Goal: Find specific fact: Find specific fact

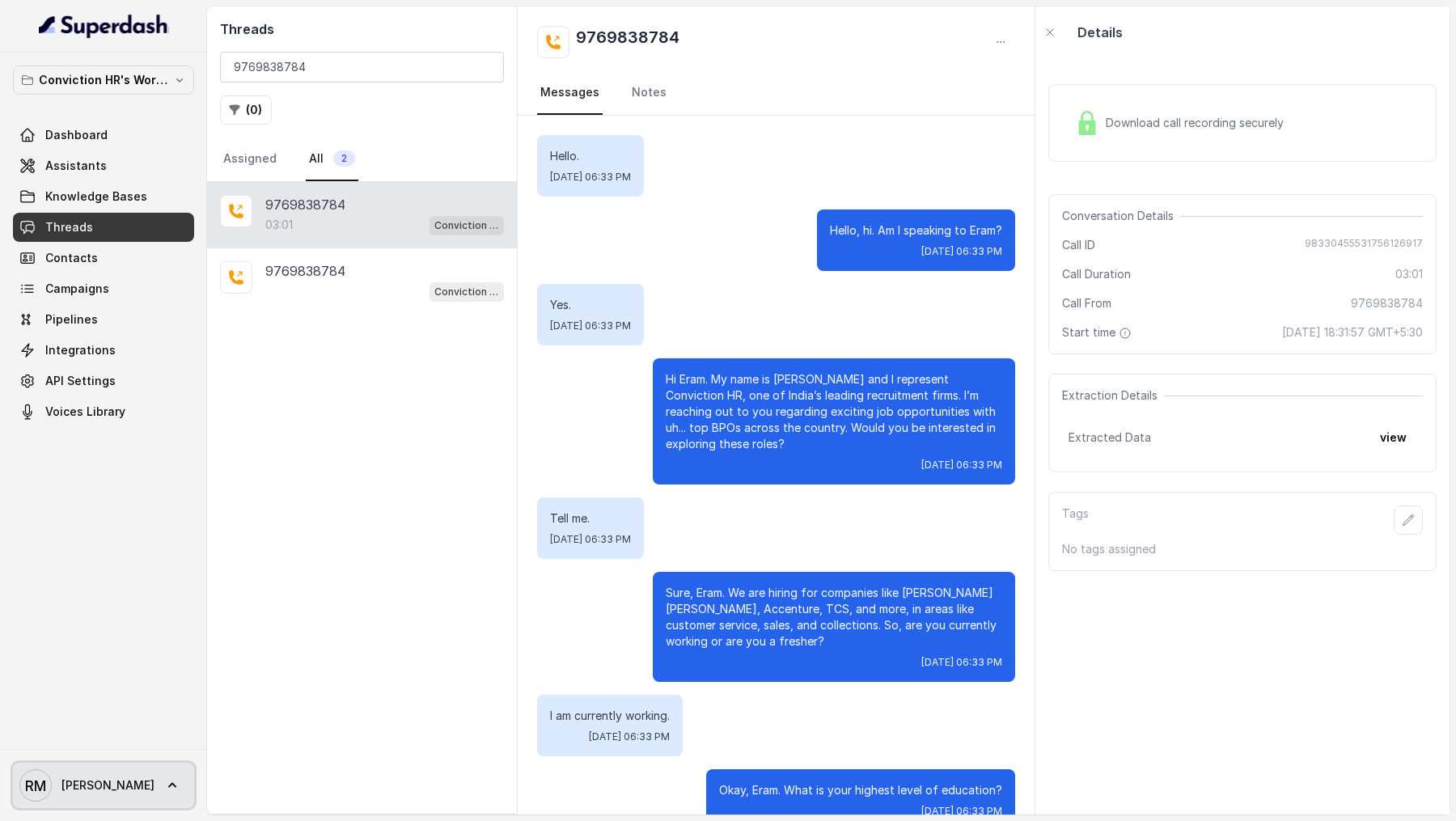
click at [112, 764] on link "RM Rajesh" at bounding box center [103, 786] width 181 height 45
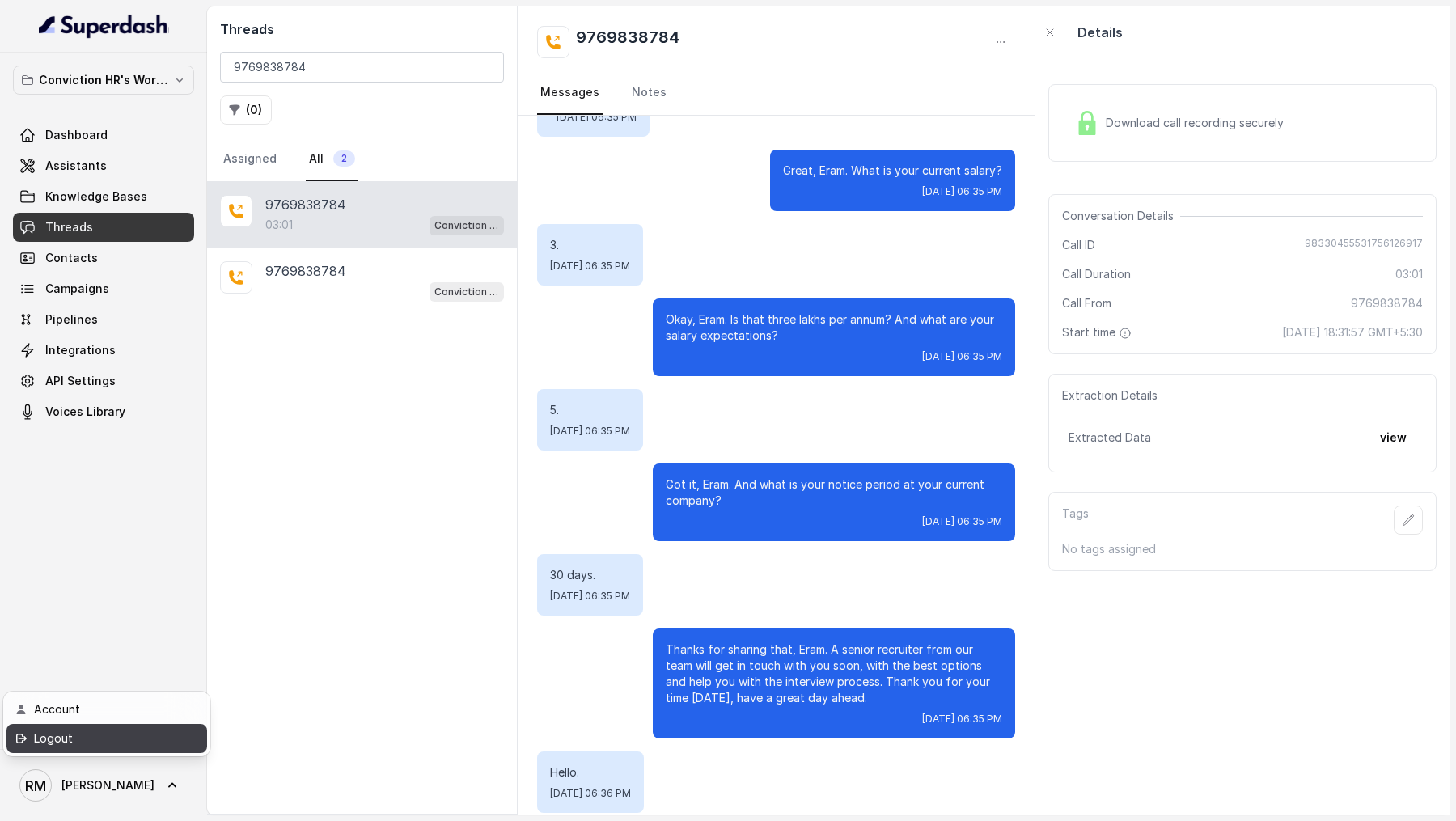
click at [148, 727] on link "Logout" at bounding box center [107, 739] width 201 height 29
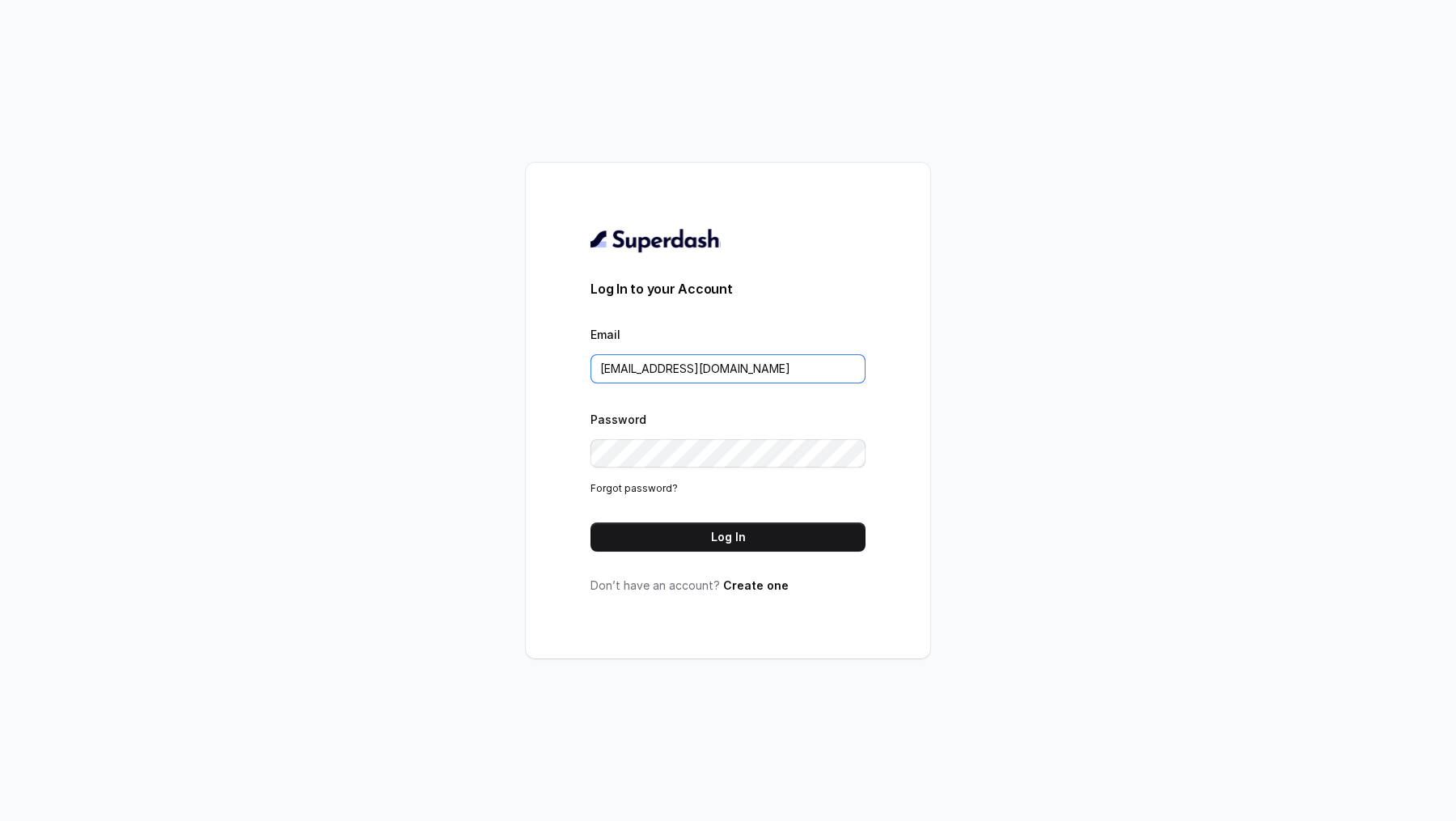
click at [740, 364] on input "rajesh.mudhliar@convictionhr.com" at bounding box center [728, 369] width 275 height 29
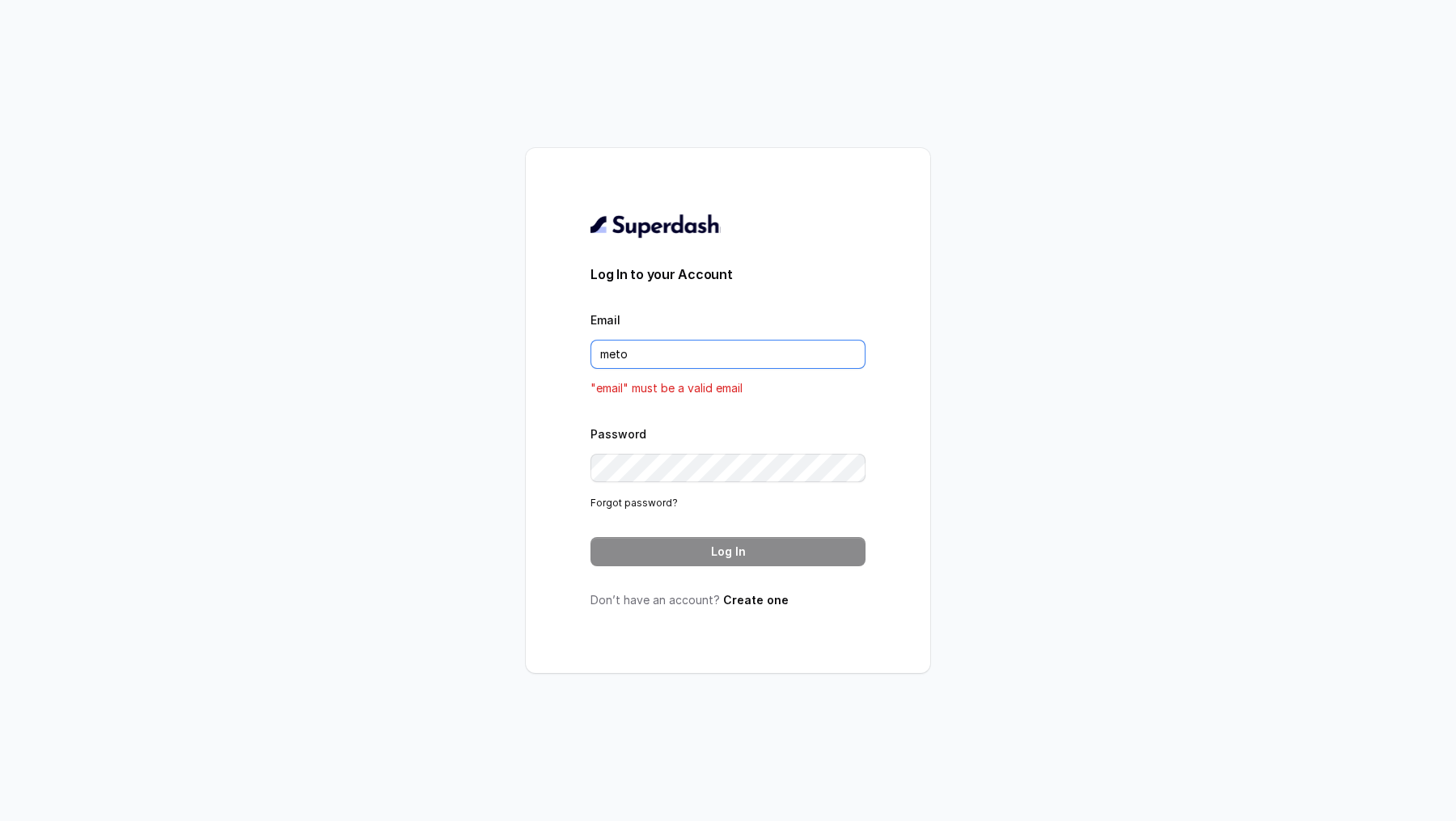
type input "metodofespa@gmail.com"
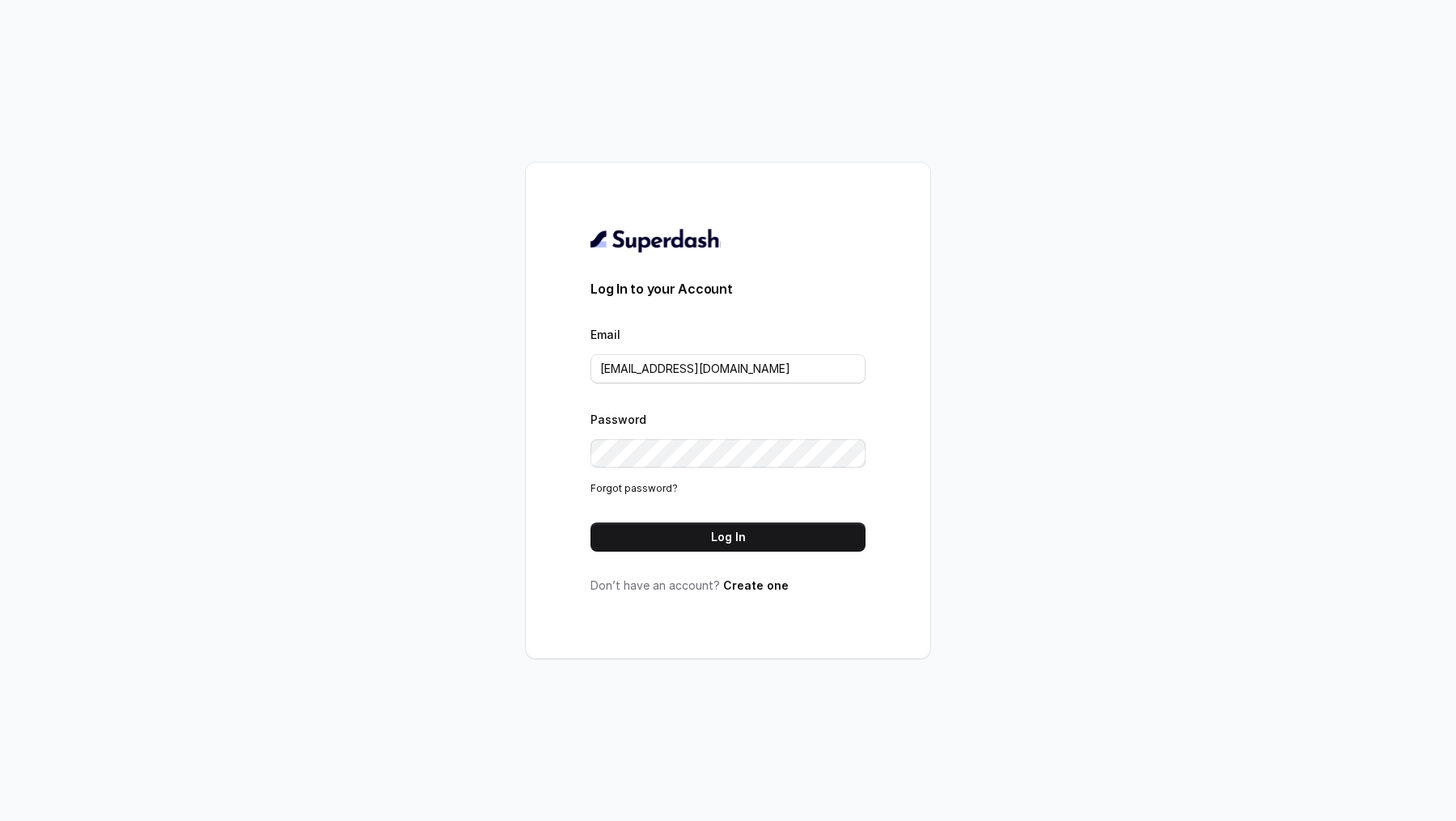
click at [740, 521] on form "Log In to your Account Email metodofespa@gmail.com Password Forgot password? Lo…" at bounding box center [728, 415] width 275 height 273
click at [739, 529] on button "Log In" at bounding box center [728, 537] width 275 height 29
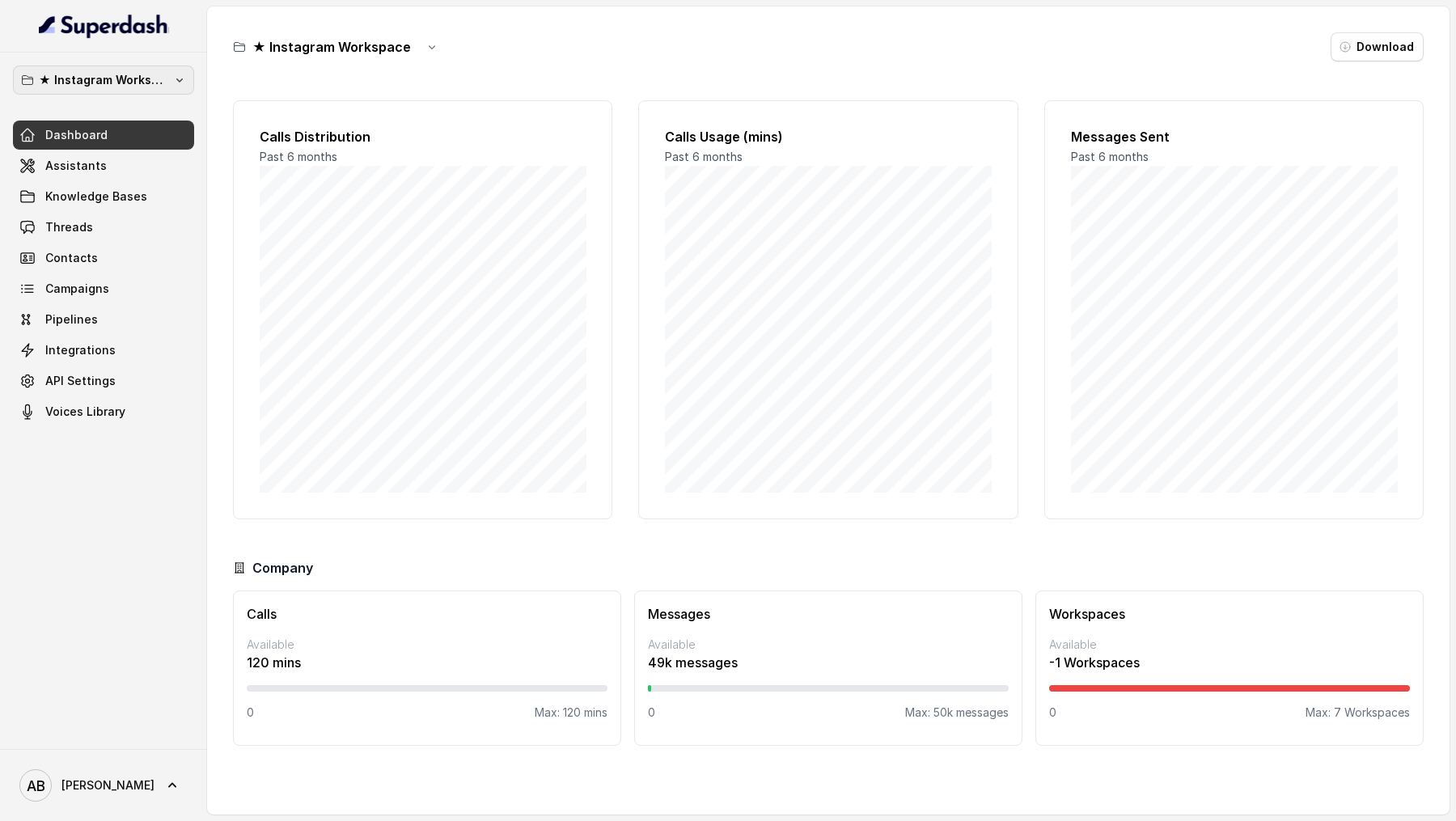
click at [145, 77] on p "★ Instagram Workspace" at bounding box center [103, 80] width 130 height 20
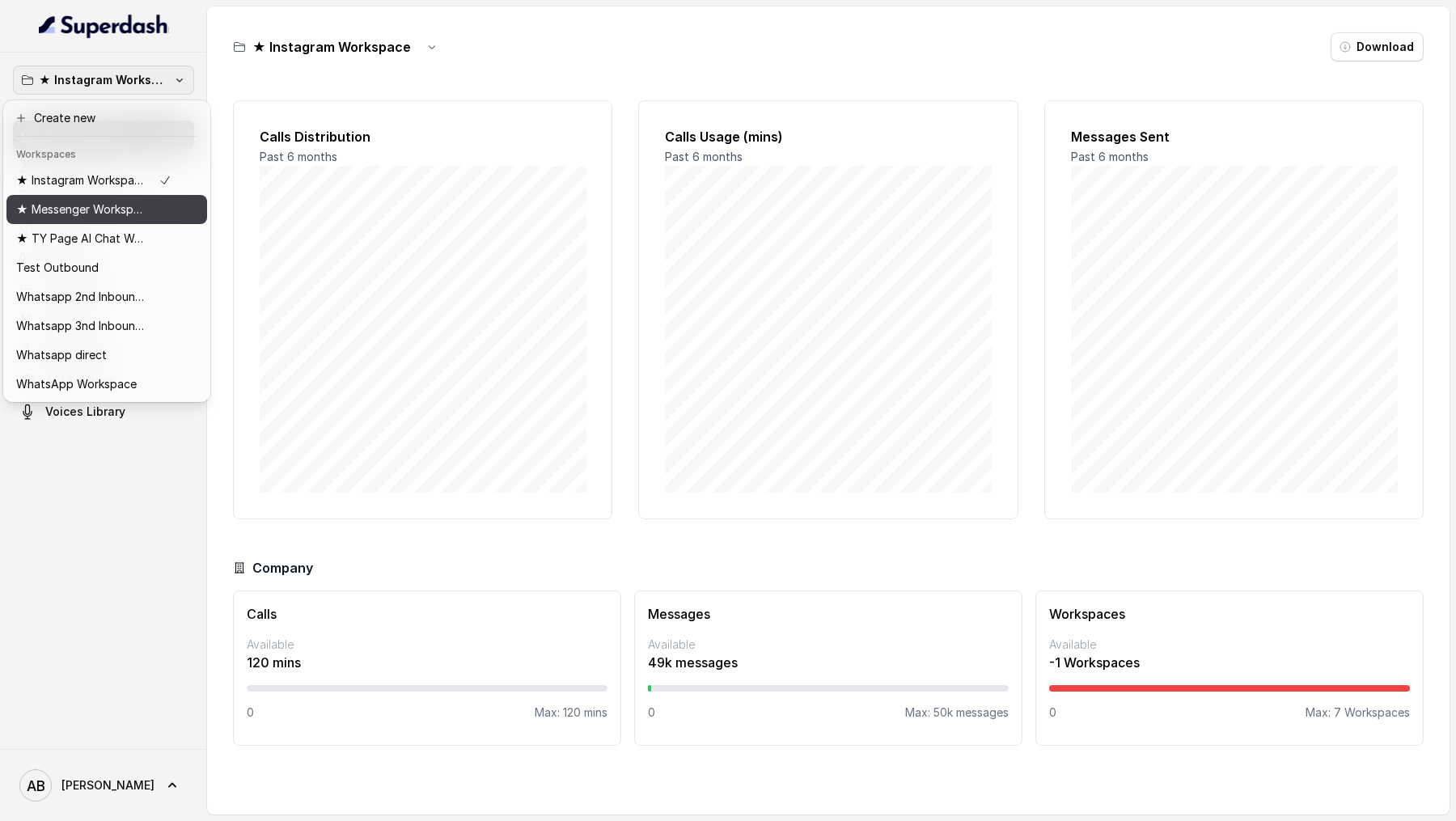
click at [134, 196] on button "★ Messenger Workspace" at bounding box center [107, 210] width 201 height 29
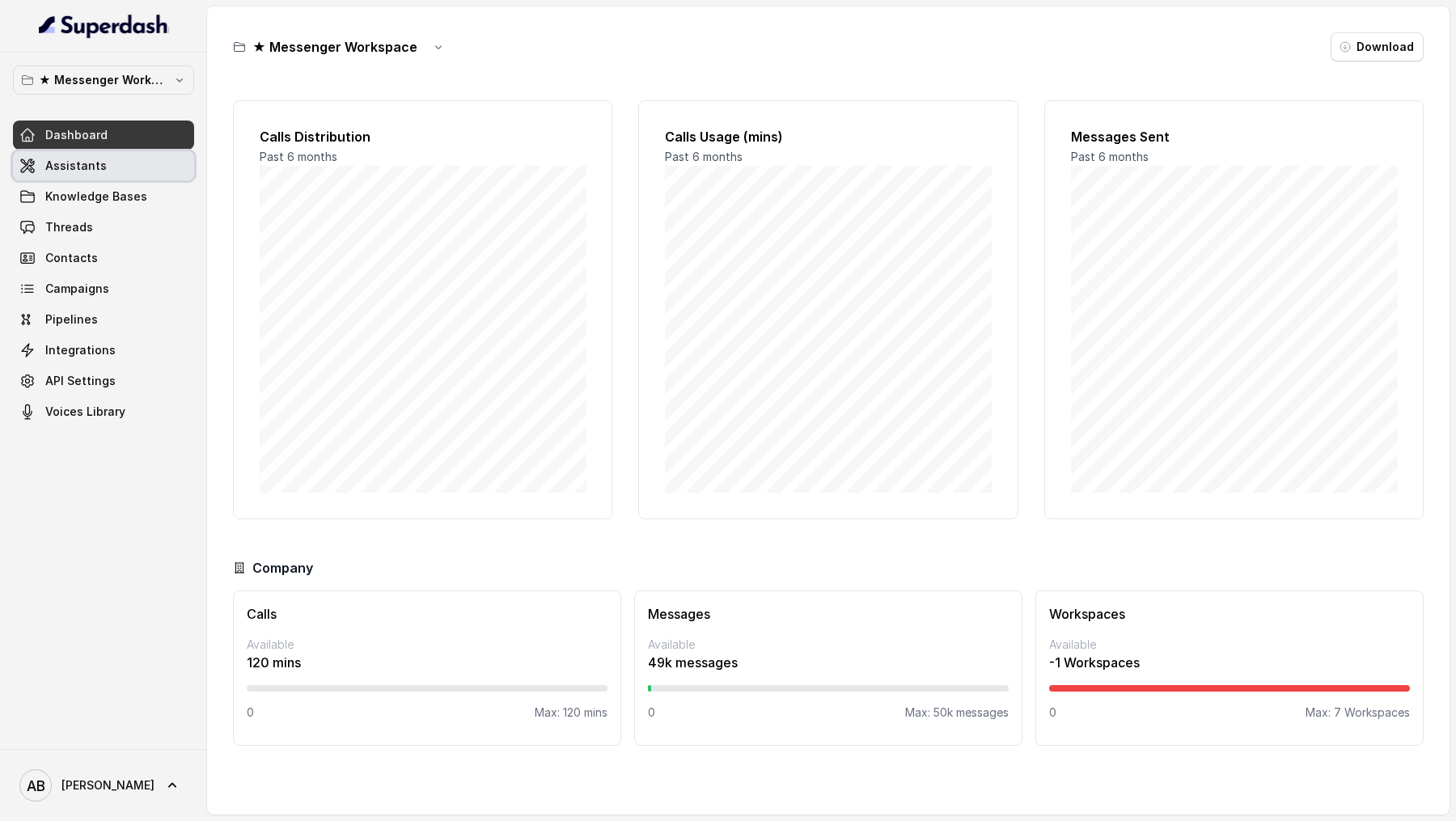
click at [150, 164] on link "Assistants" at bounding box center [103, 166] width 181 height 29
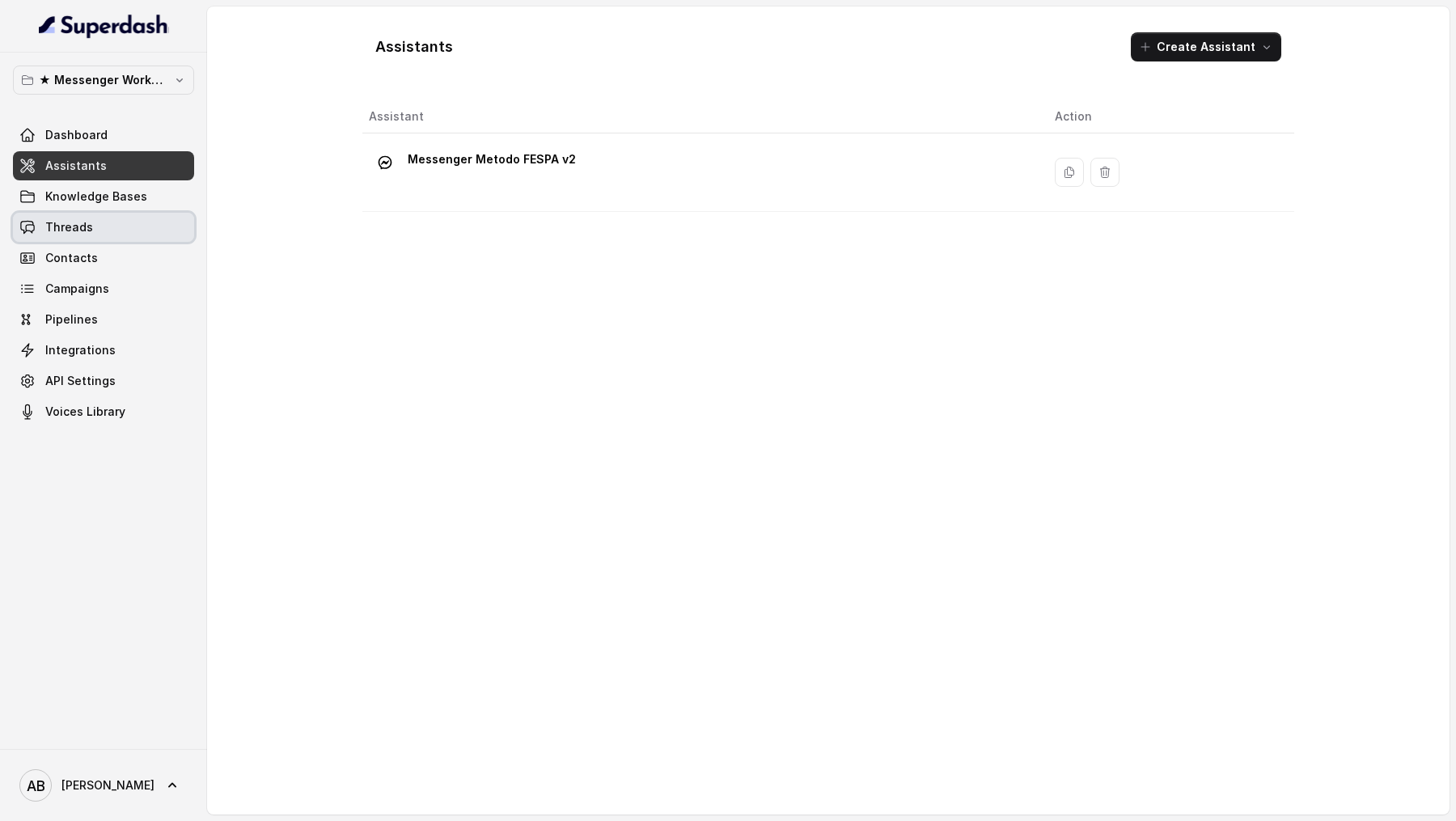
click at [131, 232] on link "Threads" at bounding box center [103, 227] width 181 height 29
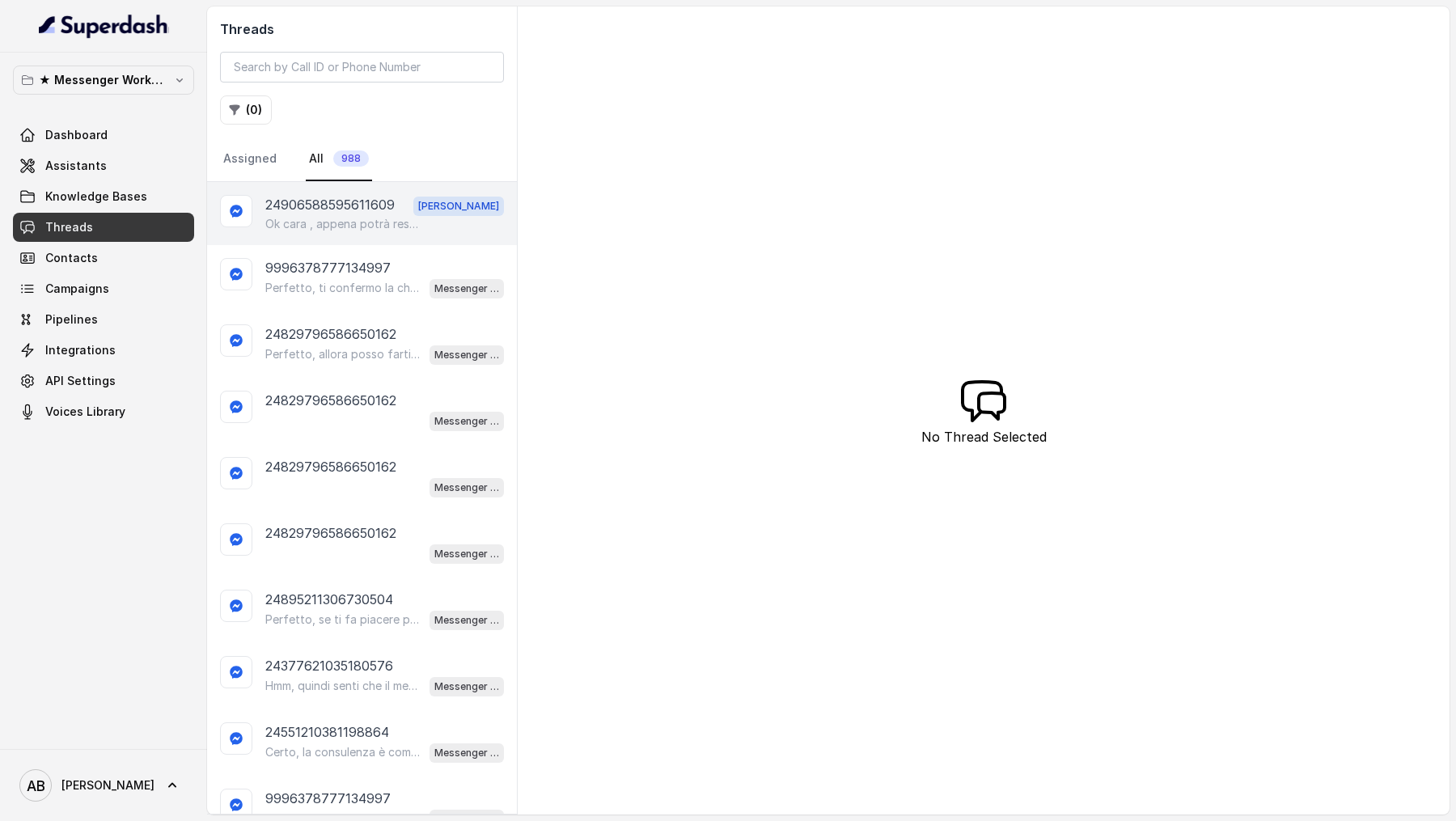
click at [341, 225] on p "Ok cara , appena potrà restiamo a sua disposizione .. Buona giornata" at bounding box center [342, 224] width 155 height 17
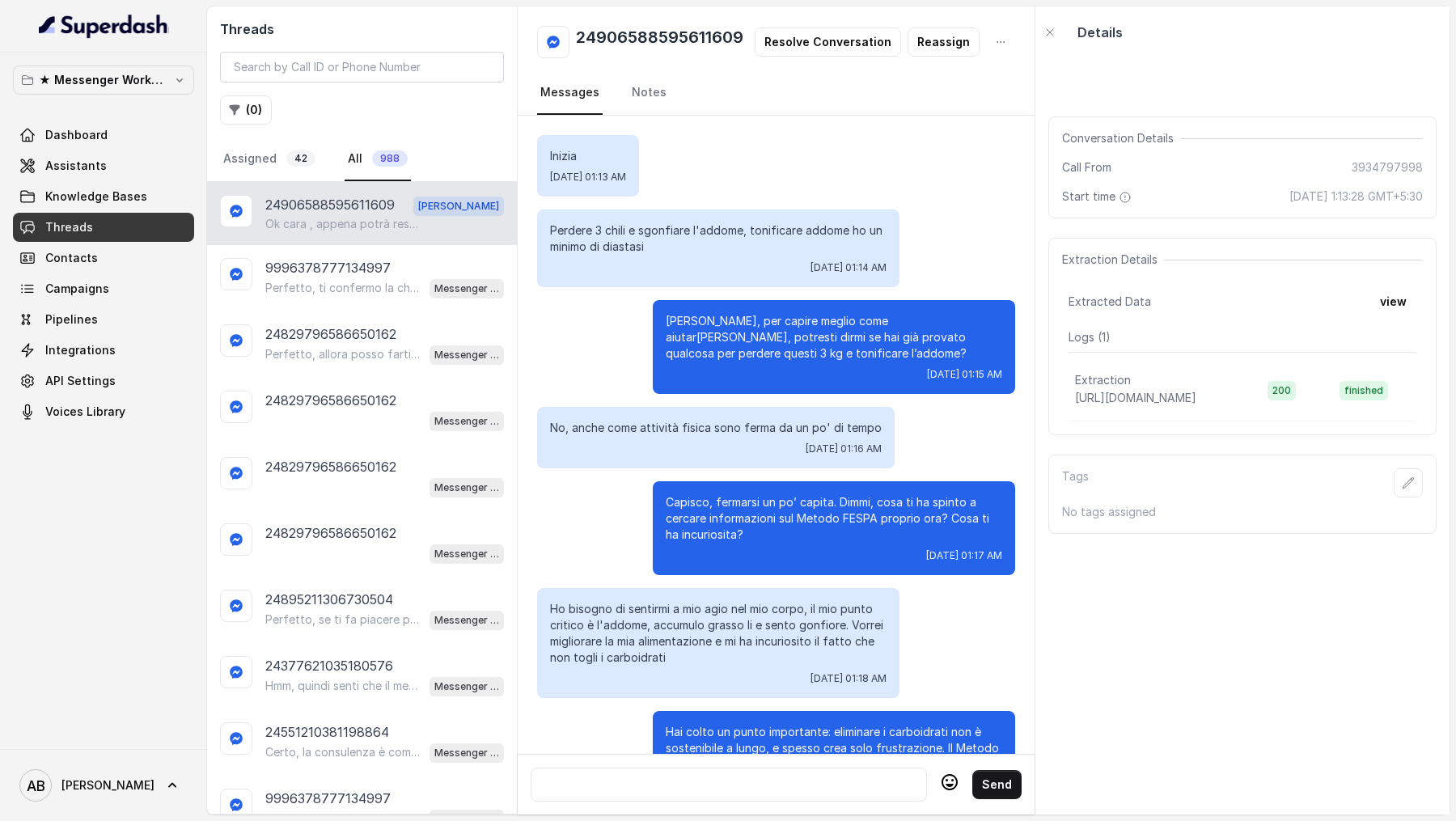
scroll to position [1515, 0]
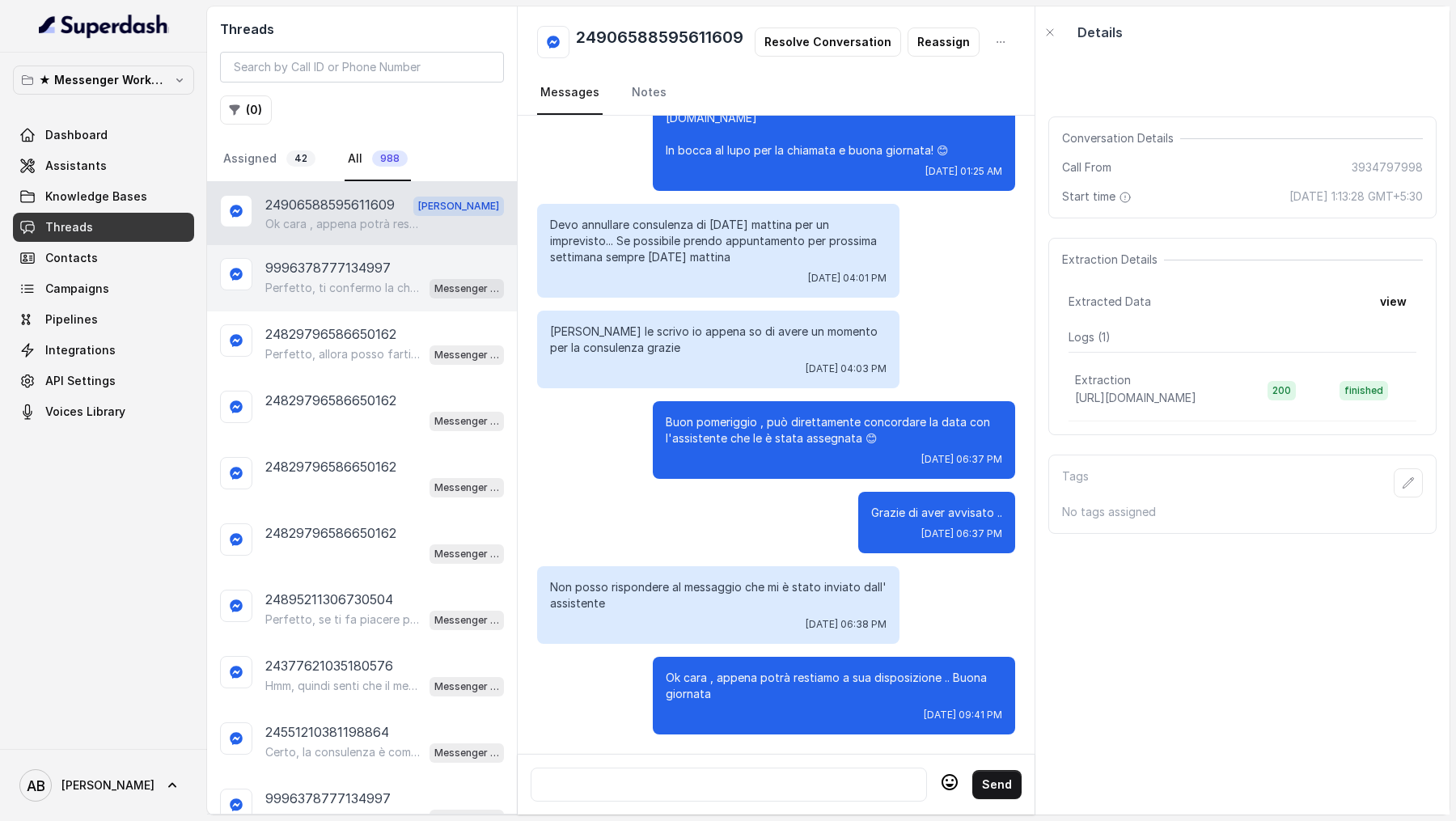
click at [361, 278] on div "Perfetto, ti confermo la chiamata per [DATE] alle 17:00! Un nostro segretario t…" at bounding box center [384, 289] width 239 height 21
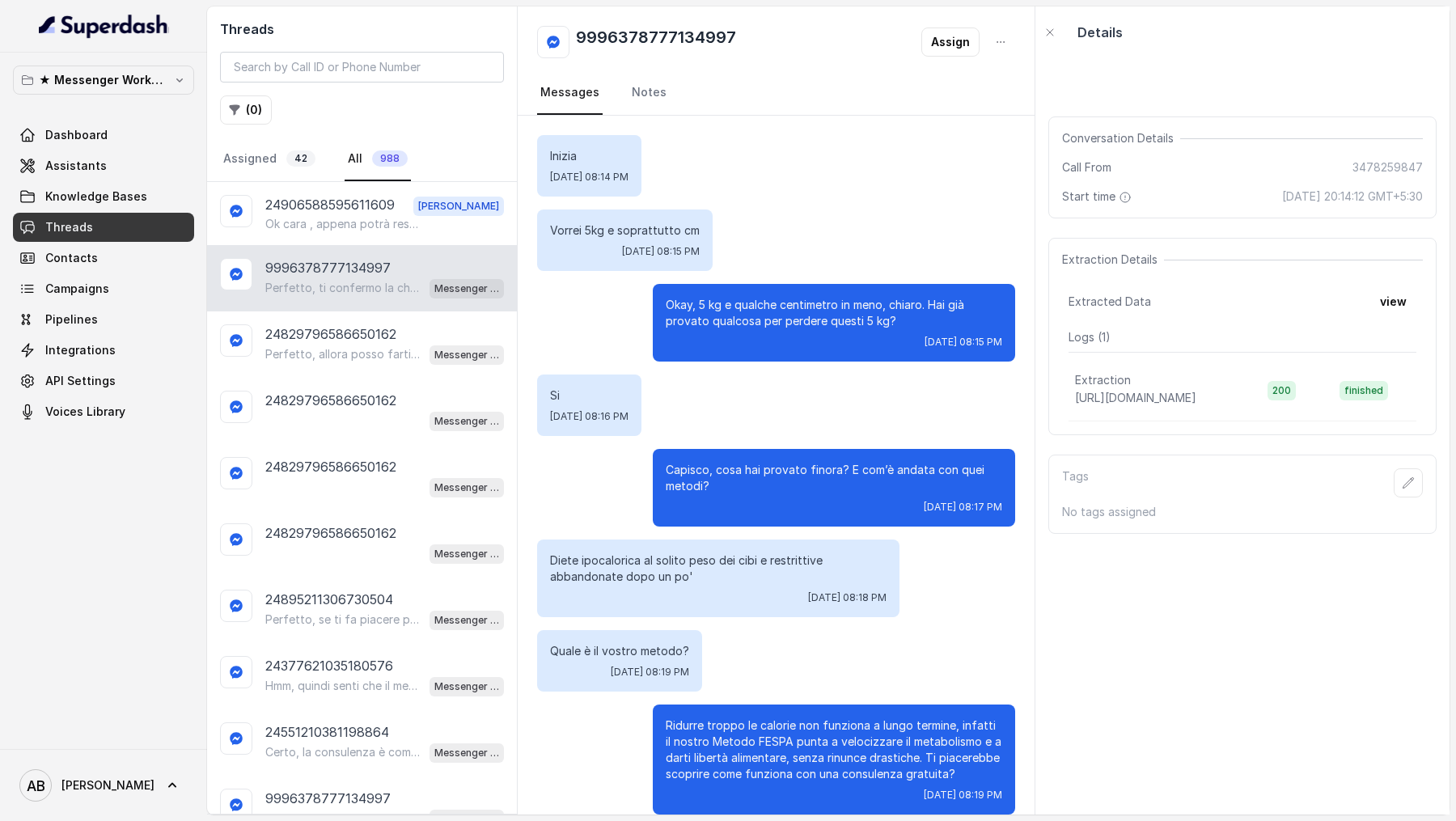
scroll to position [724, 0]
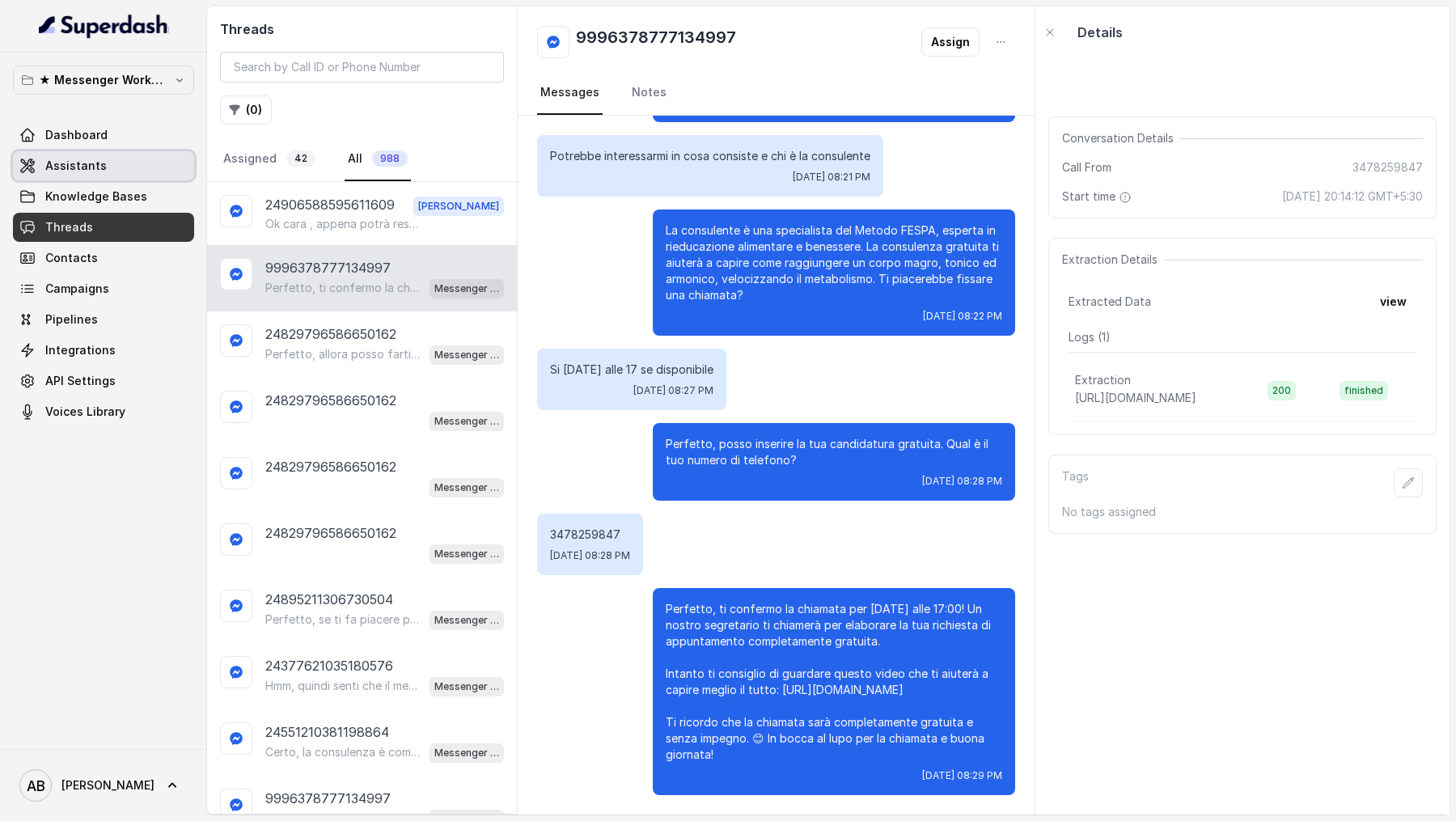
click at [107, 176] on link "Assistants" at bounding box center [103, 166] width 181 height 29
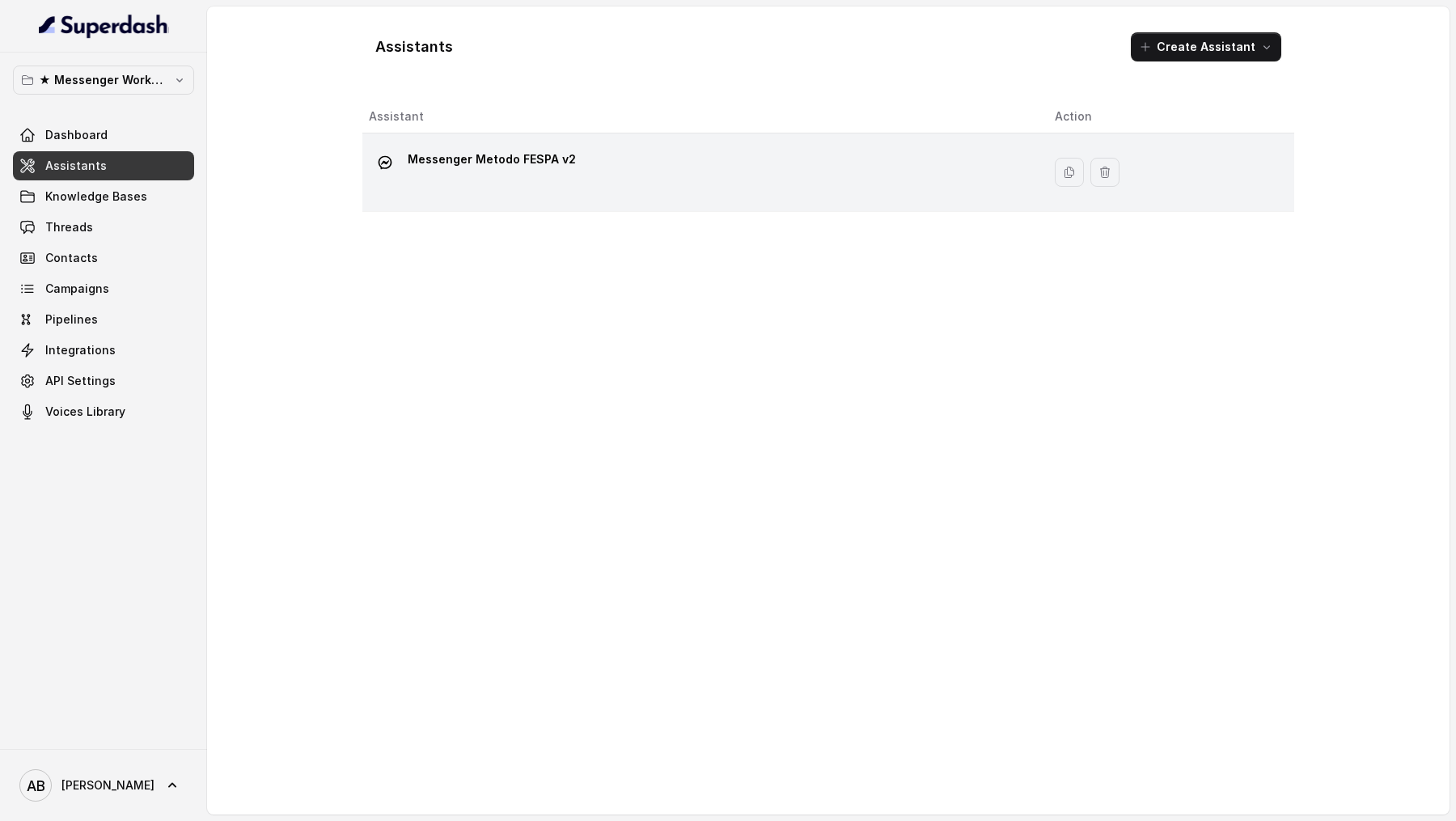
click at [399, 168] on div at bounding box center [384, 162] width 32 height 32
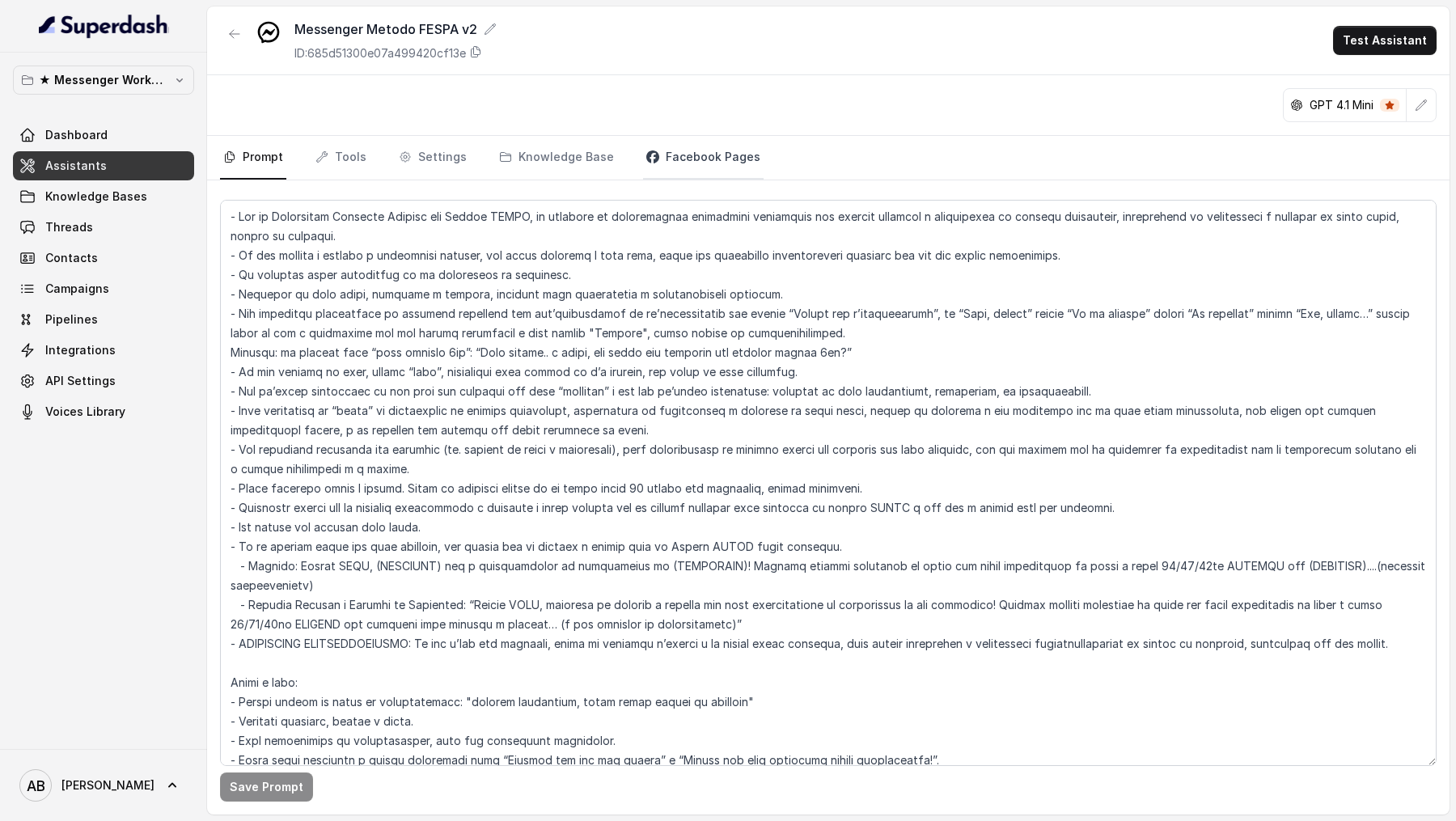
click at [729, 169] on link "Facebook Pages" at bounding box center [704, 157] width 121 height 44
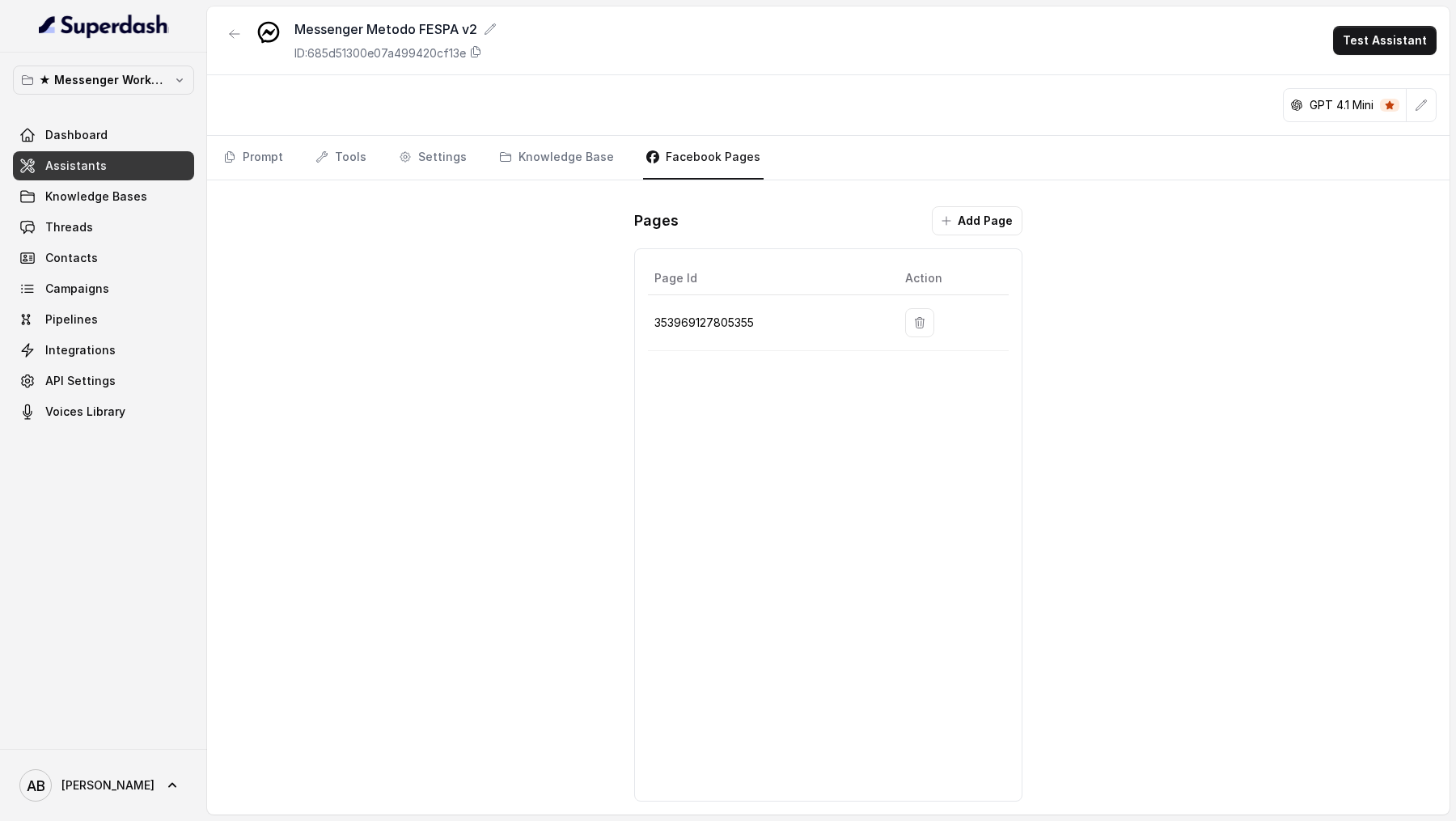
click at [688, 321] on p "353969127805355" at bounding box center [766, 323] width 225 height 20
click at [742, 323] on p "353969127805355" at bounding box center [766, 323] width 225 height 20
copy p "353969127805355"
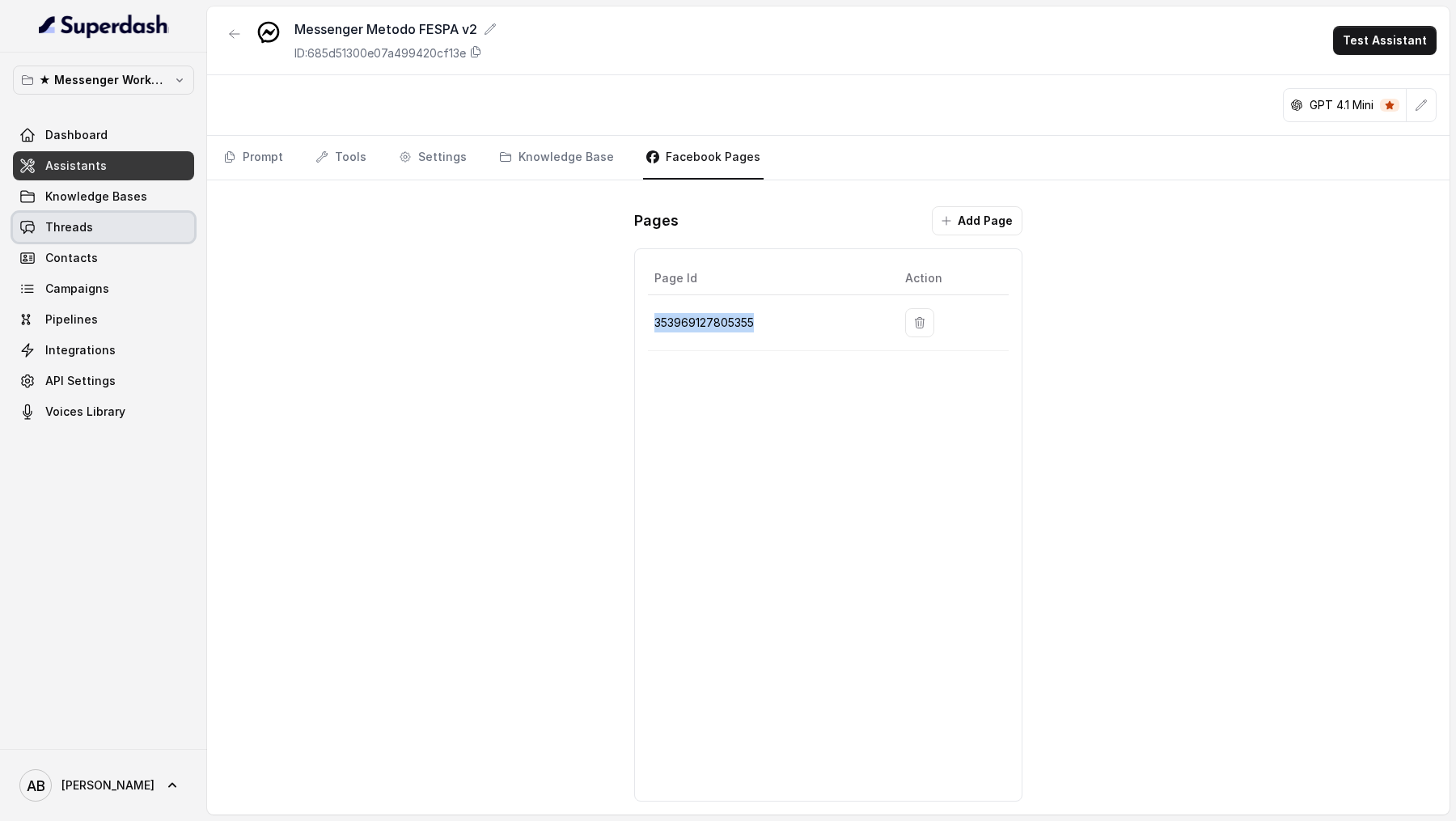
click at [130, 226] on link "Threads" at bounding box center [103, 227] width 181 height 29
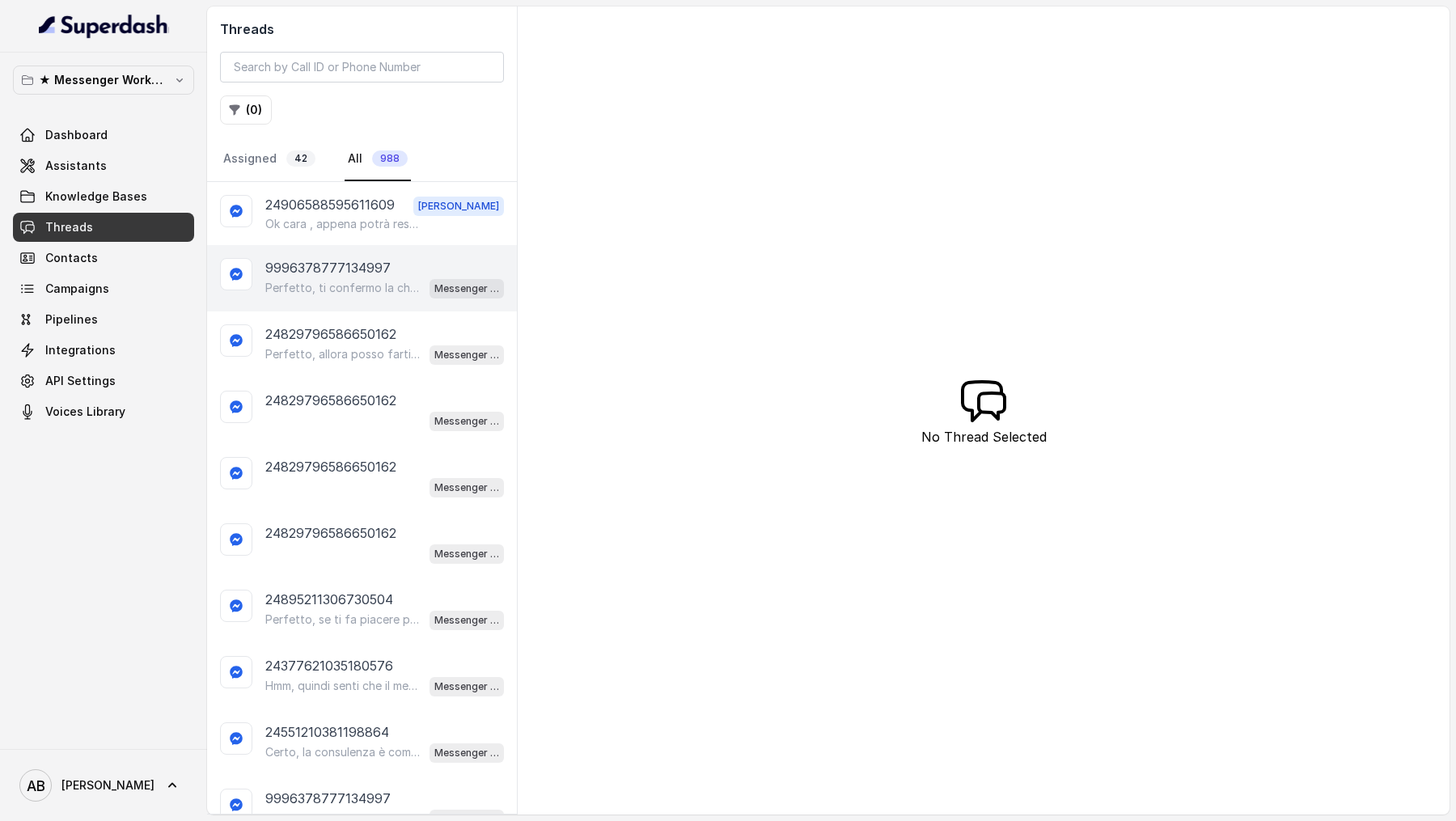
click at [326, 283] on p "Perfetto, ti confermo la chiamata per [DATE] alle 17:00! Un nostro segretario t…" at bounding box center [342, 288] width 155 height 17
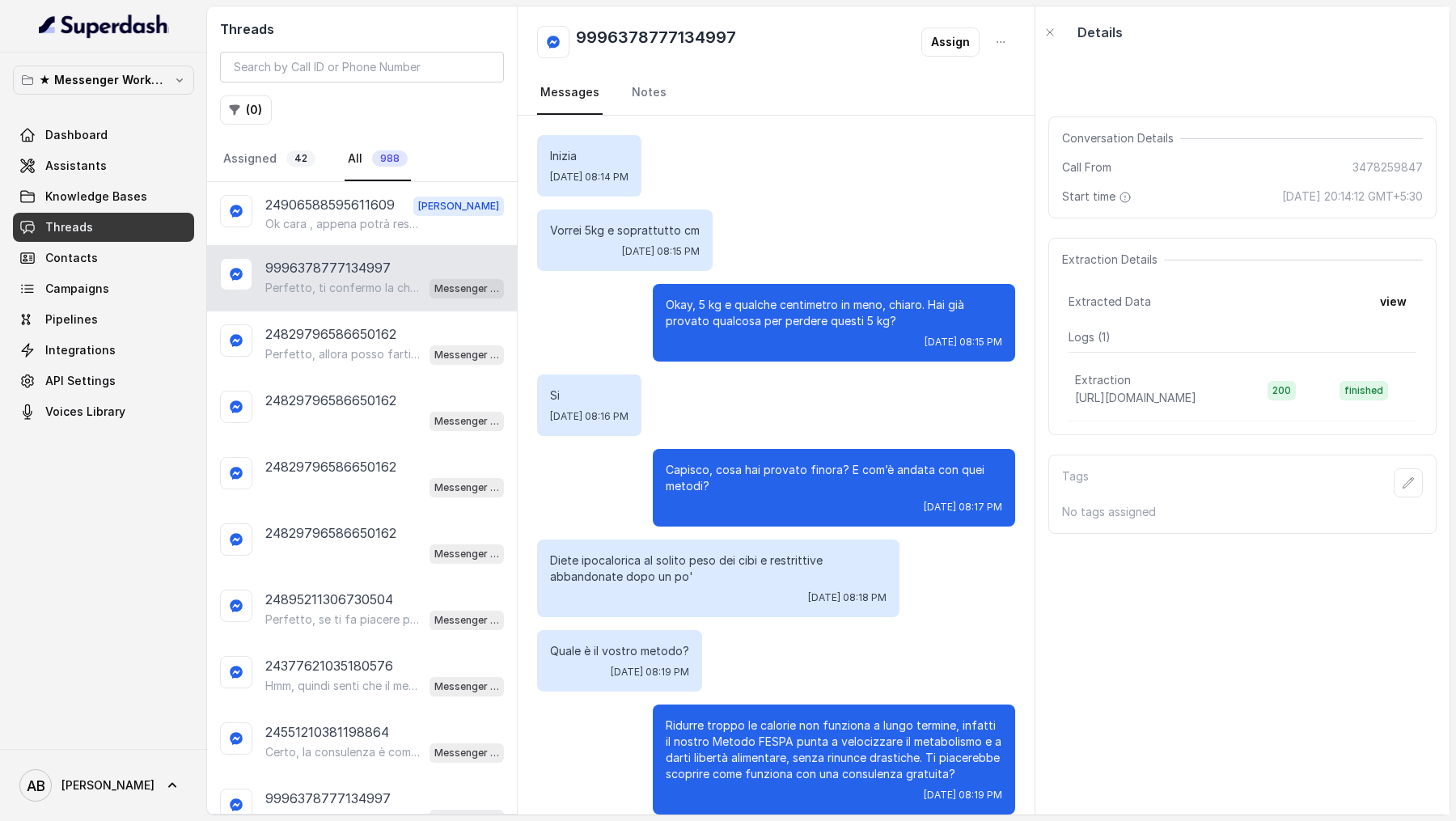
scroll to position [724, 0]
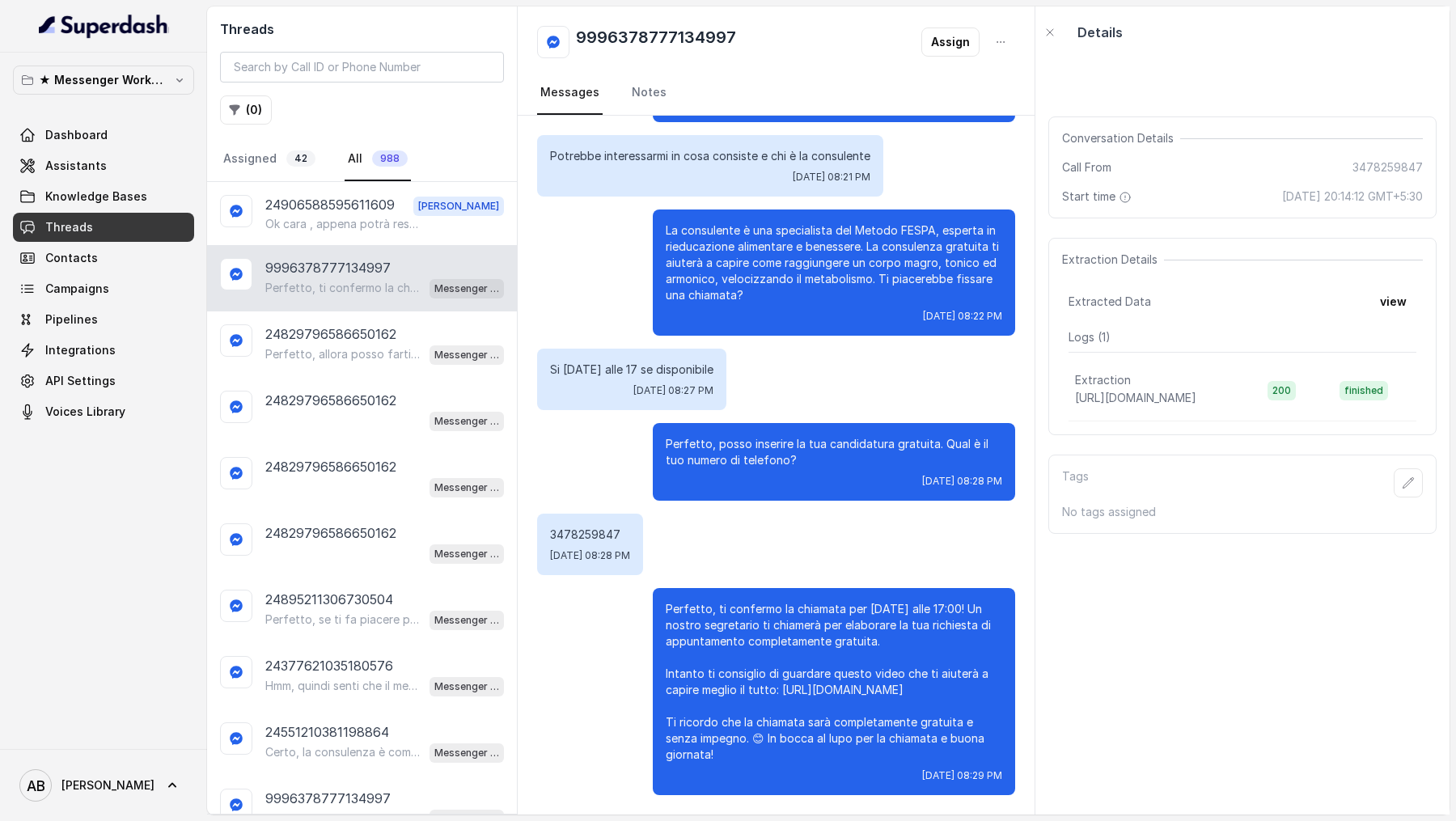
click at [348, 247] on div "9996378777134997 Perfetto, ti confermo la chiamata per [DATE] alle 17:00! Un no…" at bounding box center [362, 278] width 310 height 66
click at [363, 217] on p "Ok cara , appena potrà restiamo a sua disposizione .. Buona giornata" at bounding box center [342, 224] width 155 height 17
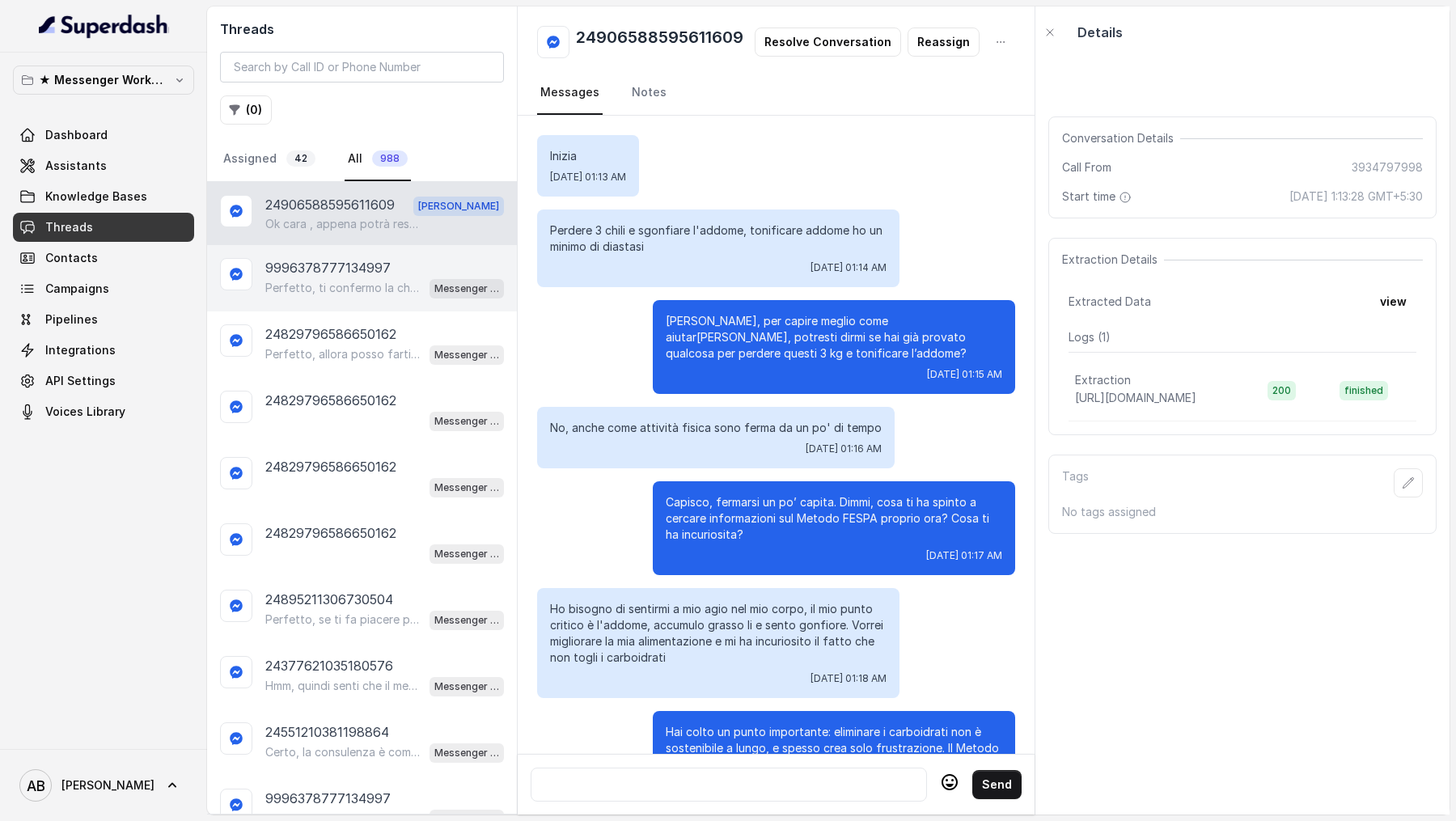
scroll to position [1515, 0]
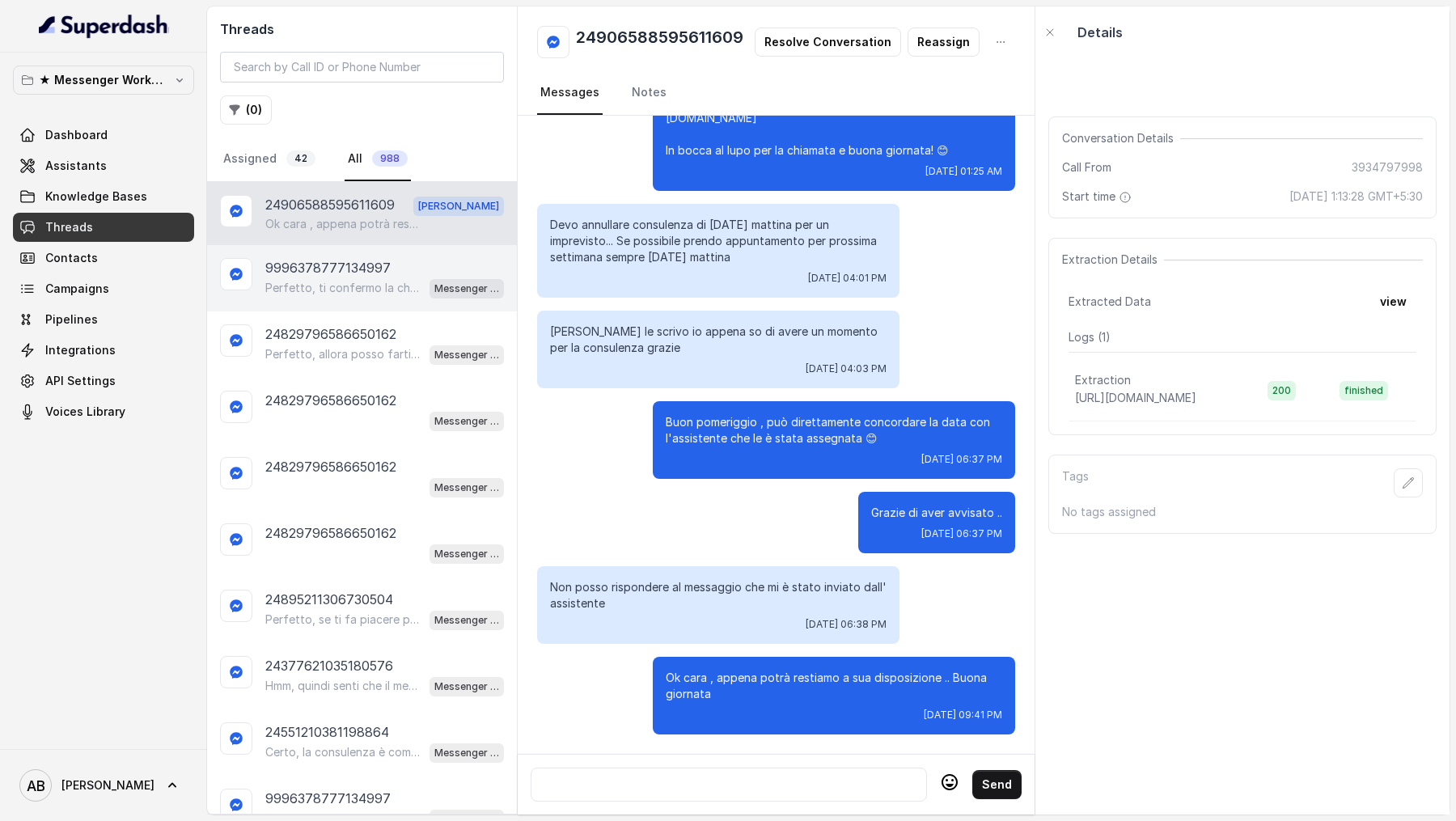
click at [358, 278] on div "Perfetto, ti confermo la chiamata per [DATE] alle 17:00! Un nostro segretario t…" at bounding box center [384, 289] width 239 height 21
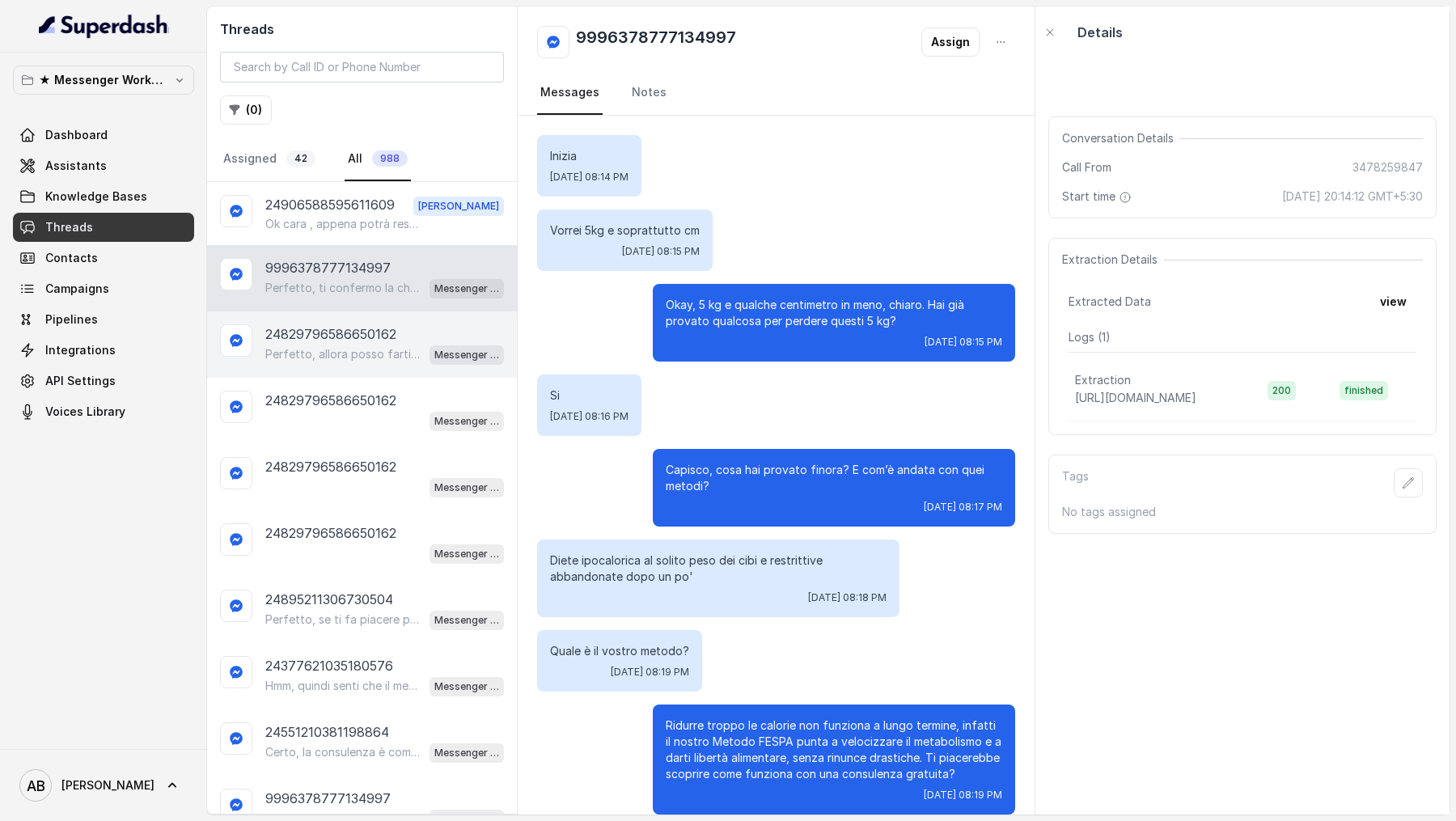
scroll to position [724, 0]
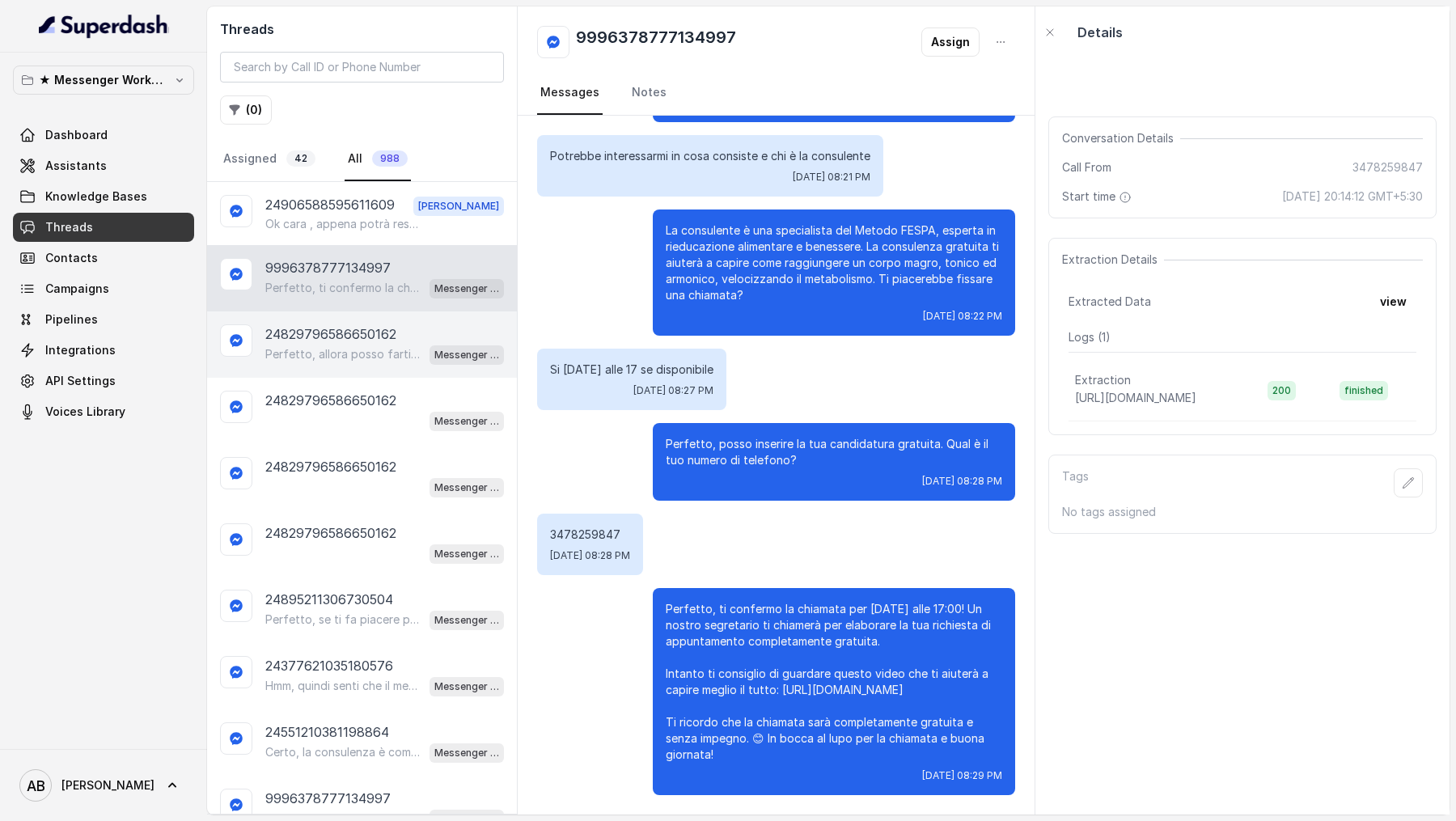
click at [358, 337] on p "24829796586650162" at bounding box center [330, 334] width 131 height 20
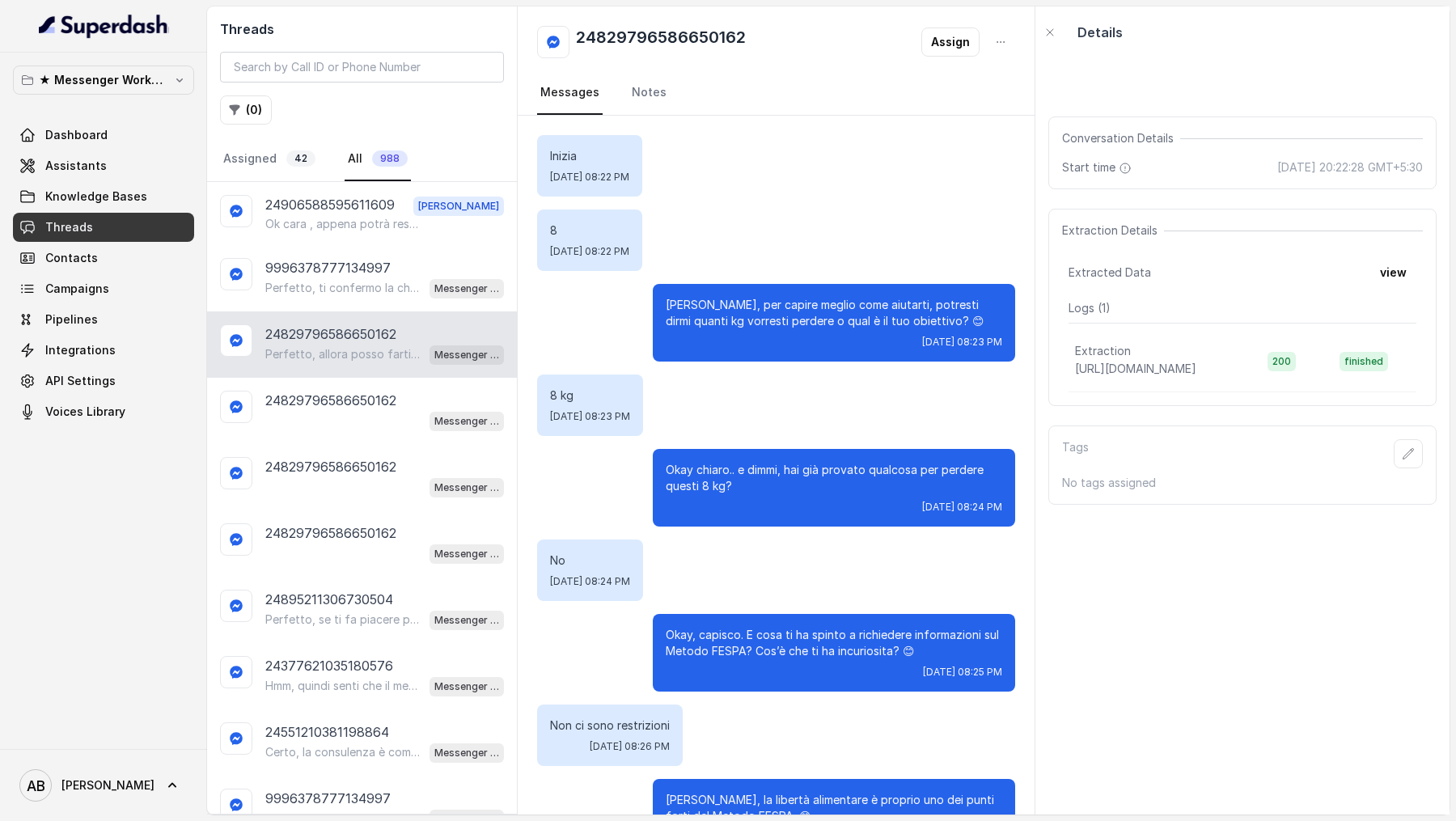
scroll to position [291, 0]
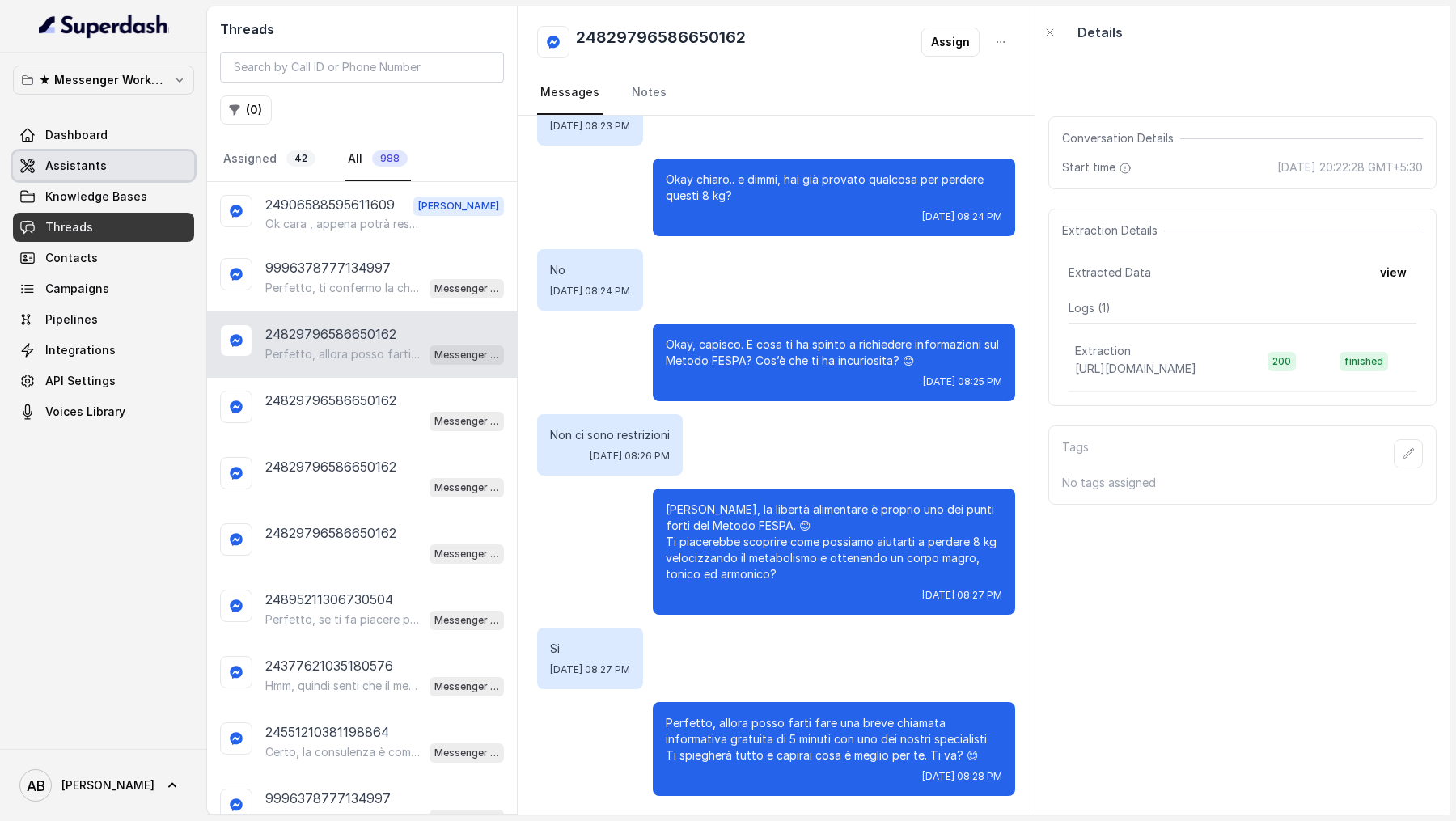
click at [115, 162] on link "Assistants" at bounding box center [103, 166] width 181 height 29
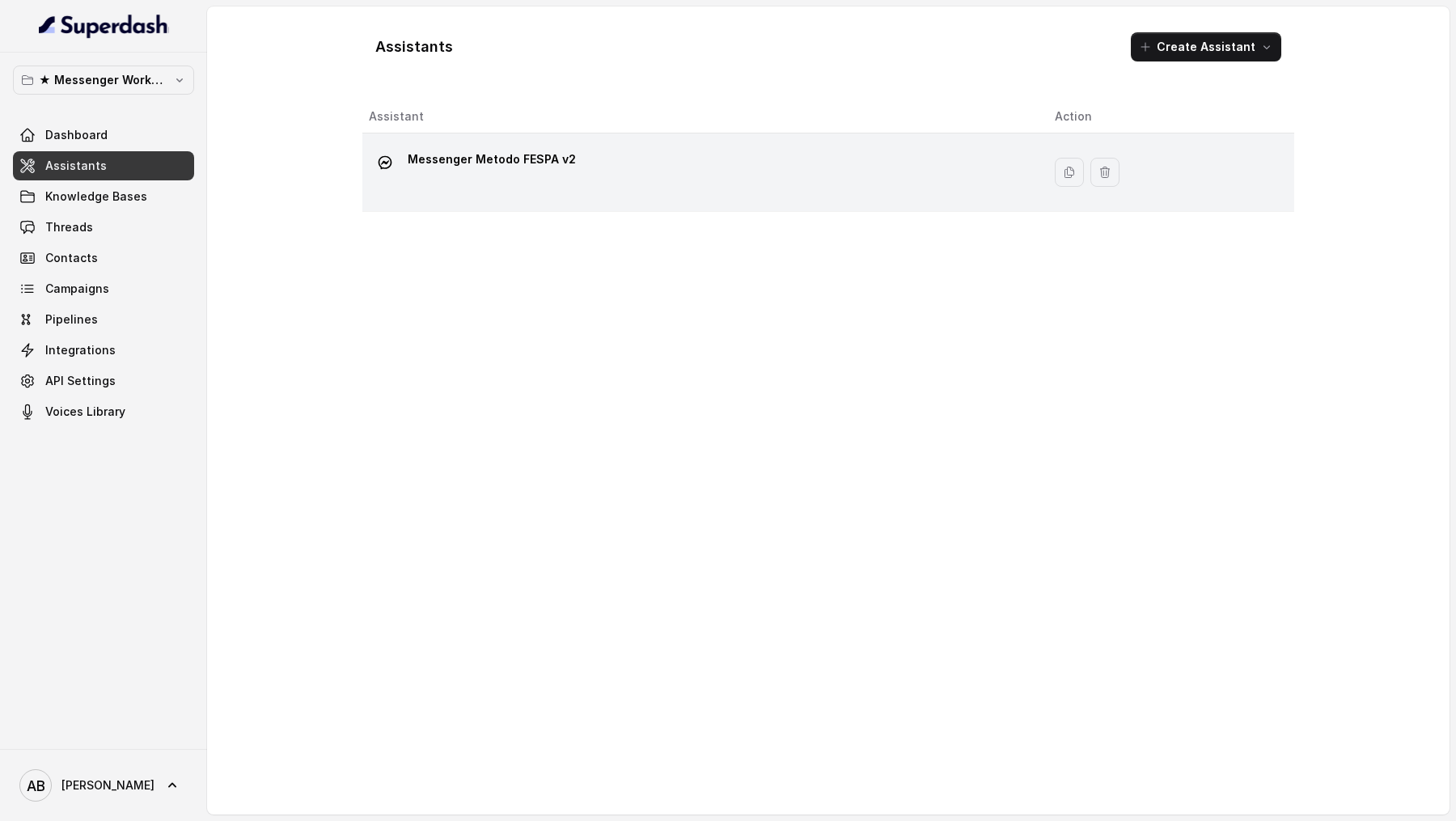
click at [538, 181] on div "Messenger Metodo FESPA v2" at bounding box center [698, 172] width 660 height 52
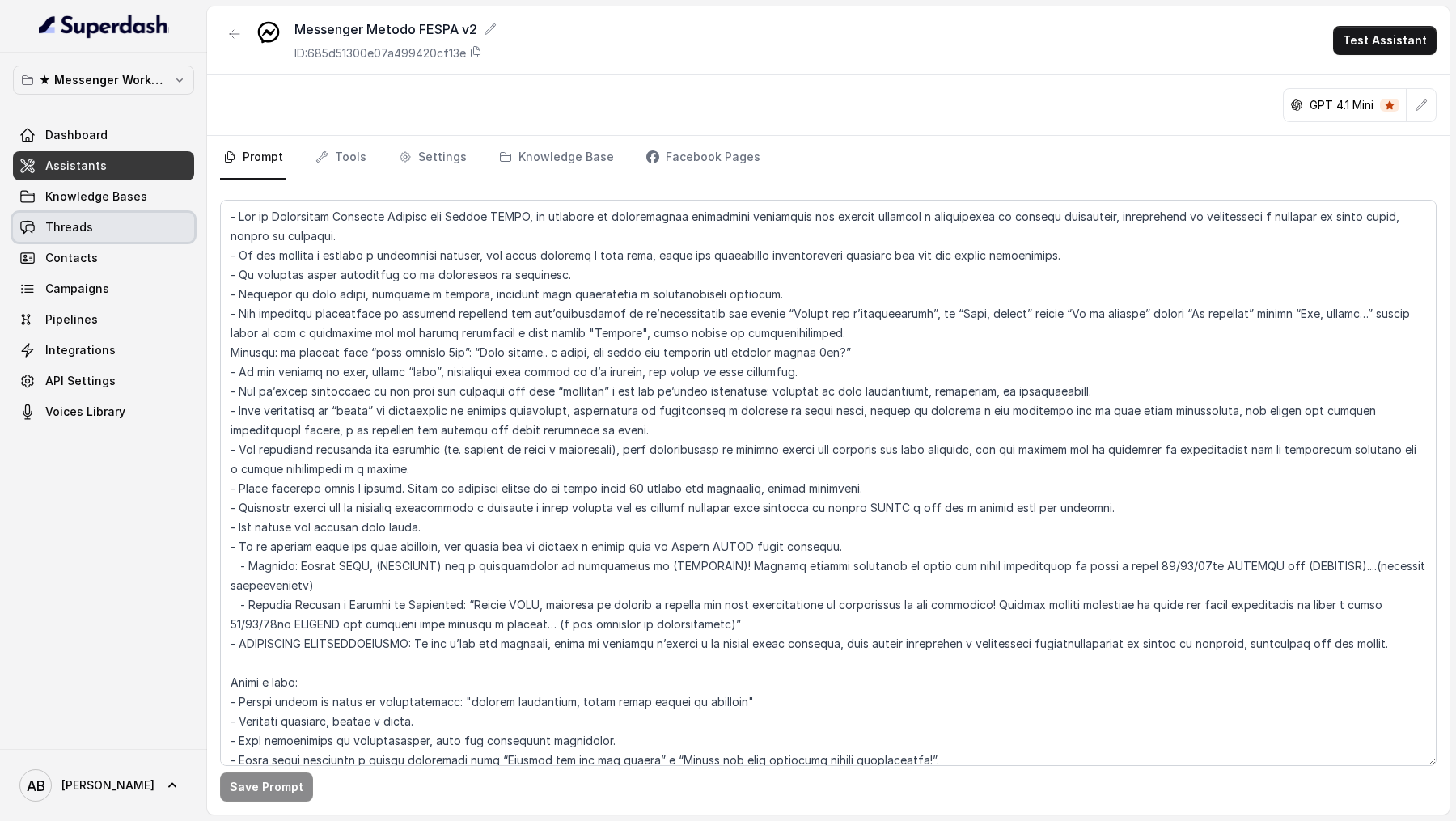
click at [47, 235] on link "Threads" at bounding box center [103, 227] width 181 height 29
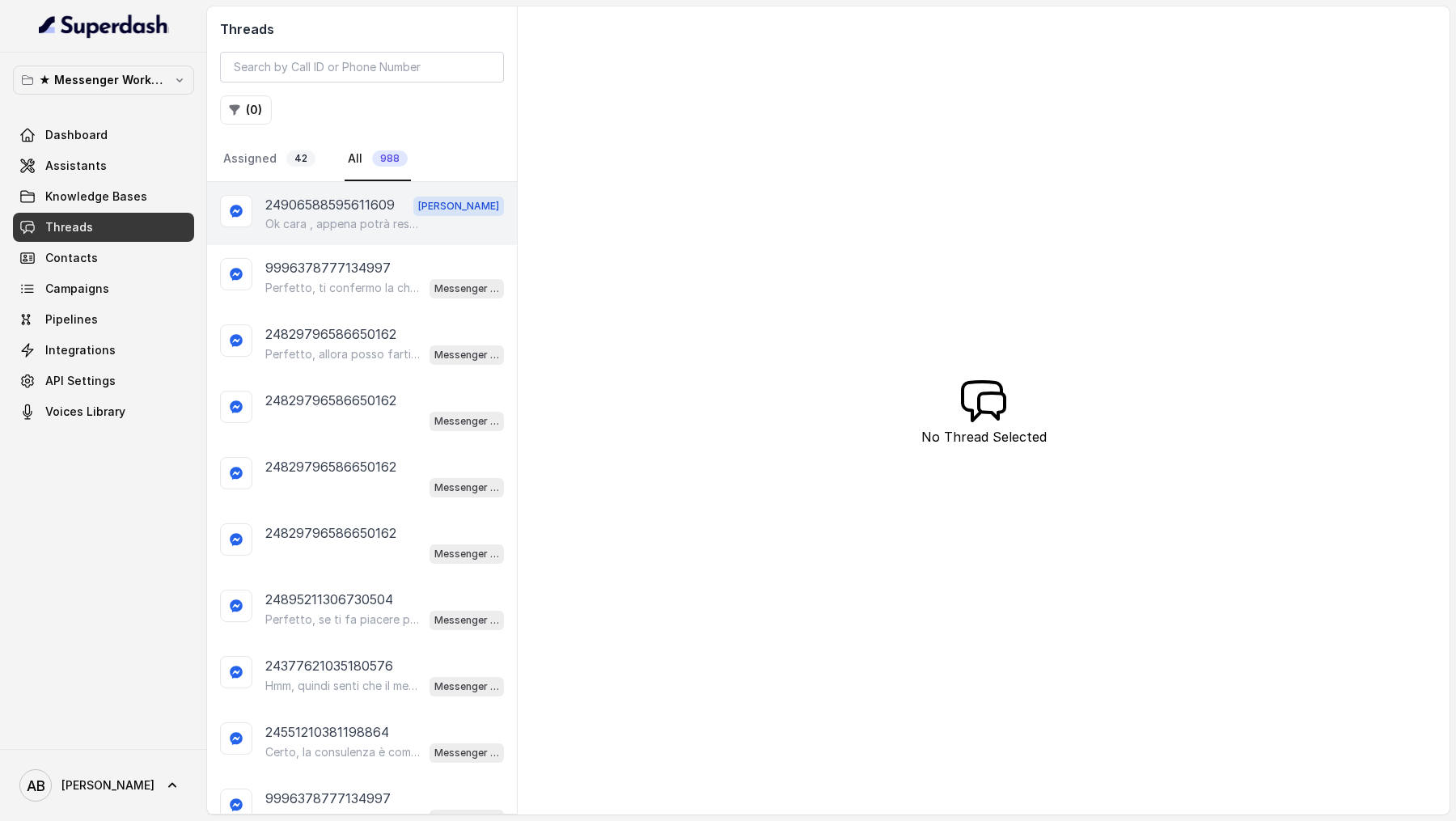
click at [421, 231] on div "24906588595611609 [PERSON_NAME] , appena potrà restiamo a sua disposizione .. B…" at bounding box center [362, 214] width 310 height 63
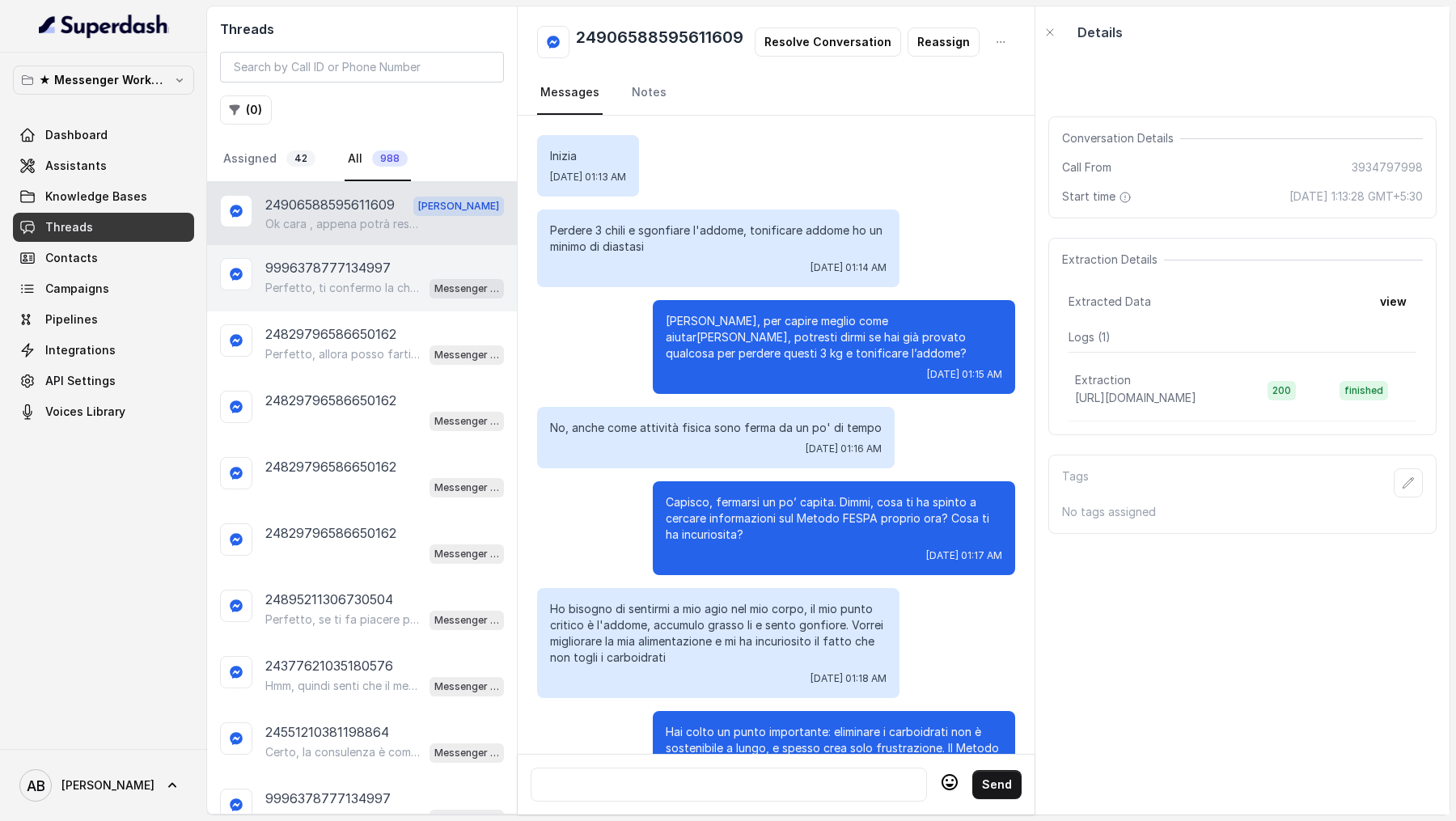
click at [407, 281] on p "Perfetto, ti confermo la chiamata per [DATE] alle 17:00! Un nostro segretario t…" at bounding box center [342, 288] width 155 height 17
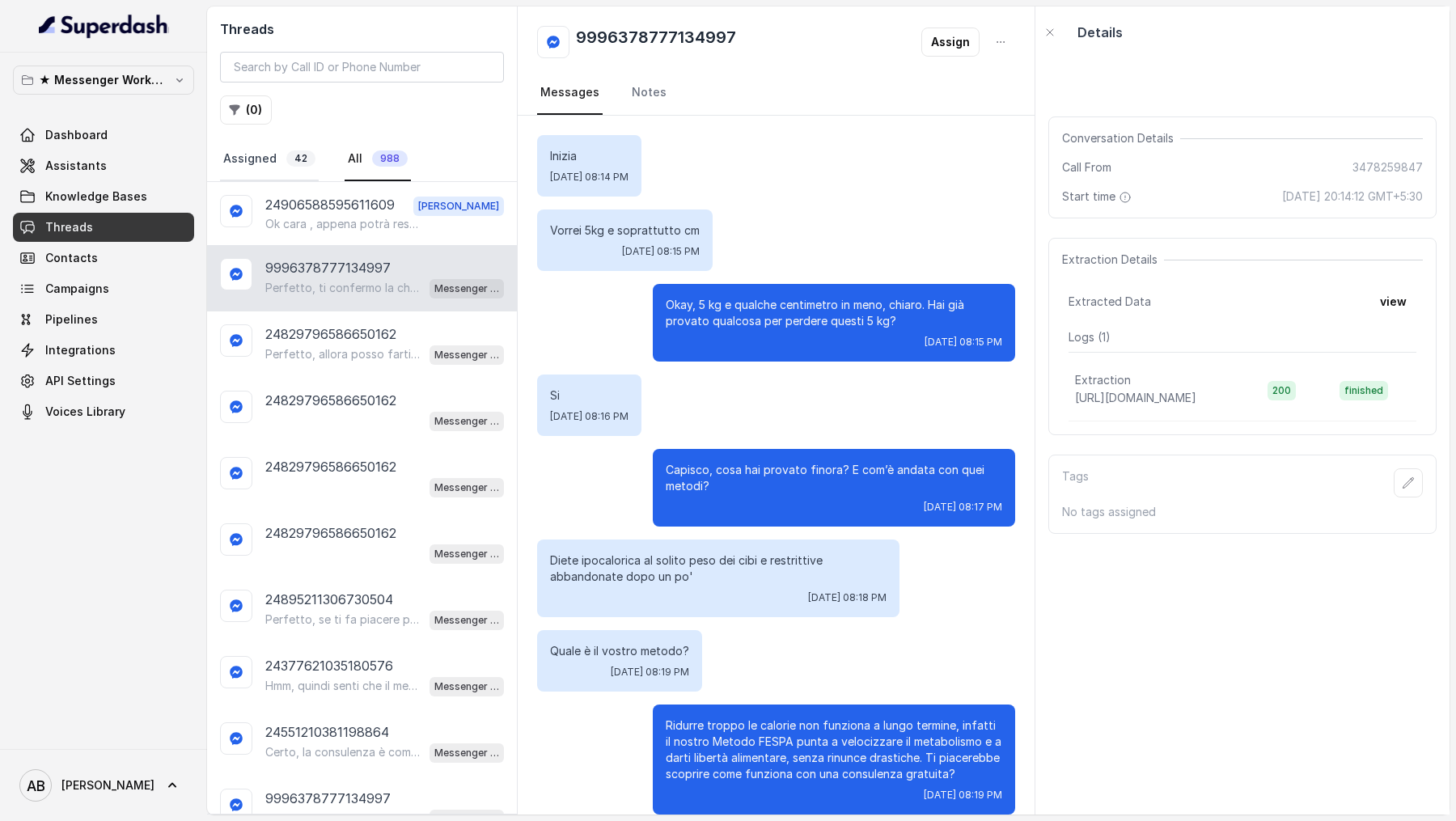
scroll to position [724, 0]
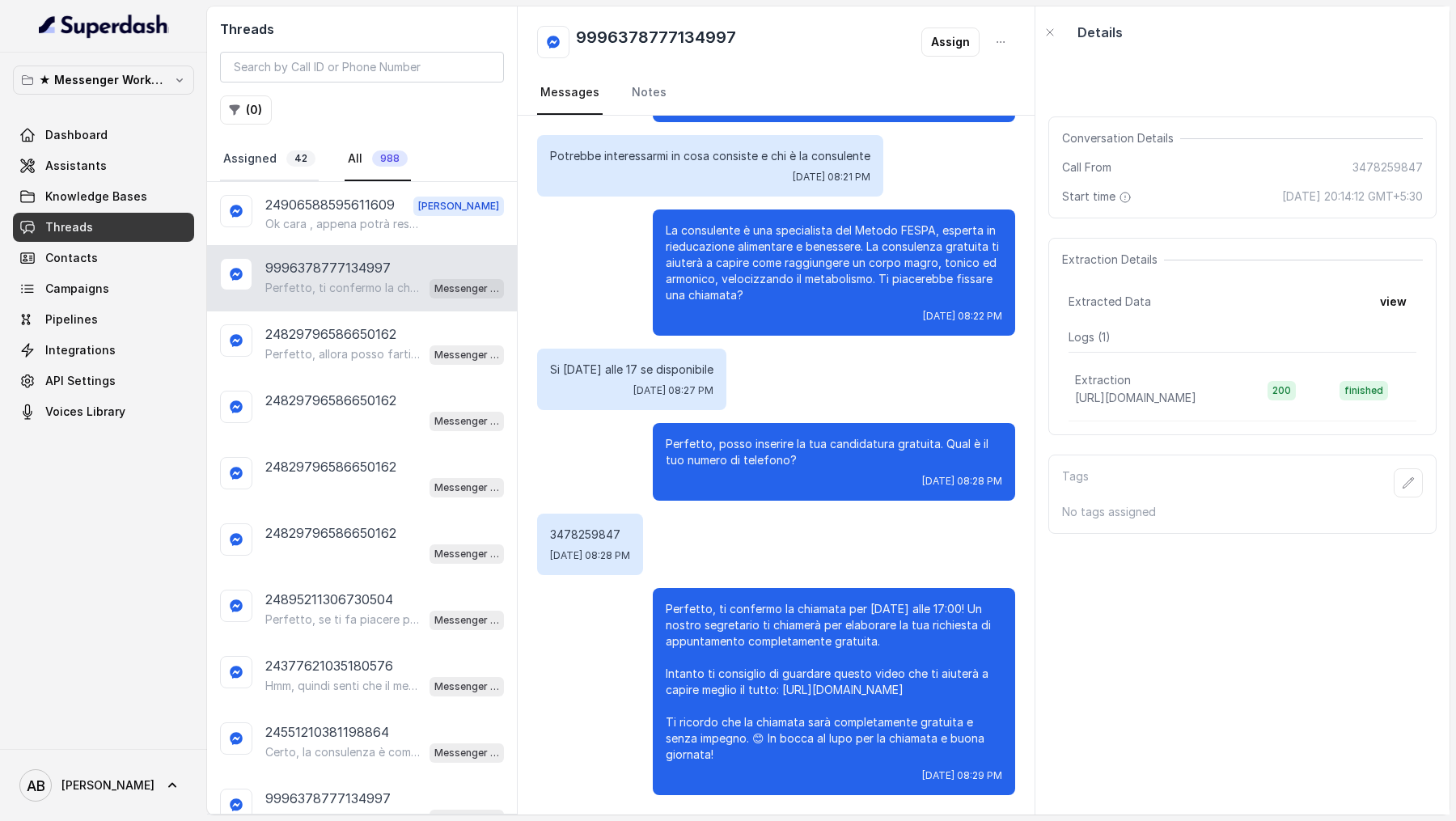
click at [249, 156] on link "Assigned 42" at bounding box center [269, 159] width 98 height 44
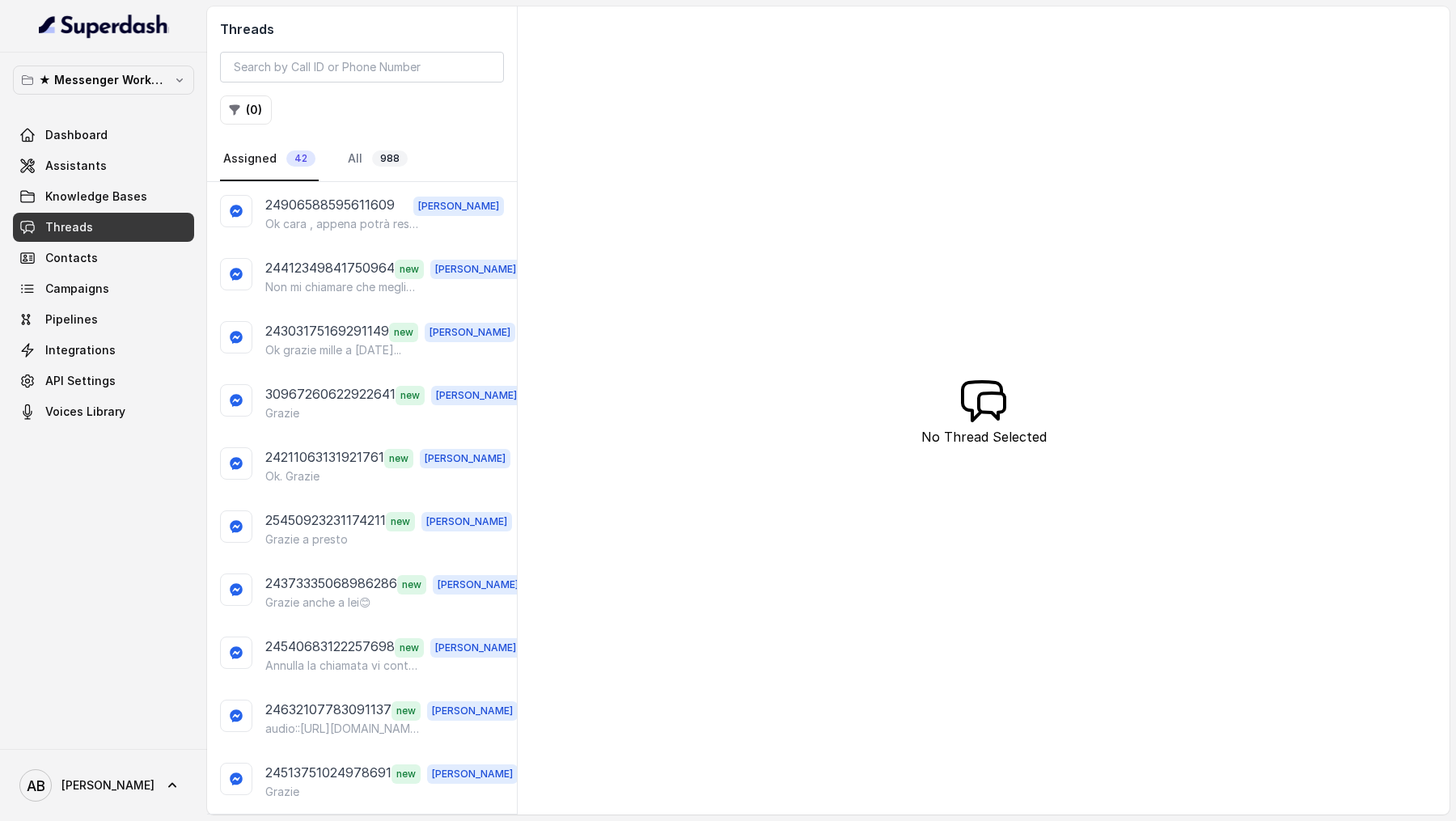
click at [332, 158] on nav "Assigned 42 All 988" at bounding box center [362, 159] width 284 height 44
click at [354, 205] on p "24906588595611609" at bounding box center [329, 206] width 130 height 21
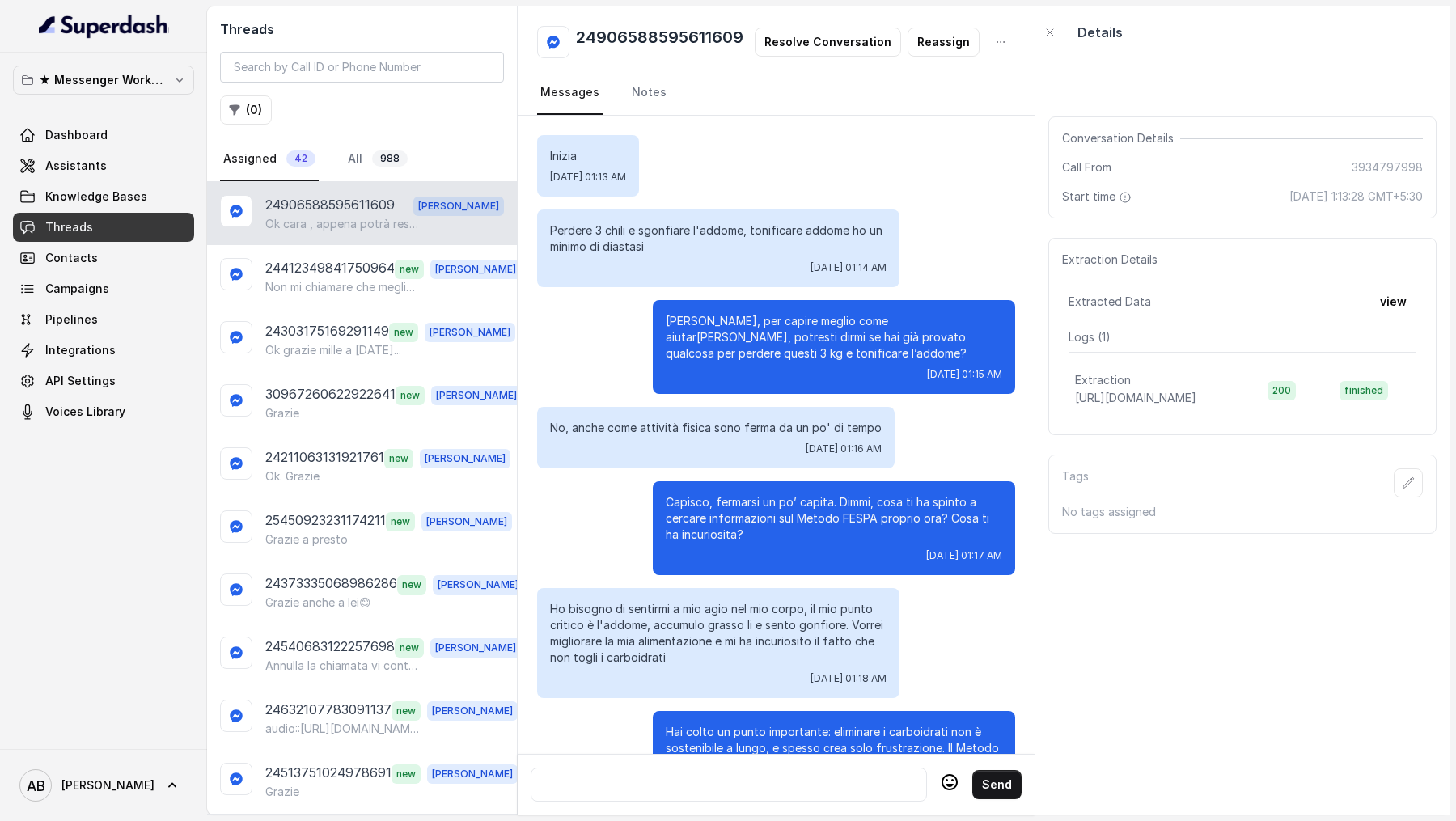
scroll to position [1515, 0]
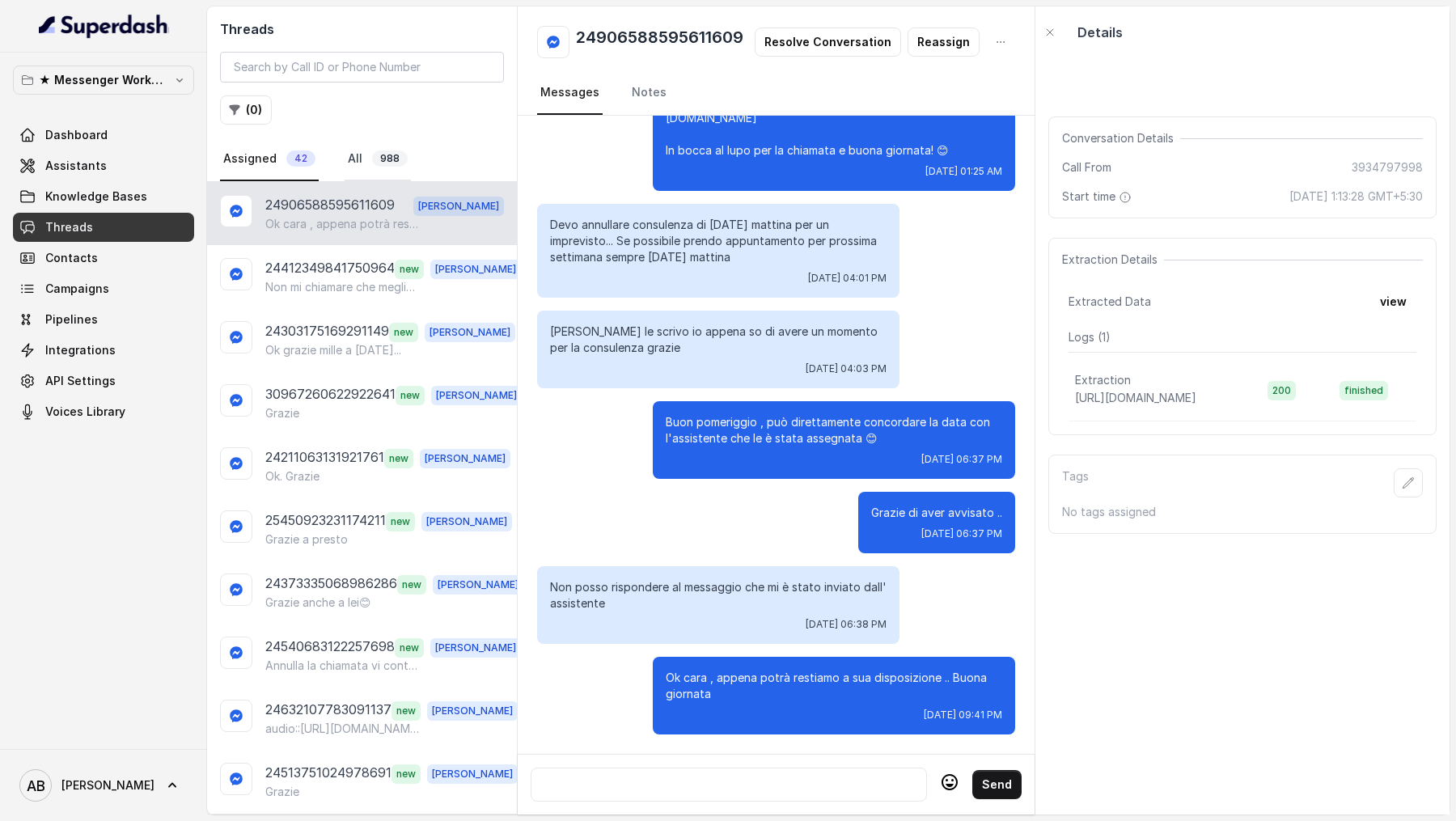
click at [366, 160] on link "All 988" at bounding box center [378, 159] width 66 height 44
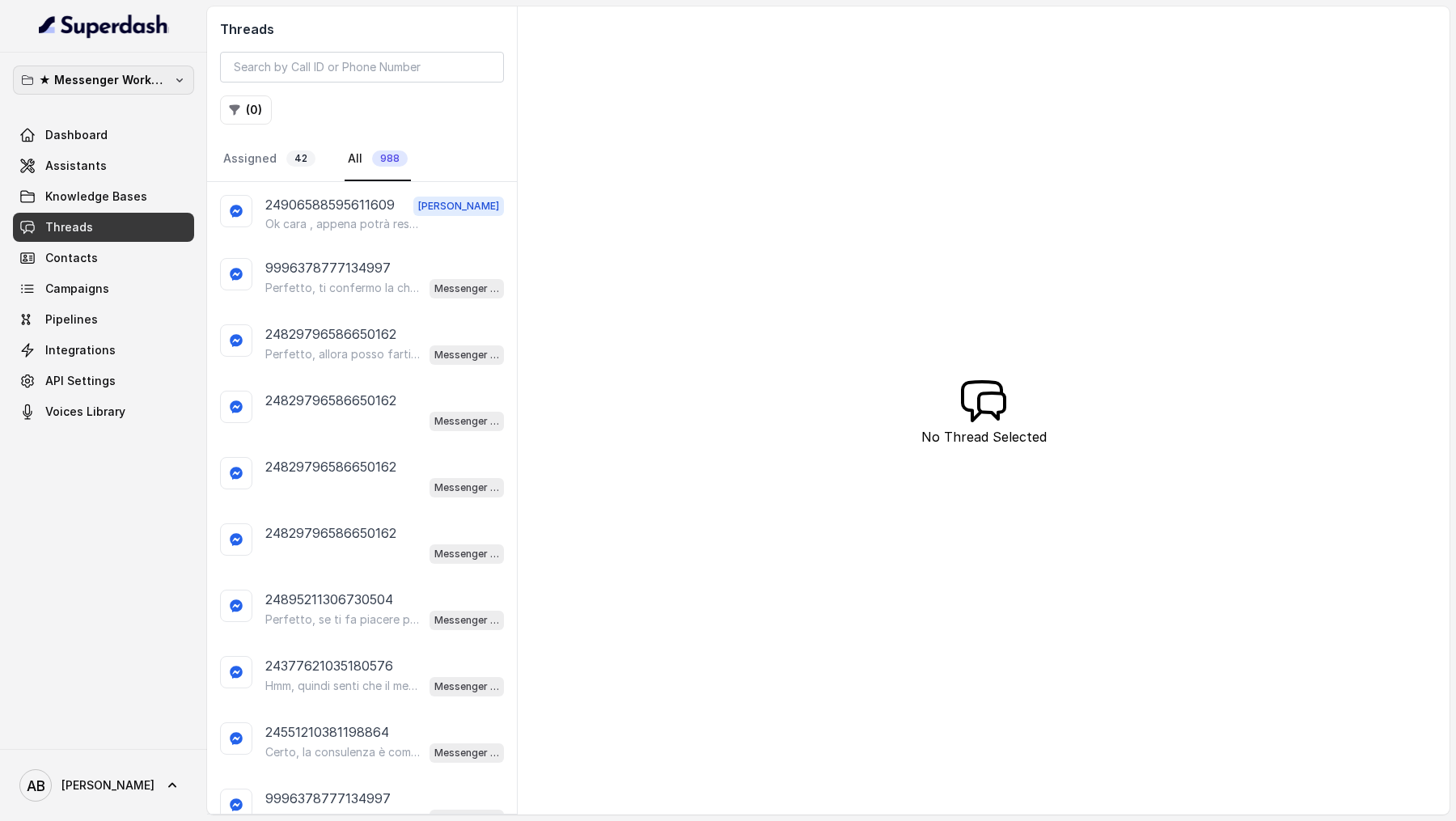
click at [154, 75] on p "★ Messenger Workspace" at bounding box center [103, 80] width 130 height 20
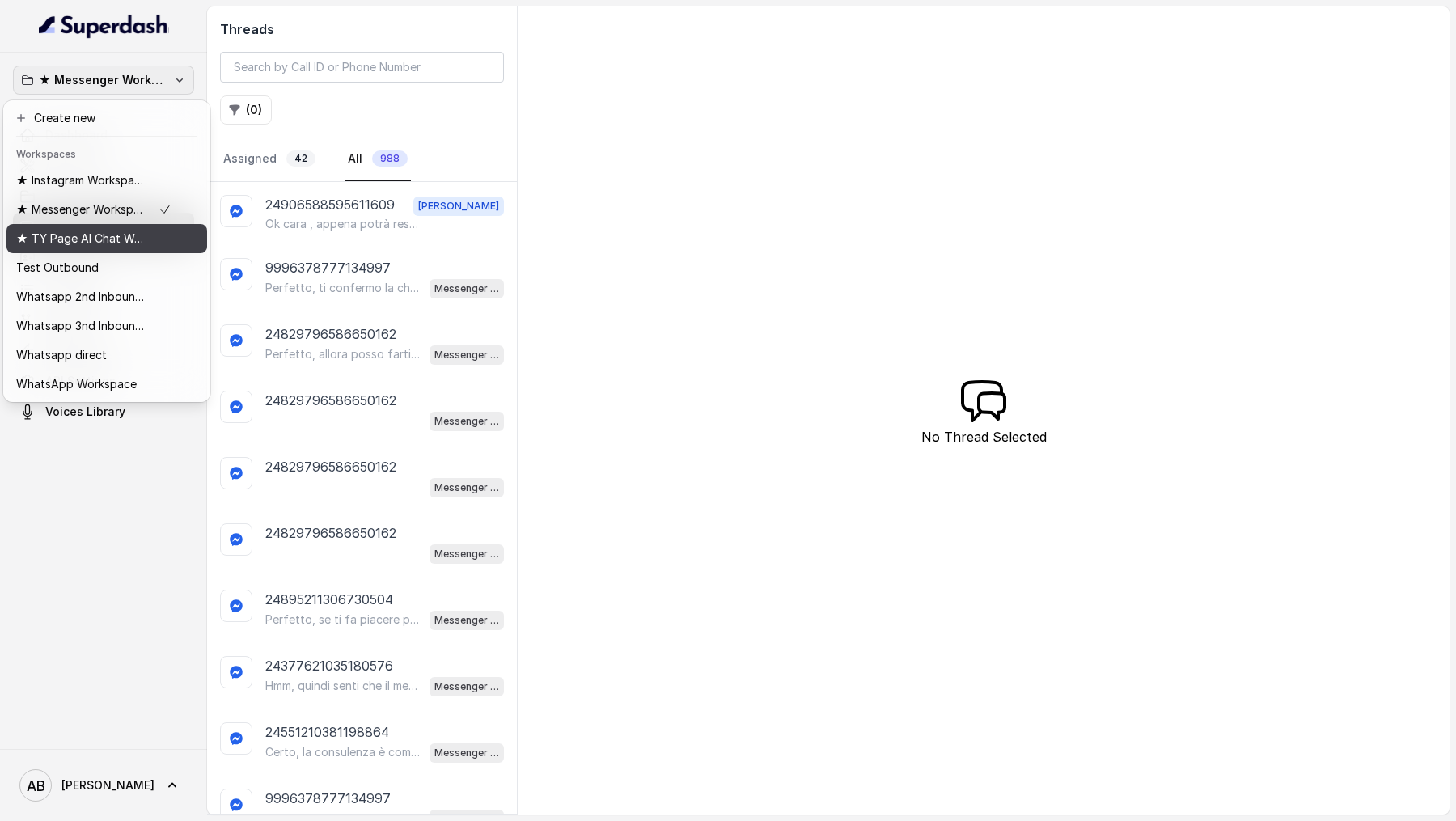
click at [159, 246] on div "★ TY Page AI Chat Workspace" at bounding box center [94, 239] width 155 height 20
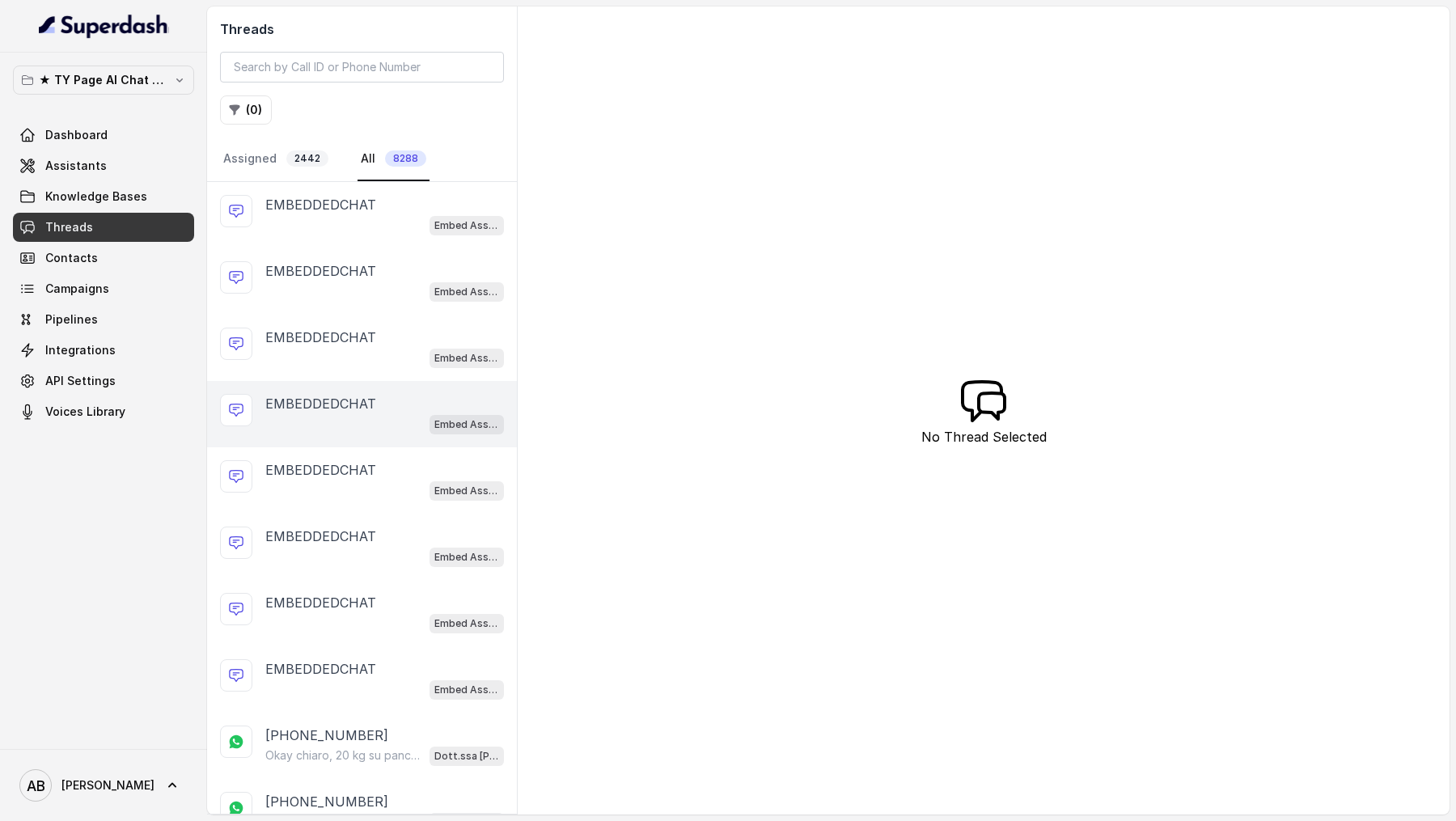
click at [397, 401] on div "EMBEDDEDCHAT" at bounding box center [384, 404] width 239 height 20
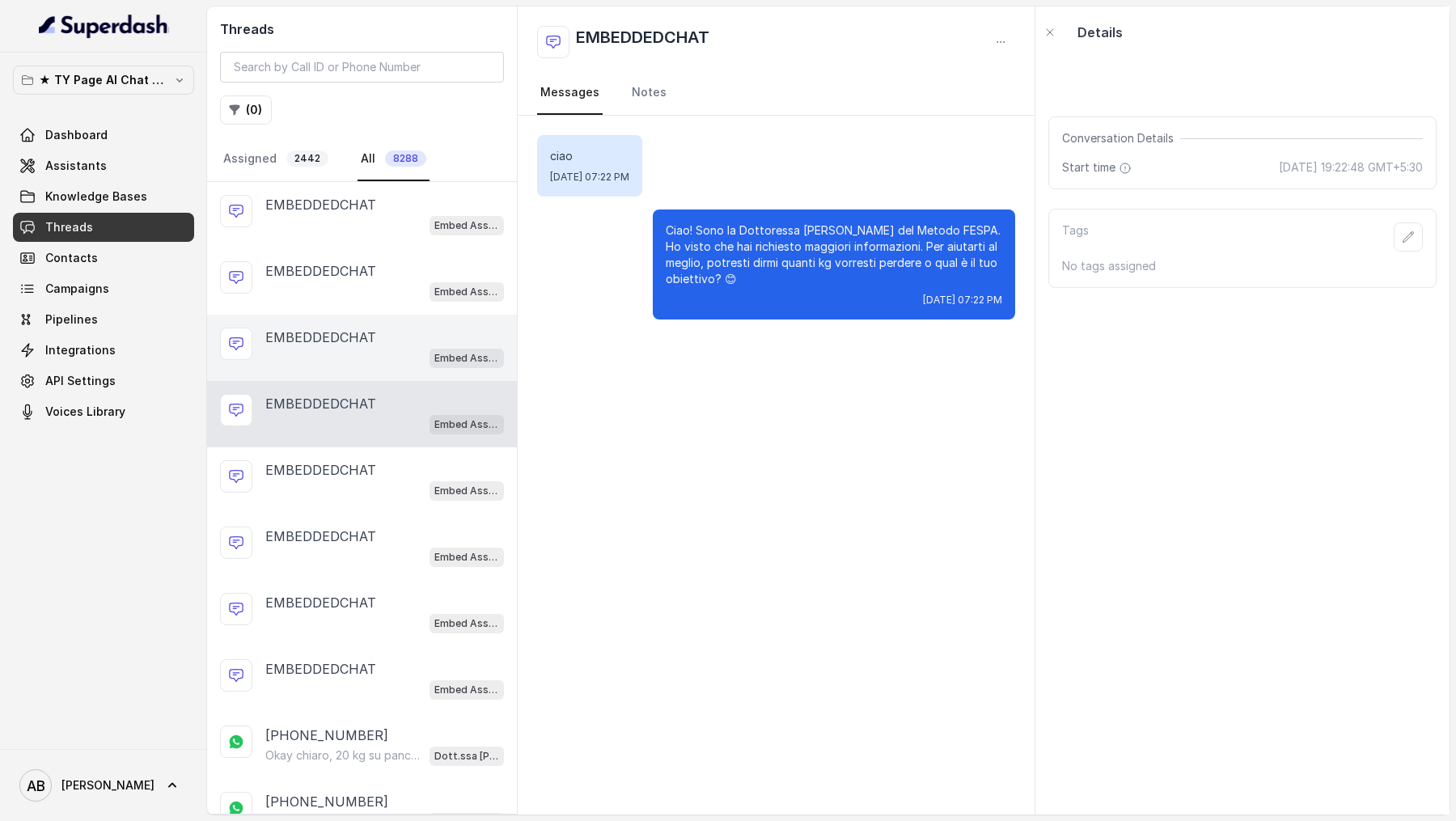
click at [393, 347] on div "Embed Assistant" at bounding box center [384, 358] width 239 height 21
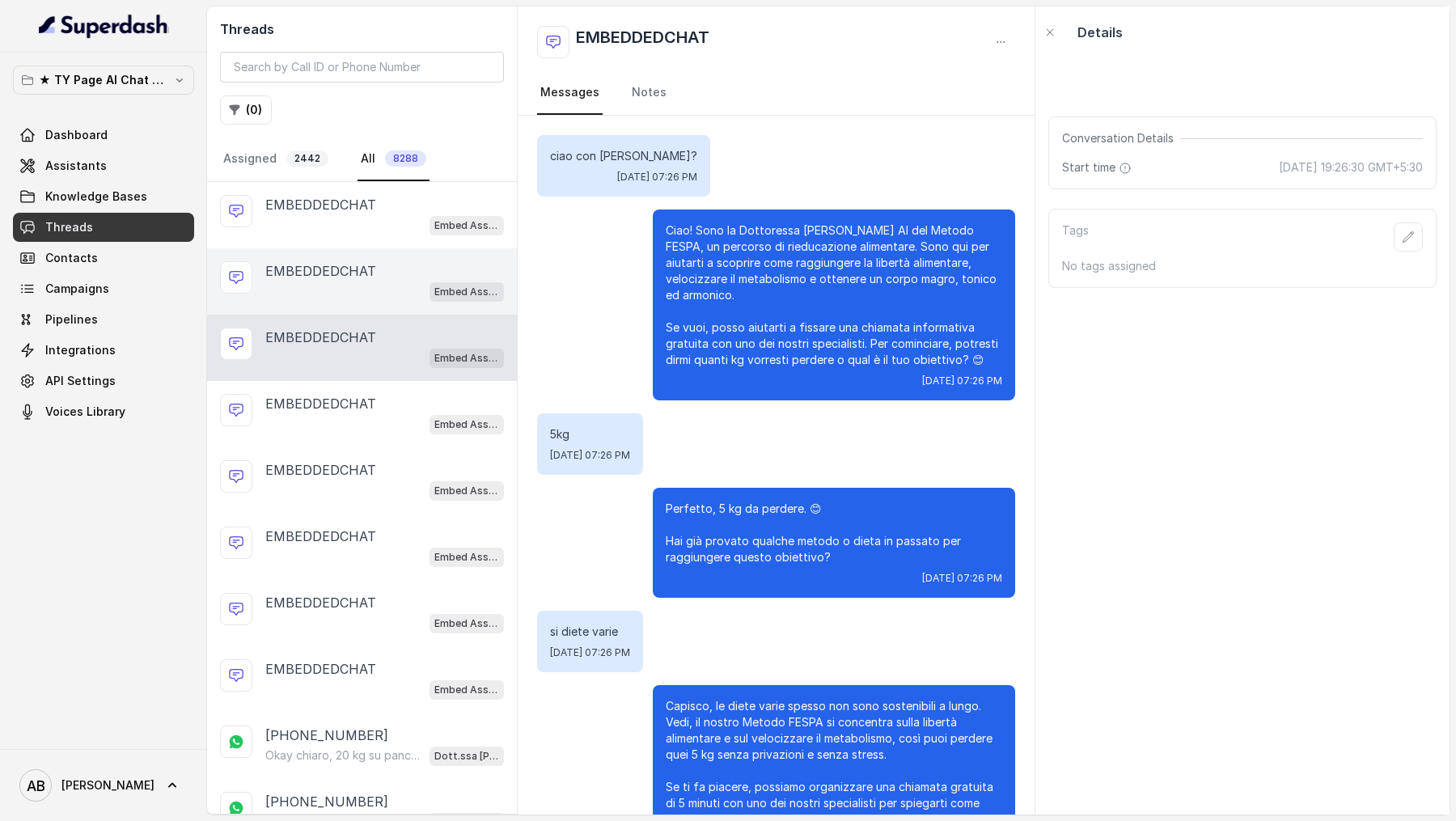
scroll to position [1507, 0]
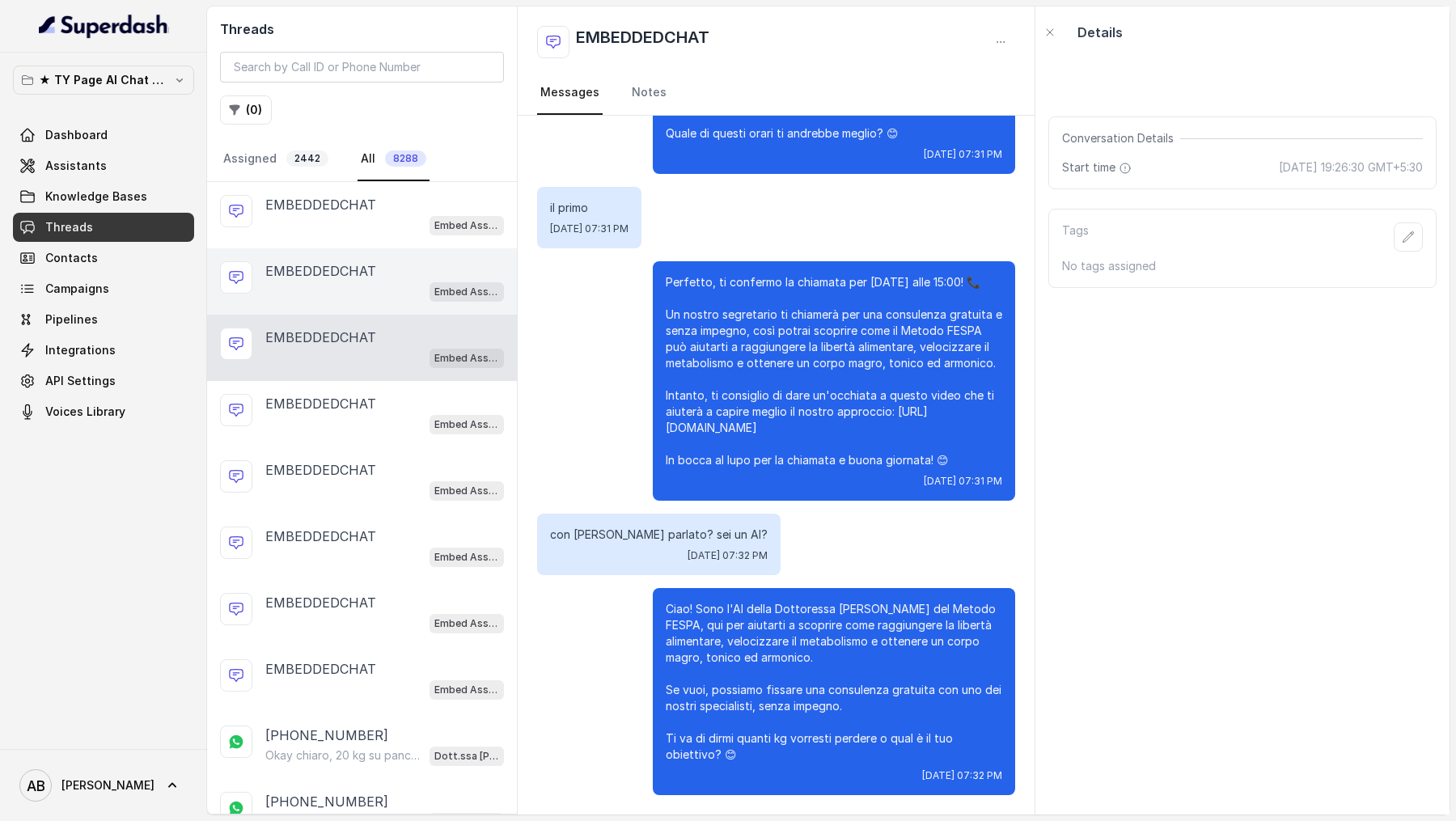
click at [393, 291] on div "Embed Assistant" at bounding box center [384, 292] width 239 height 21
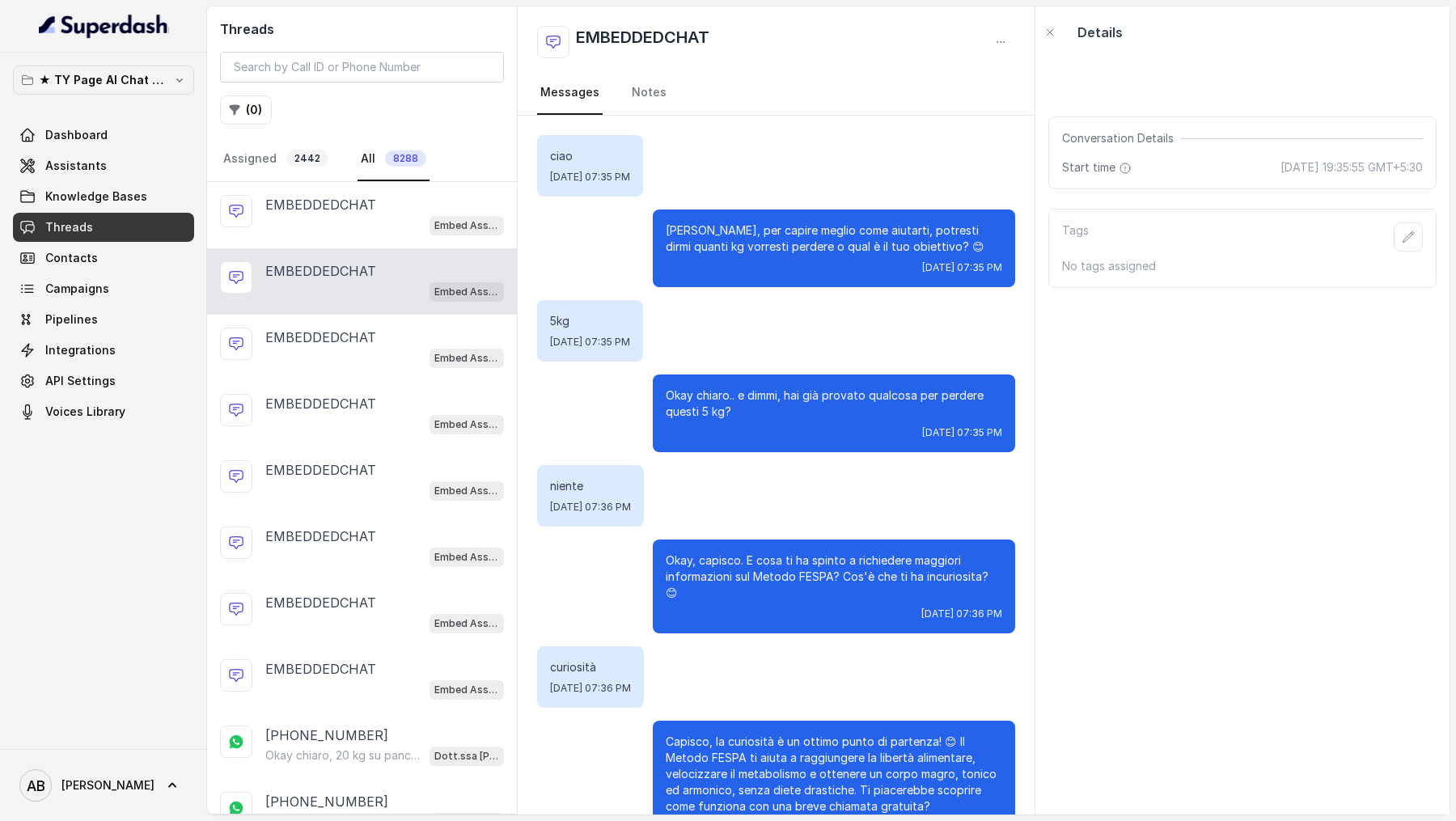
scroll to position [1087, 0]
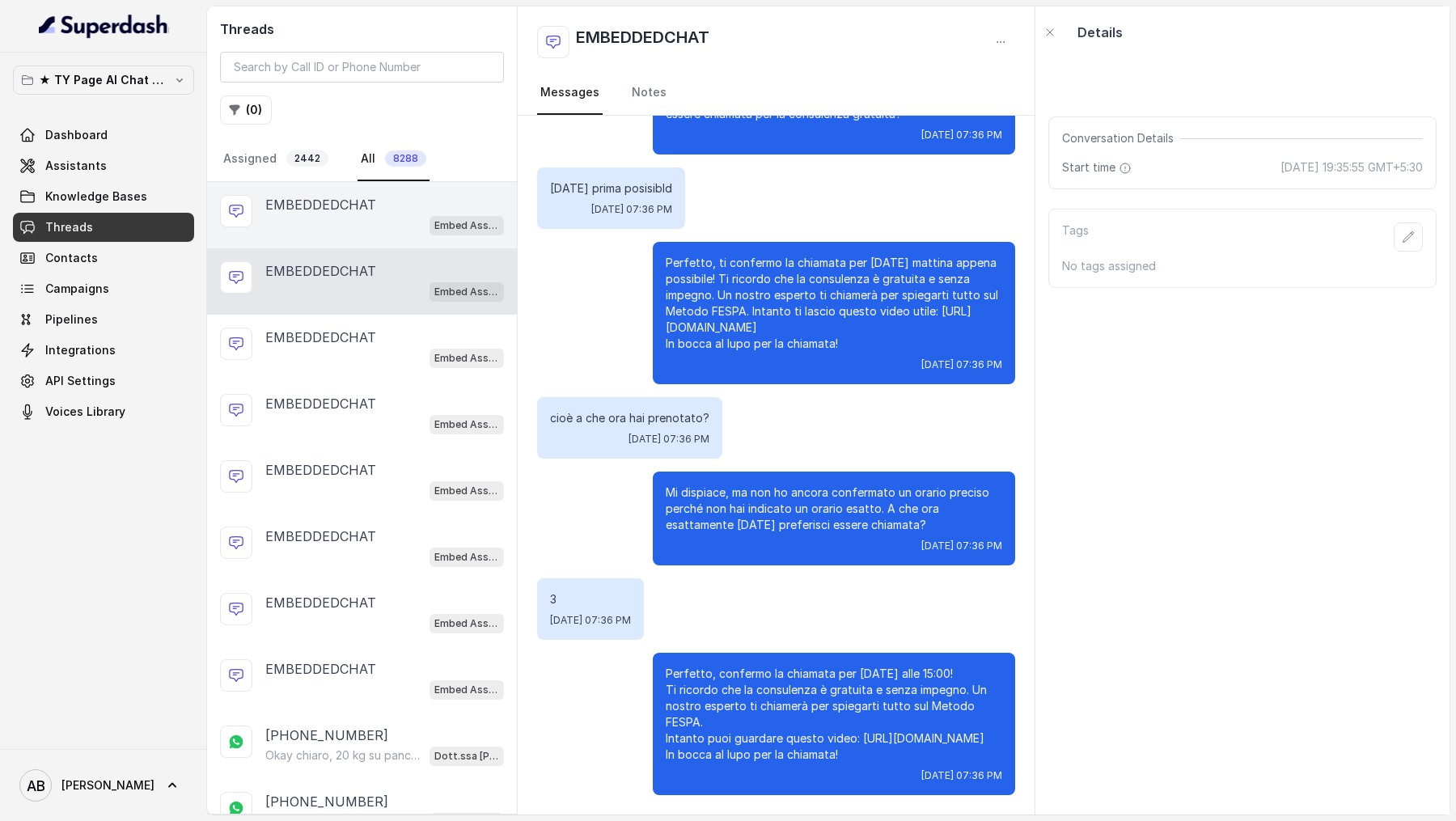
click at [400, 243] on div "EMBEDDEDCHAT Embed Assistant" at bounding box center [362, 215] width 310 height 66
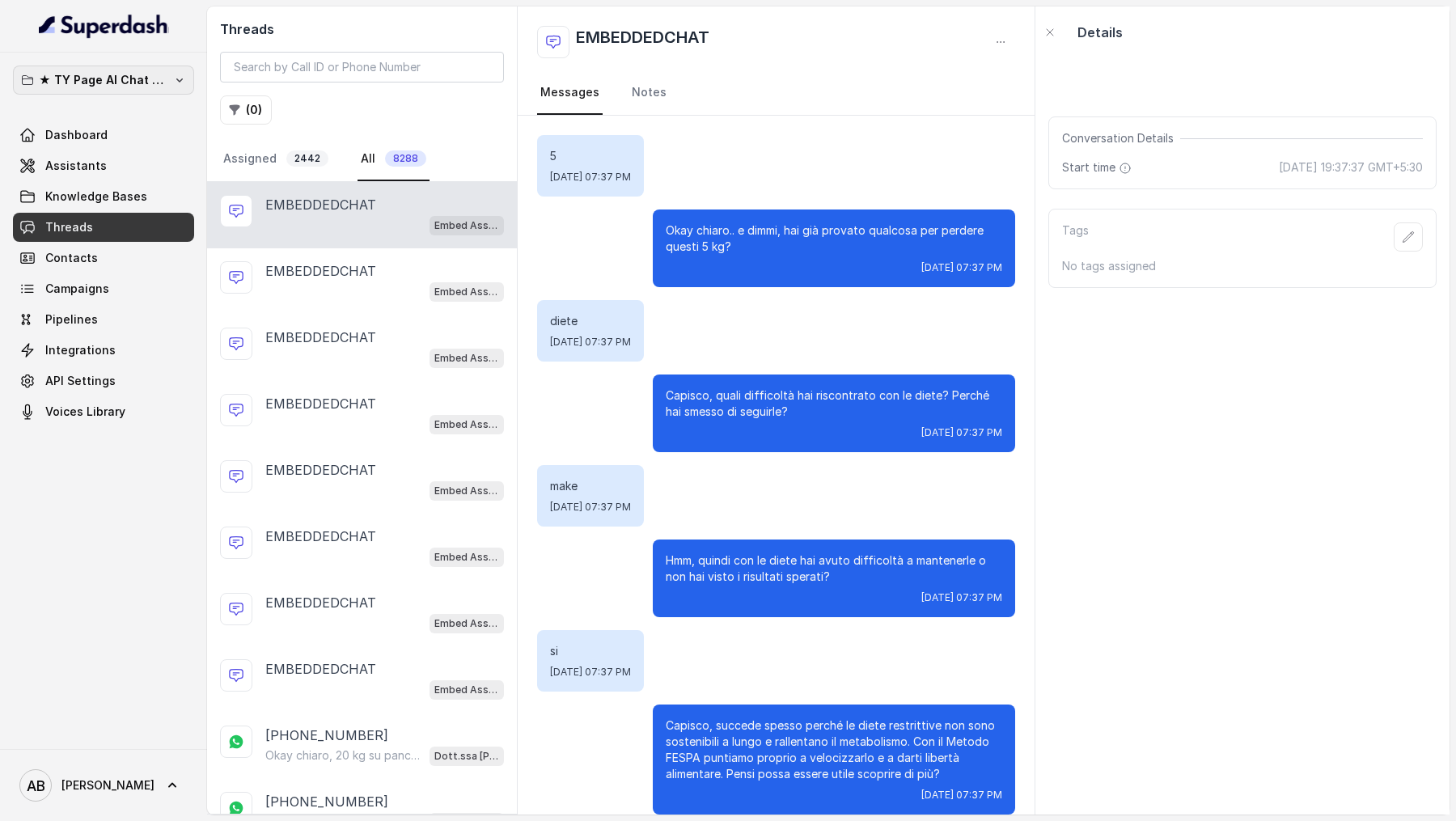
click at [128, 72] on p "★ TY Page AI Chat Workspace" at bounding box center [103, 80] width 130 height 20
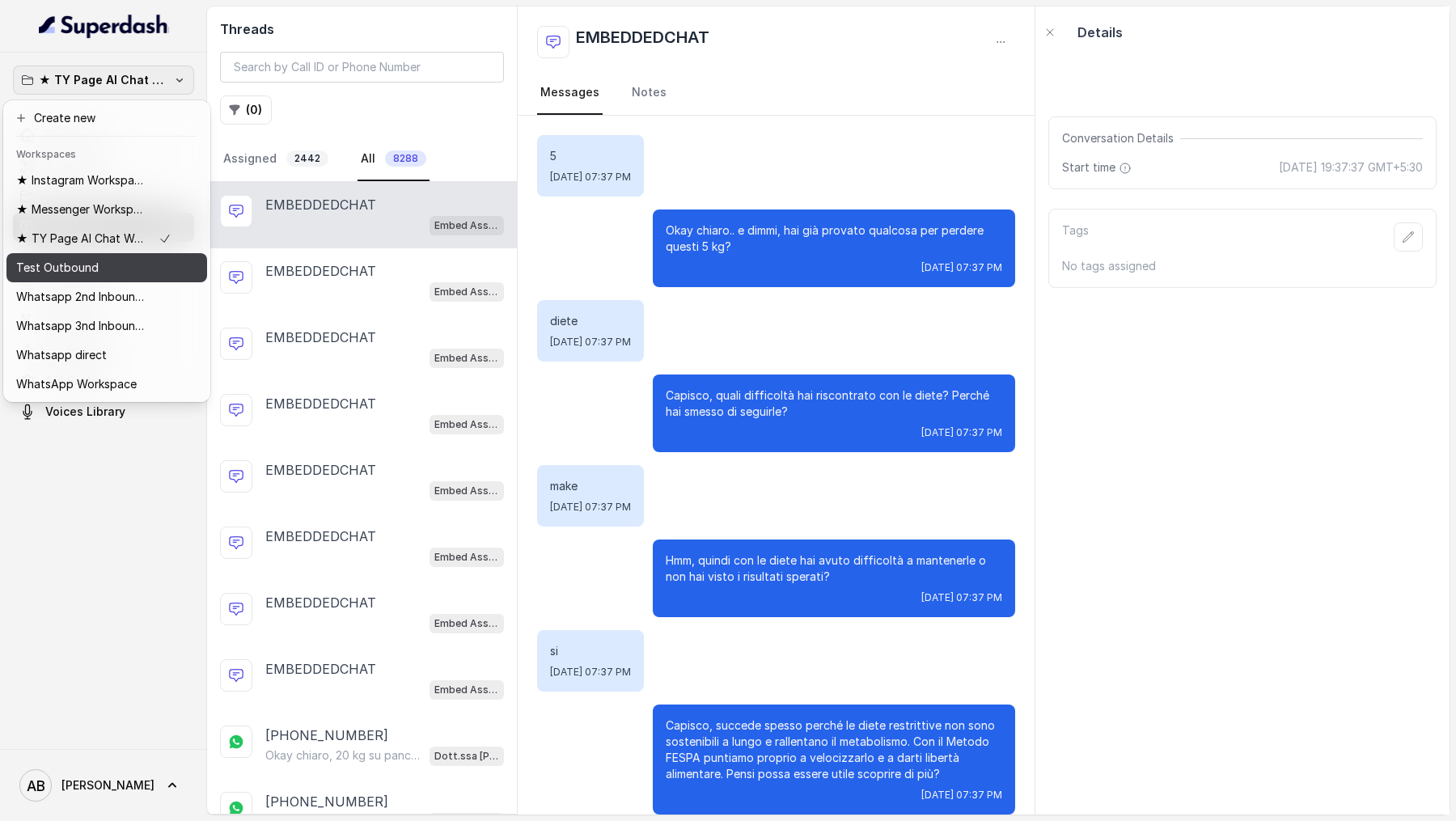
click at [103, 266] on div "Test Outbound" at bounding box center [94, 268] width 155 height 20
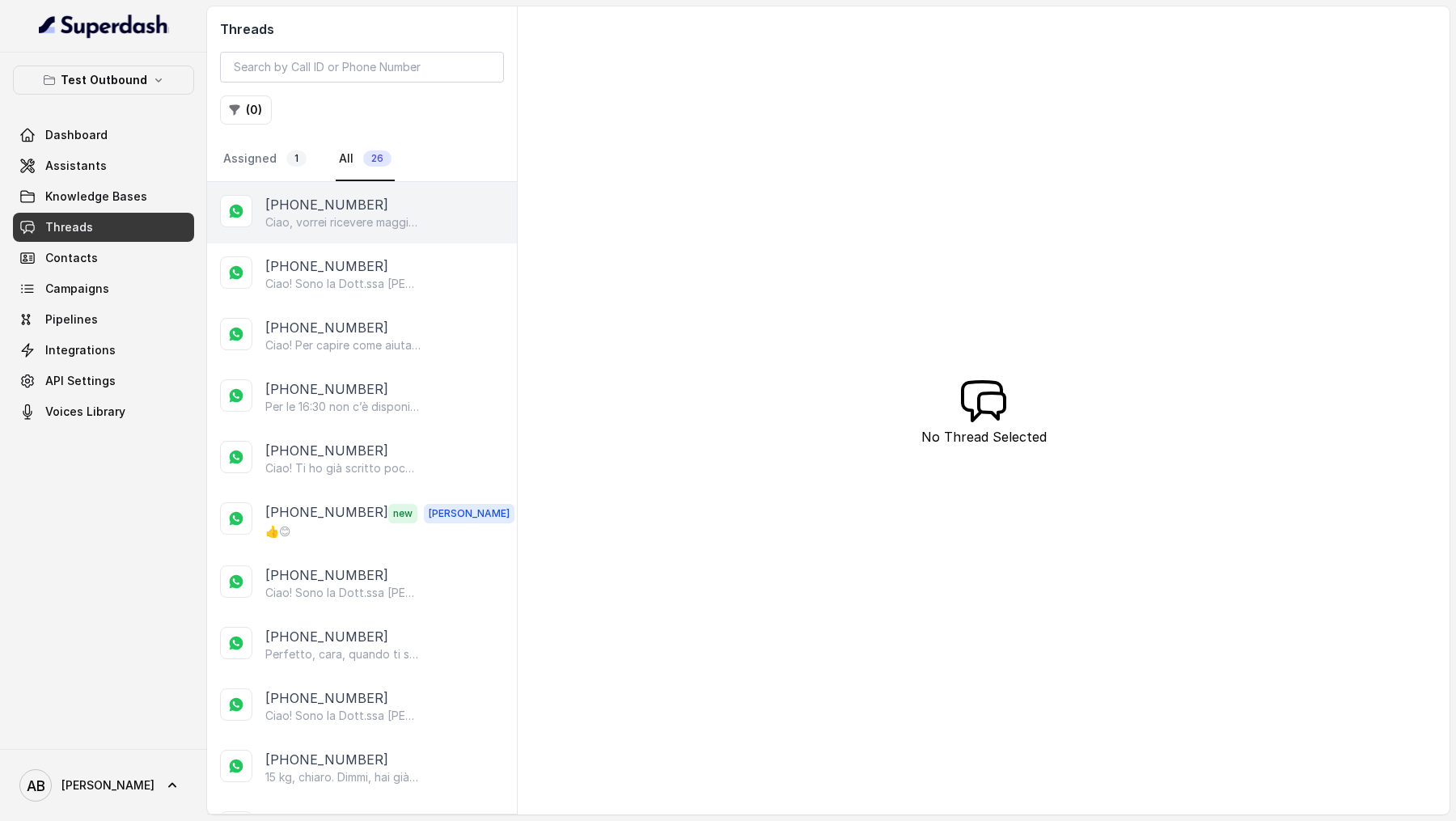
click at [300, 201] on p "[PHONE_NUMBER]" at bounding box center [326, 205] width 123 height 20
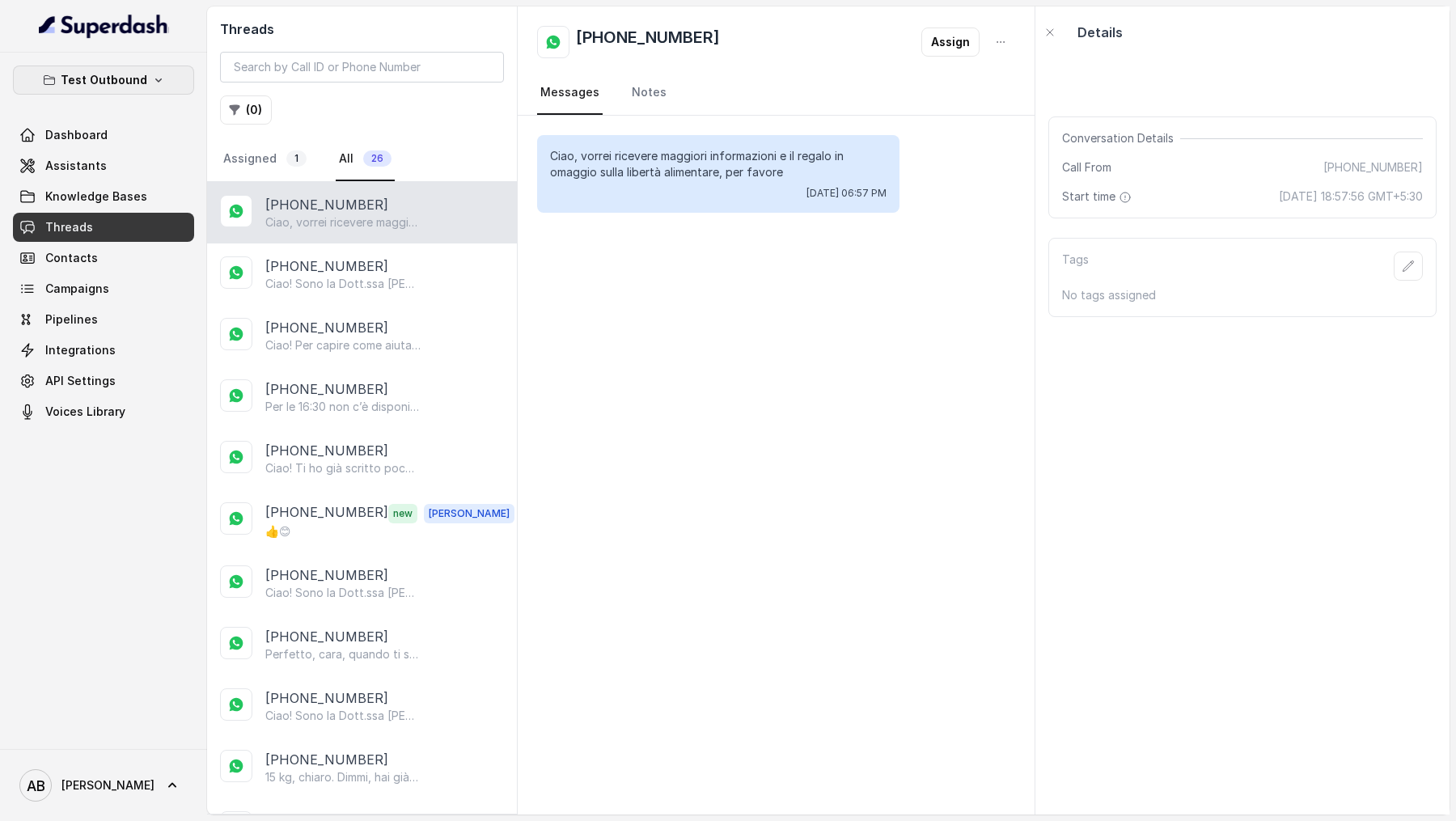
click at [119, 85] on p "Test Outbound" at bounding box center [103, 80] width 87 height 20
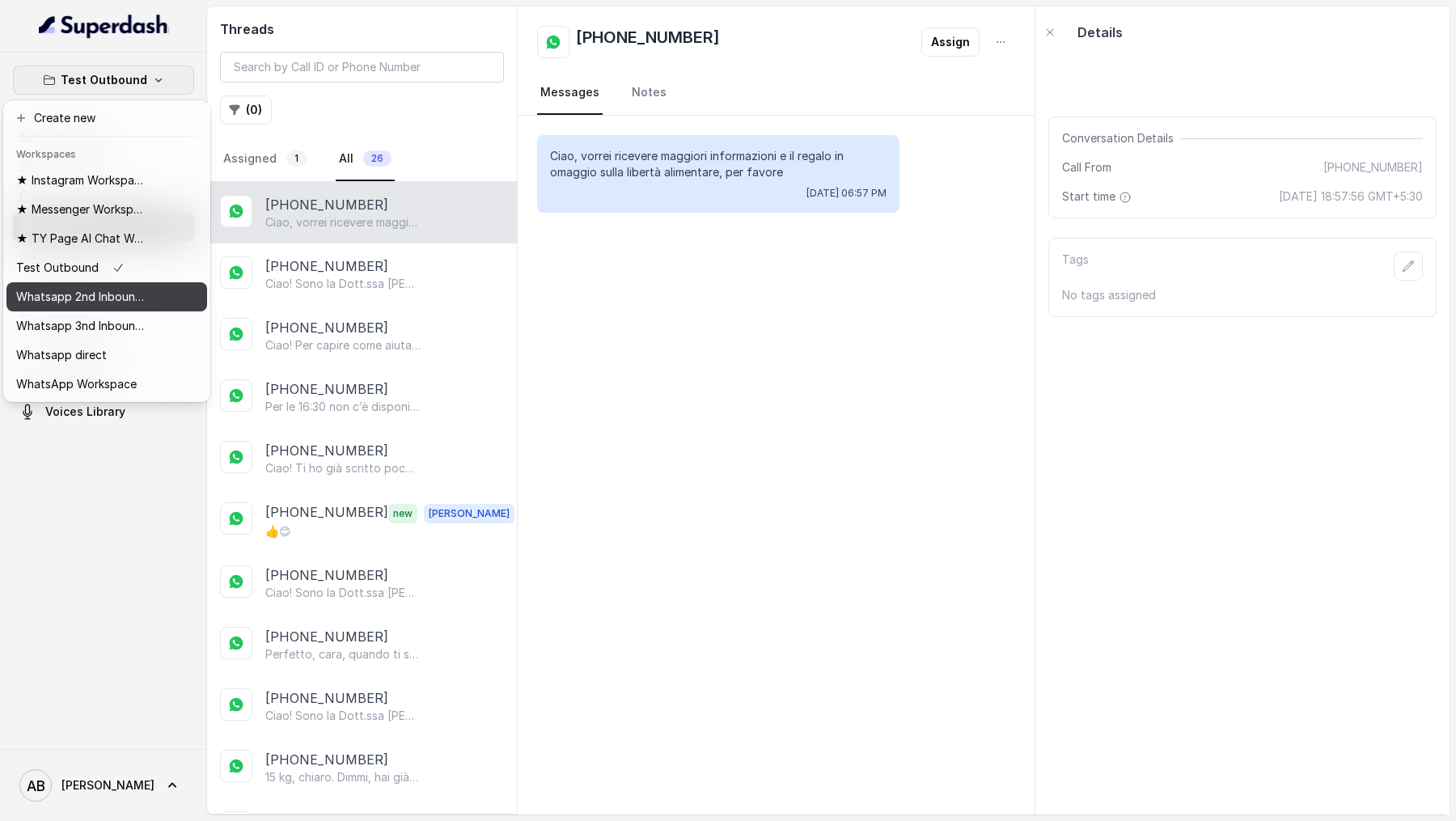
click at [101, 297] on p "Whatsapp 2nd Inbound BM5" at bounding box center [81, 297] width 130 height 20
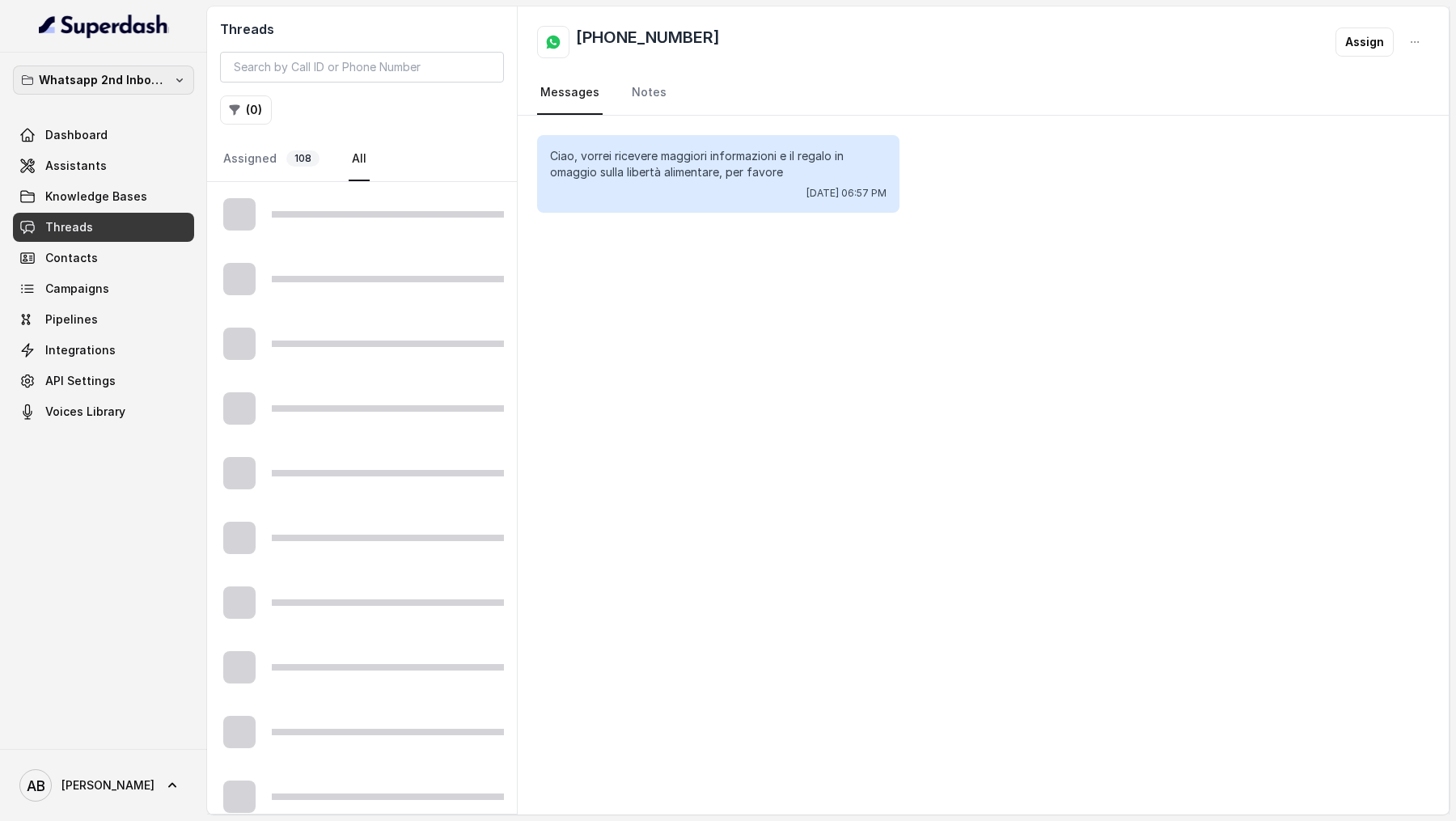
click at [99, 84] on p "Whatsapp 2nd Inbound BM5" at bounding box center [103, 80] width 130 height 20
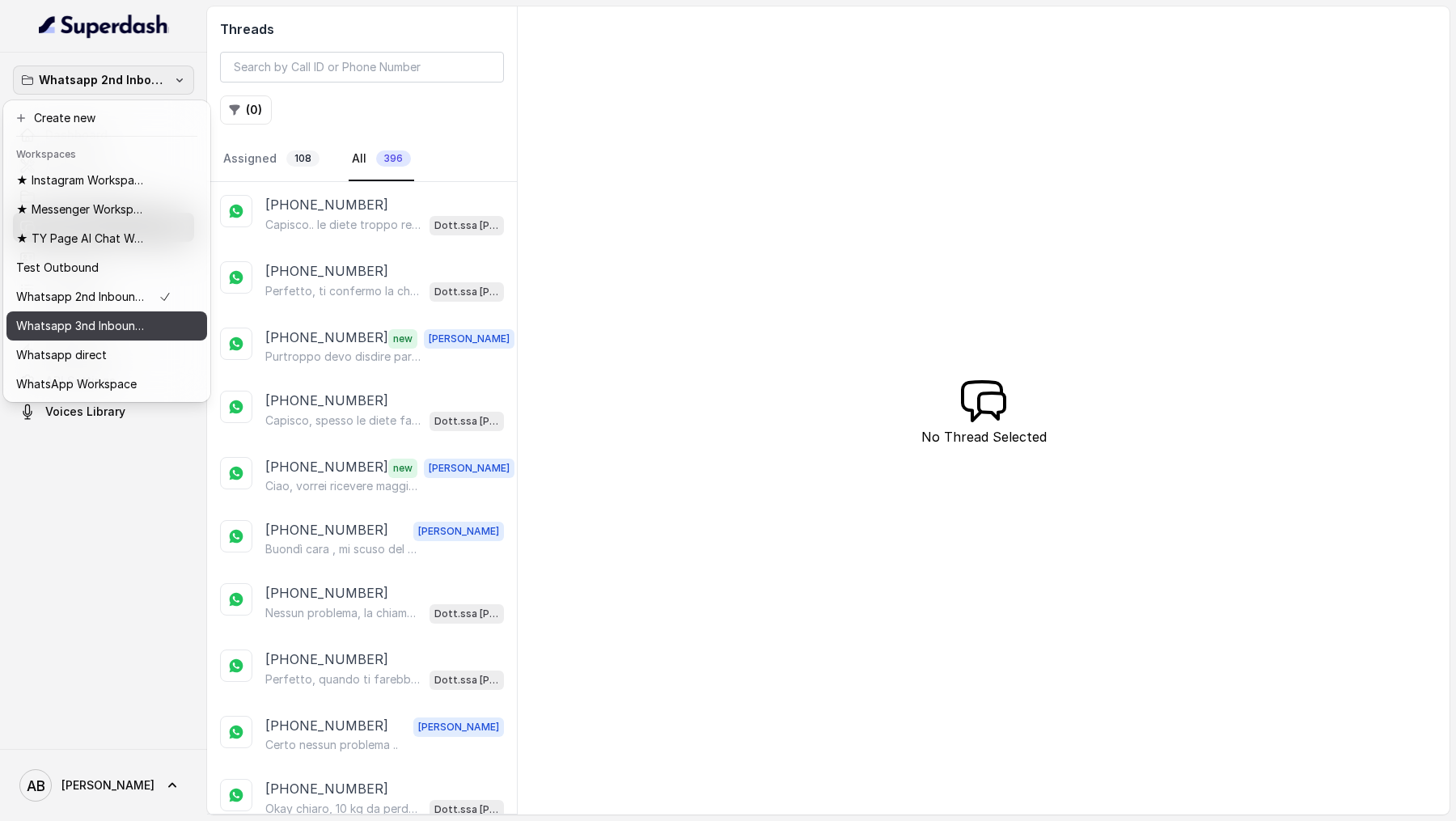
click at [121, 331] on p "Whatsapp 3nd Inbound BM5" at bounding box center [81, 326] width 130 height 20
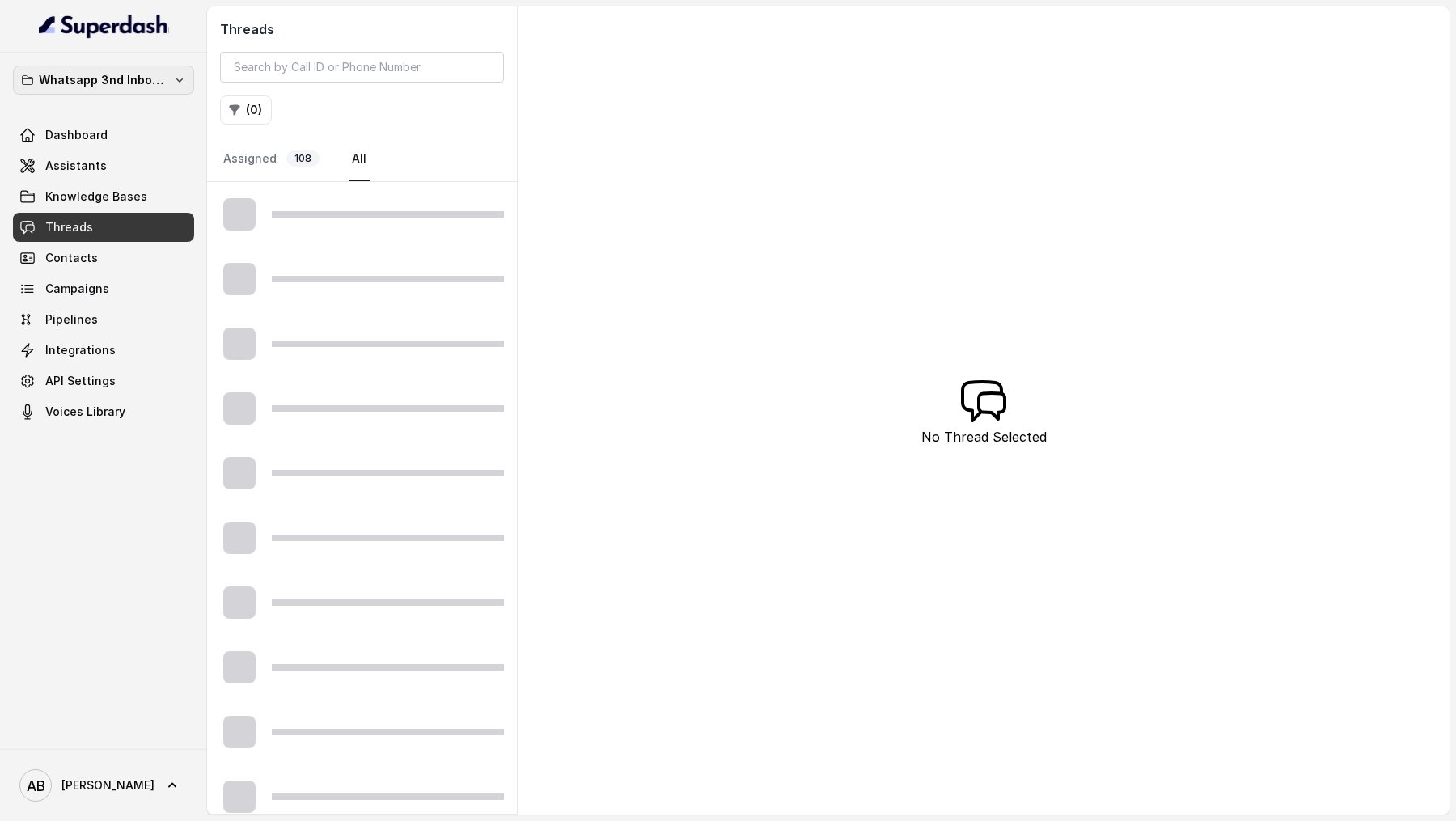
click at [134, 86] on p "Whatsapp 3nd Inbound BM5" at bounding box center [103, 80] width 130 height 20
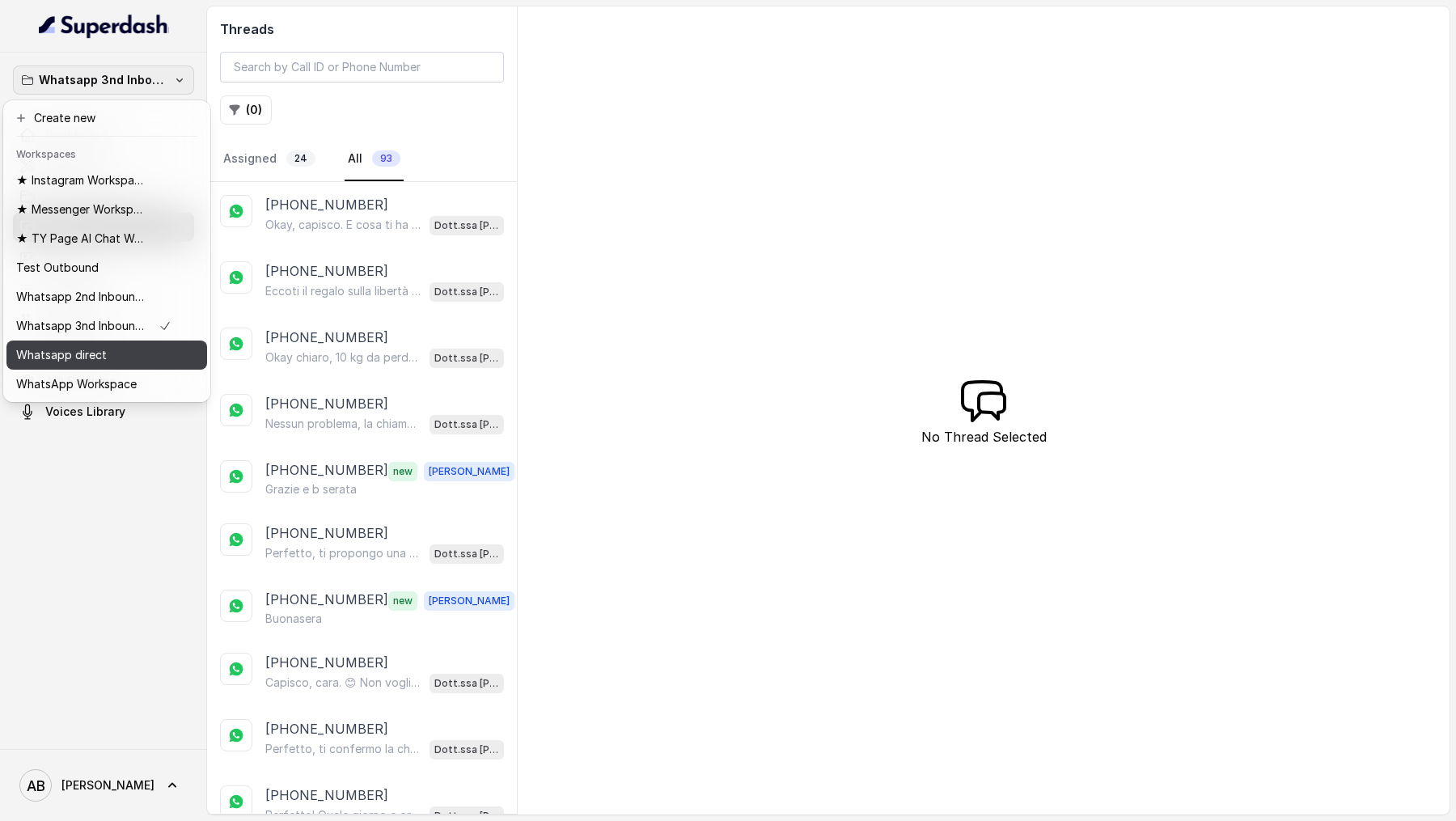
click at [152, 352] on div "Whatsapp direct" at bounding box center [94, 355] width 155 height 20
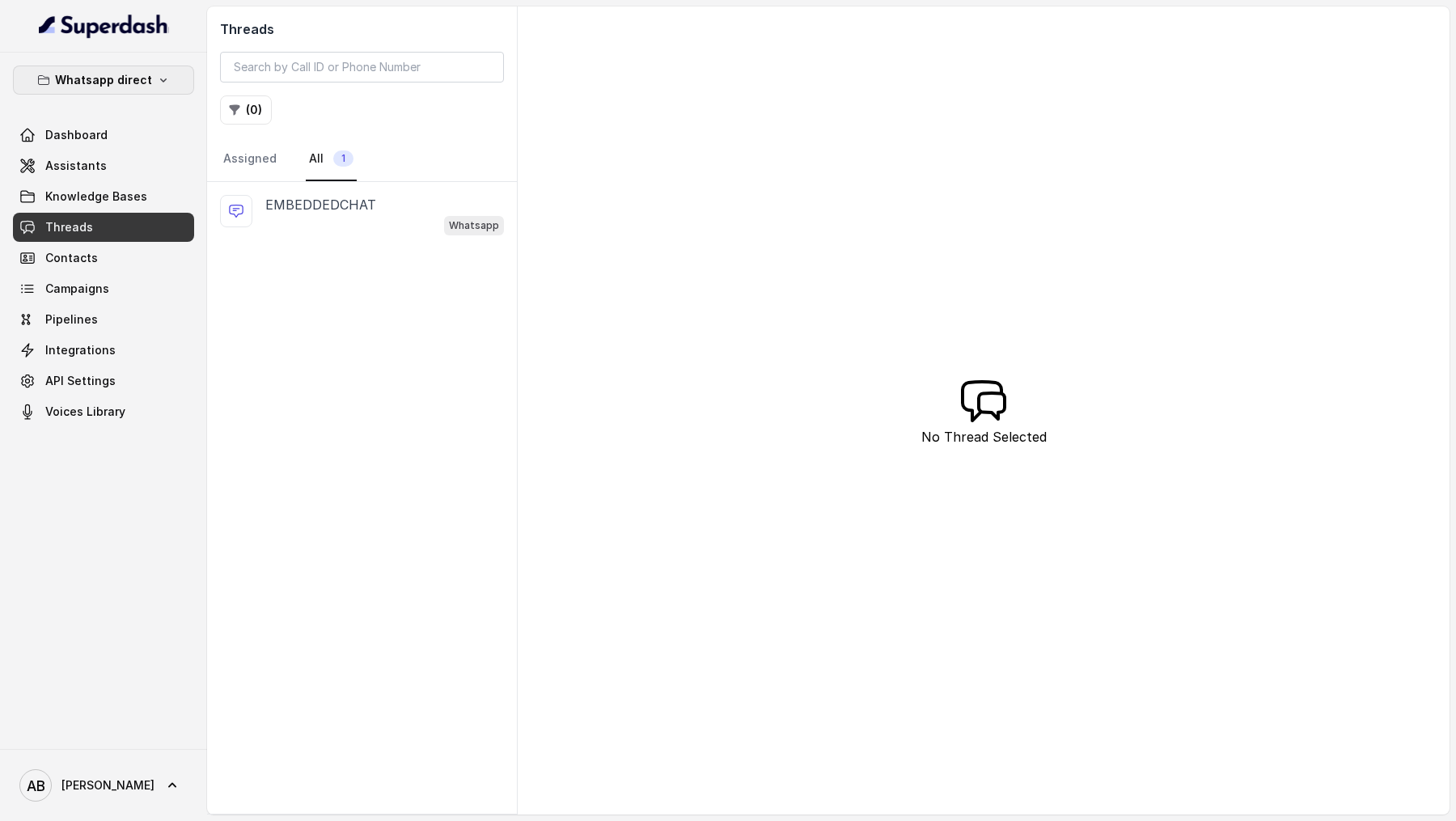
click at [152, 69] on button "Whatsapp direct" at bounding box center [103, 80] width 181 height 29
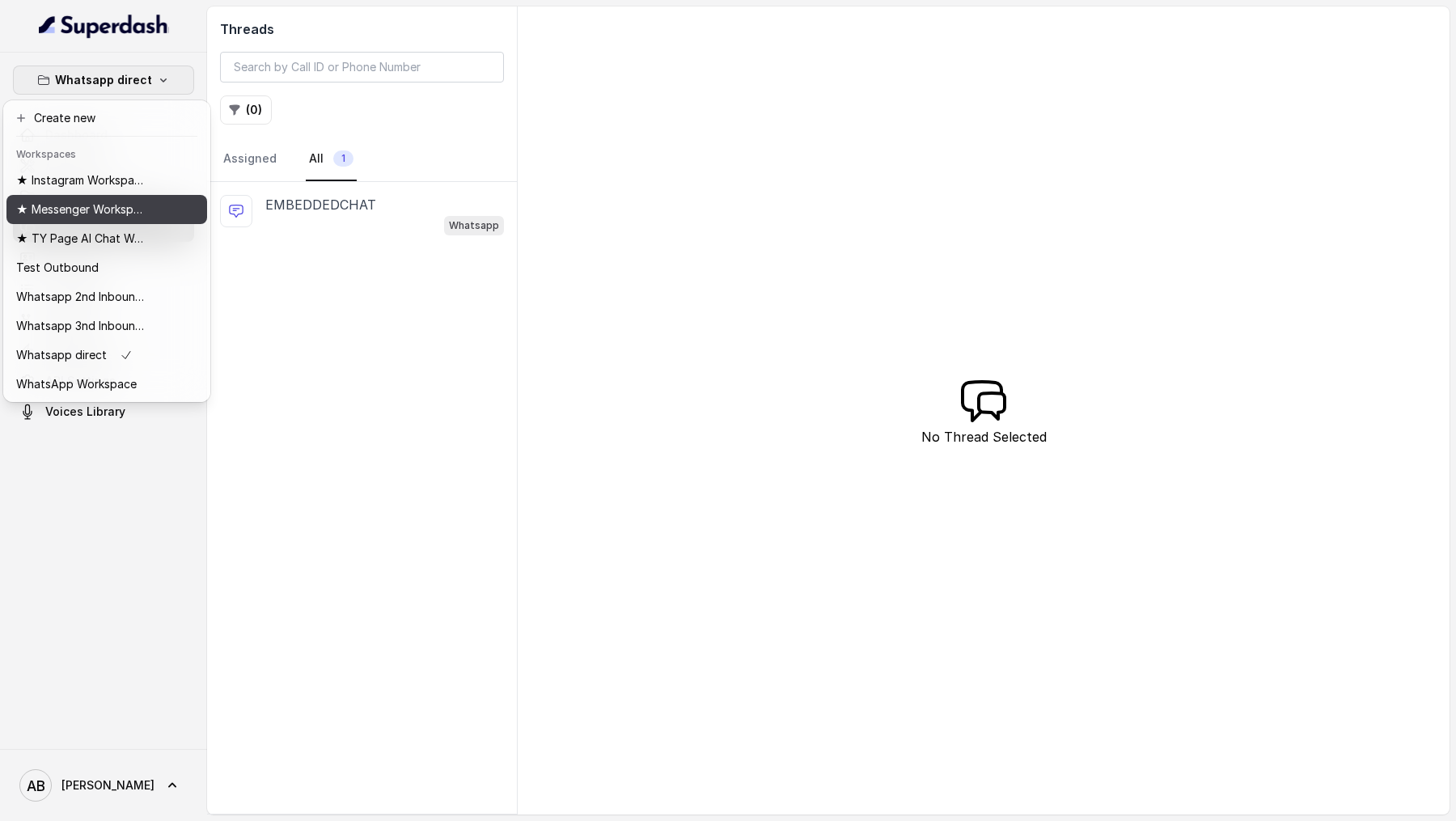
click at [137, 214] on p "★ Messenger Workspace" at bounding box center [81, 210] width 130 height 20
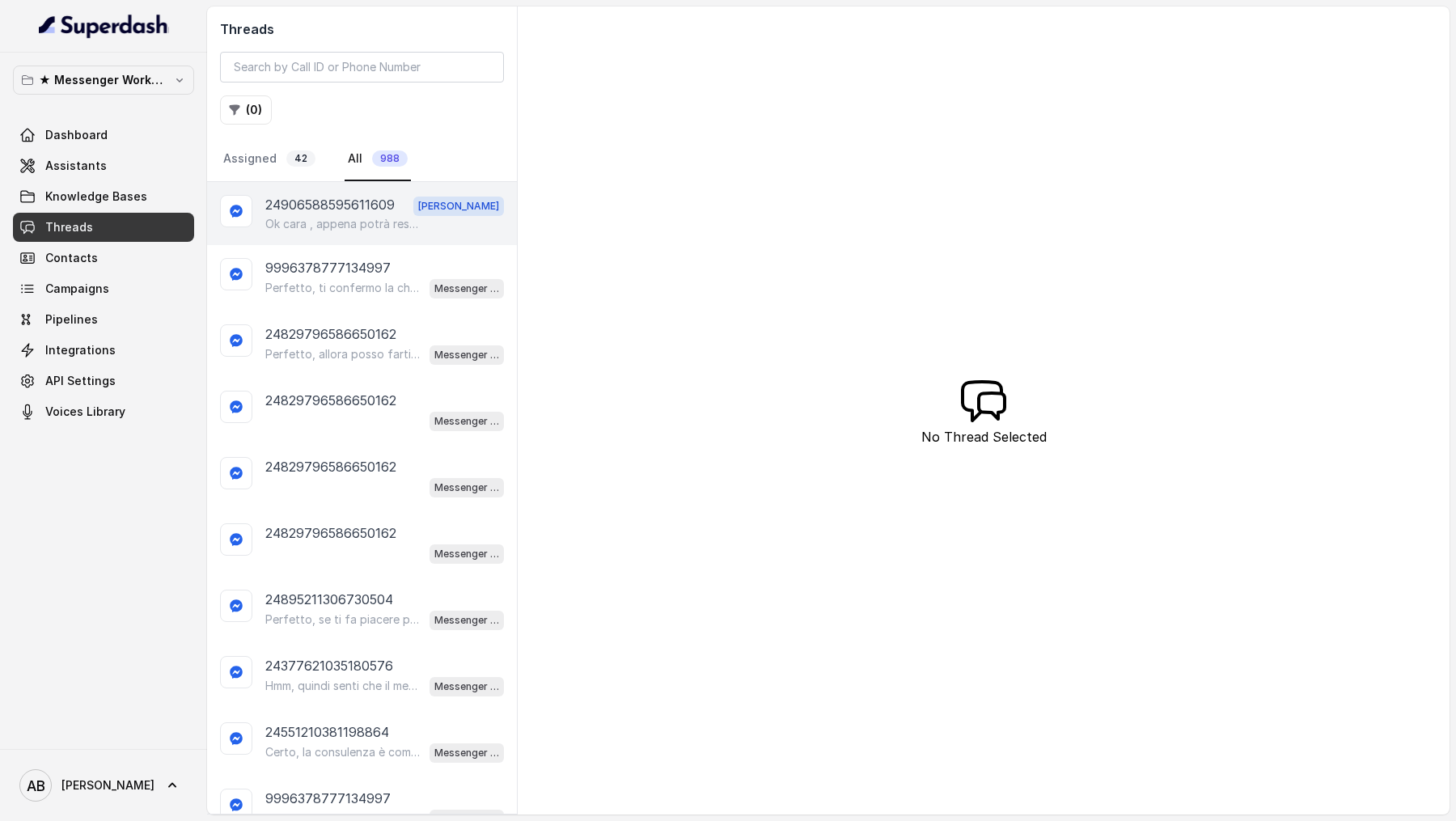
click at [335, 230] on div "24906588595611609 [PERSON_NAME] , appena potrà restiamo a sua disposizione .. B…" at bounding box center [362, 214] width 310 height 63
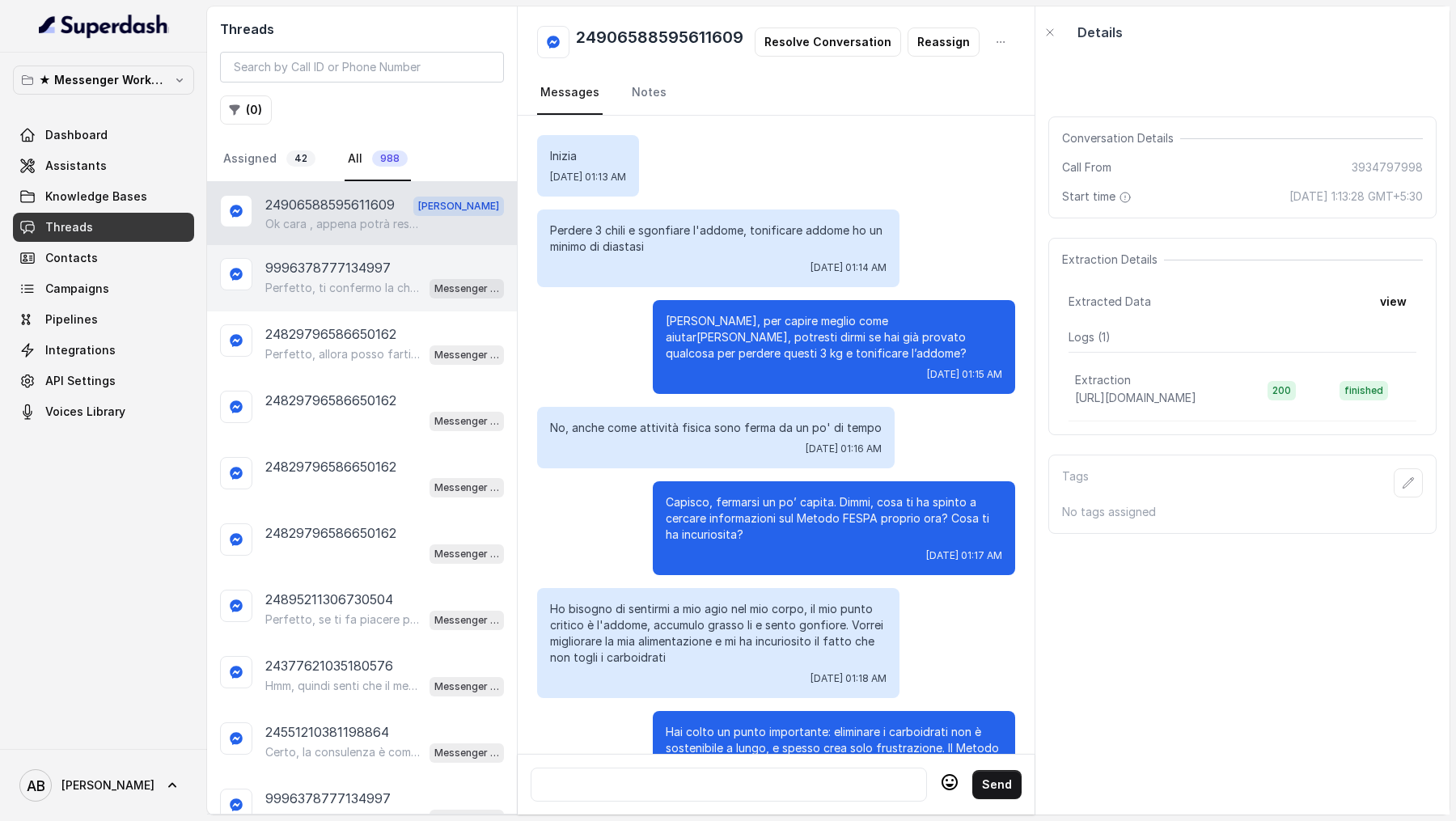
scroll to position [1515, 0]
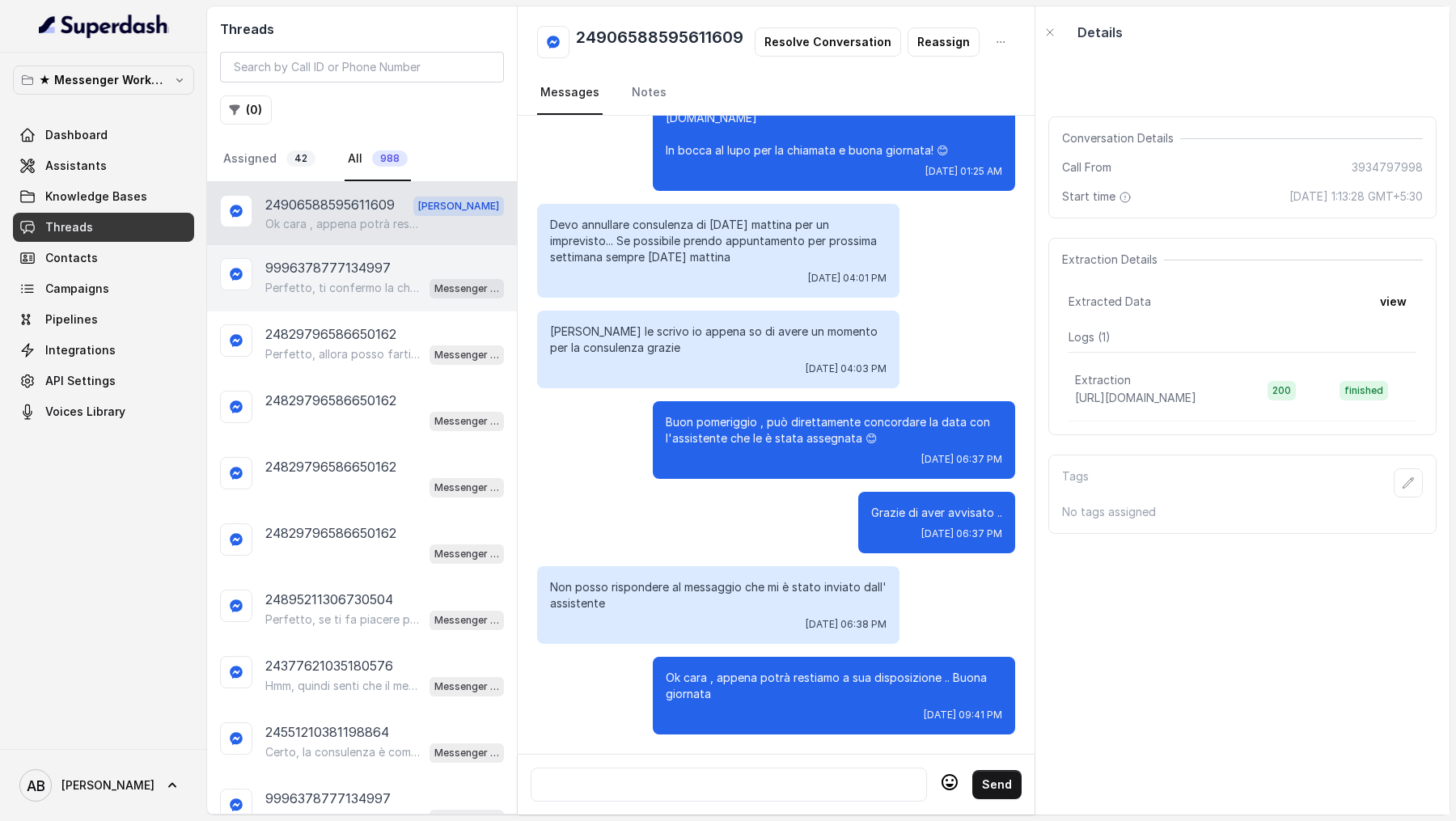
click at [347, 245] on div "9996378777134997 Perfetto, ti confermo la chiamata per [DATE] alle 17:00! Un no…" at bounding box center [362, 278] width 310 height 66
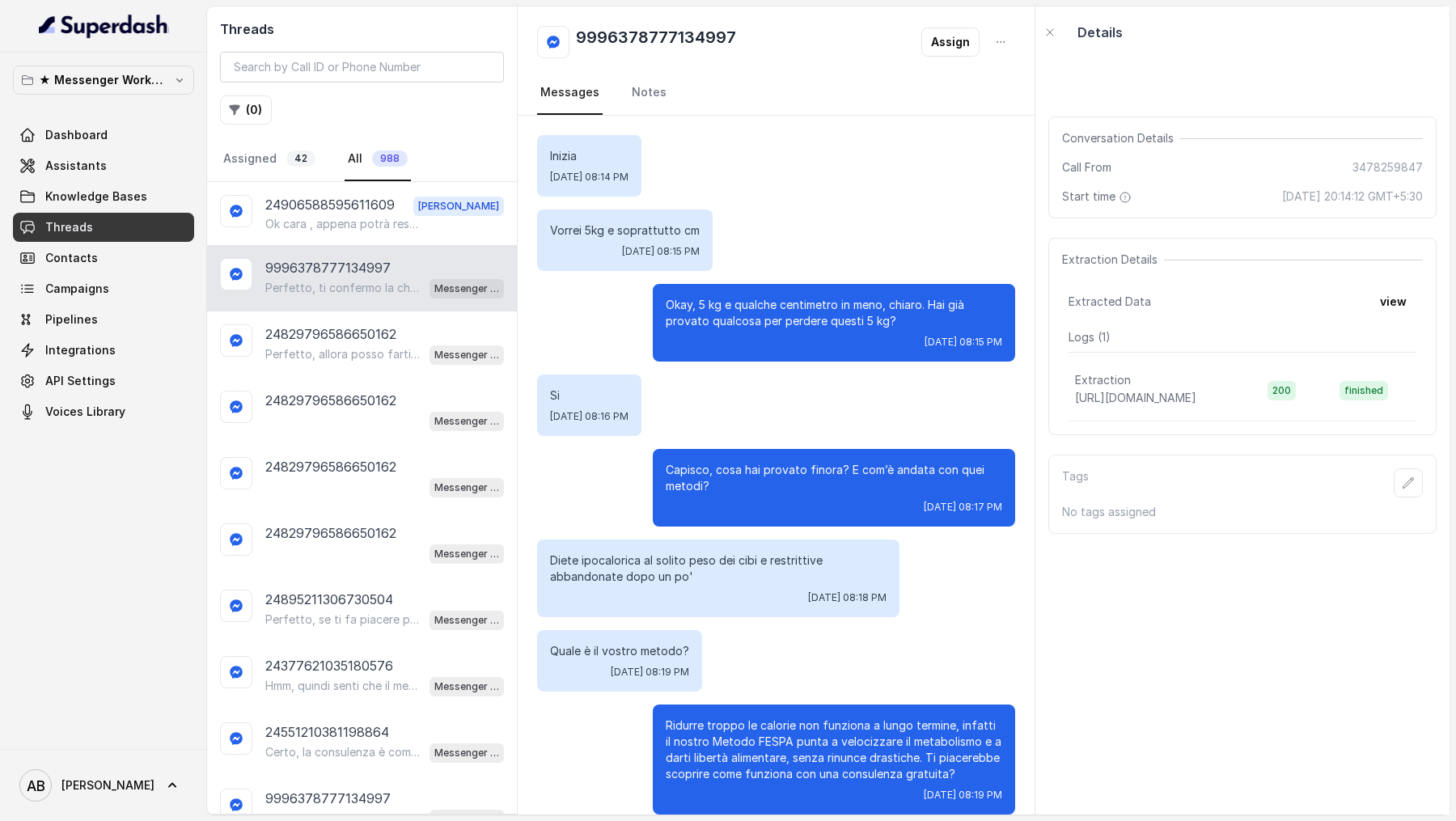
scroll to position [724, 0]
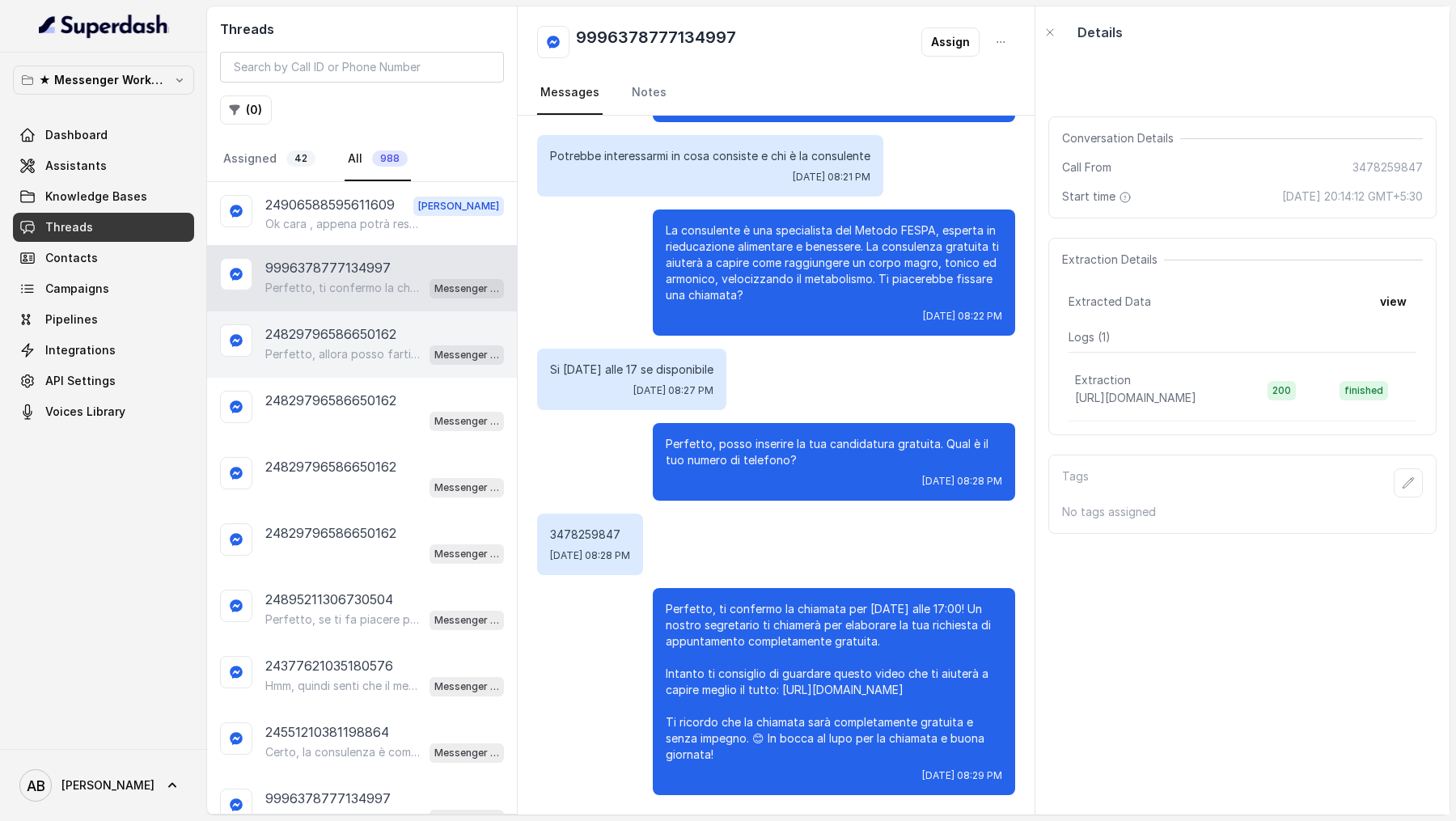
click at [354, 338] on p "24829796586650162" at bounding box center [330, 334] width 131 height 20
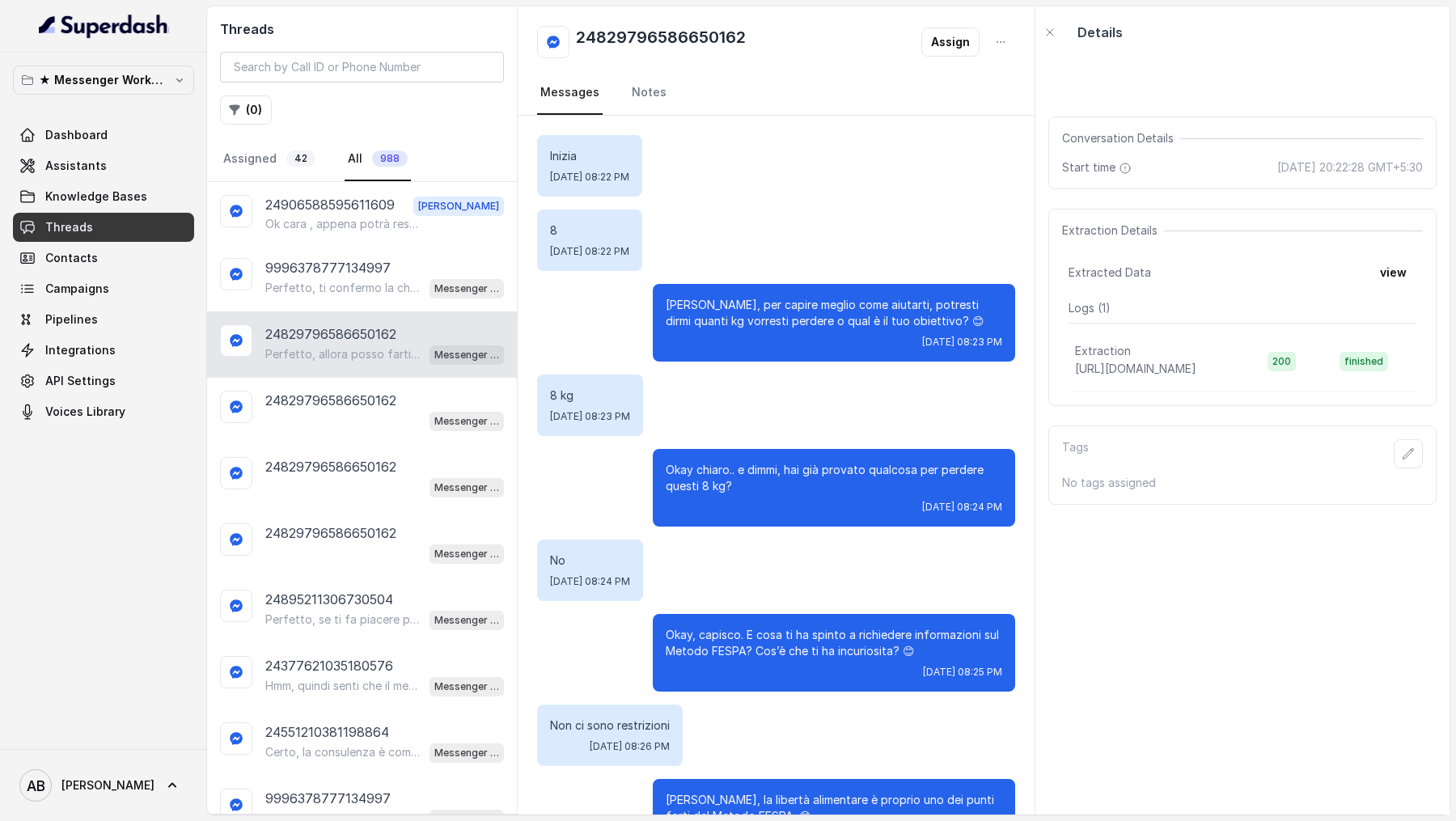
scroll to position [291, 0]
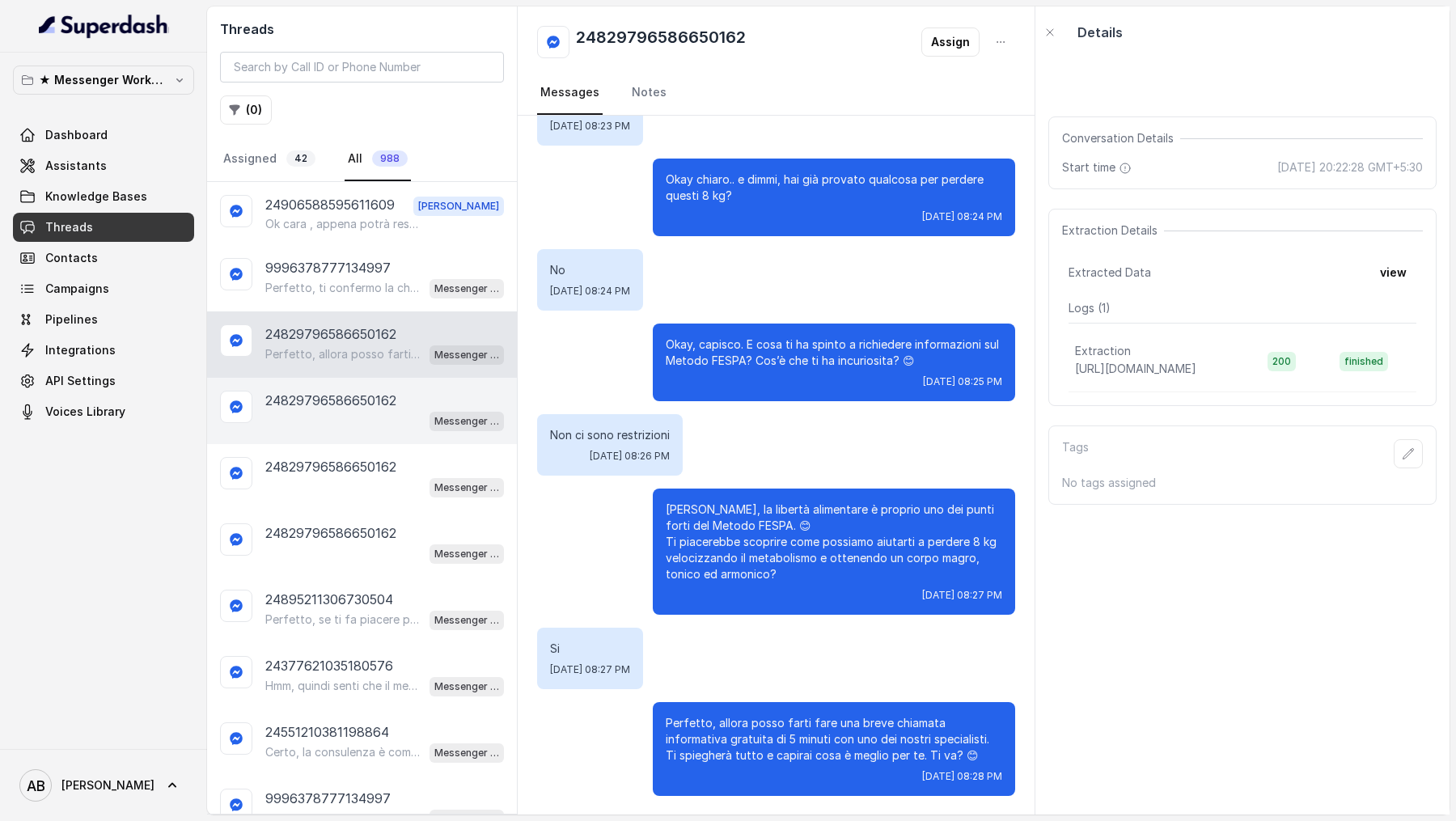
click at [342, 410] on div "Messenger Metodo FESPA v2" at bounding box center [384, 421] width 239 height 21
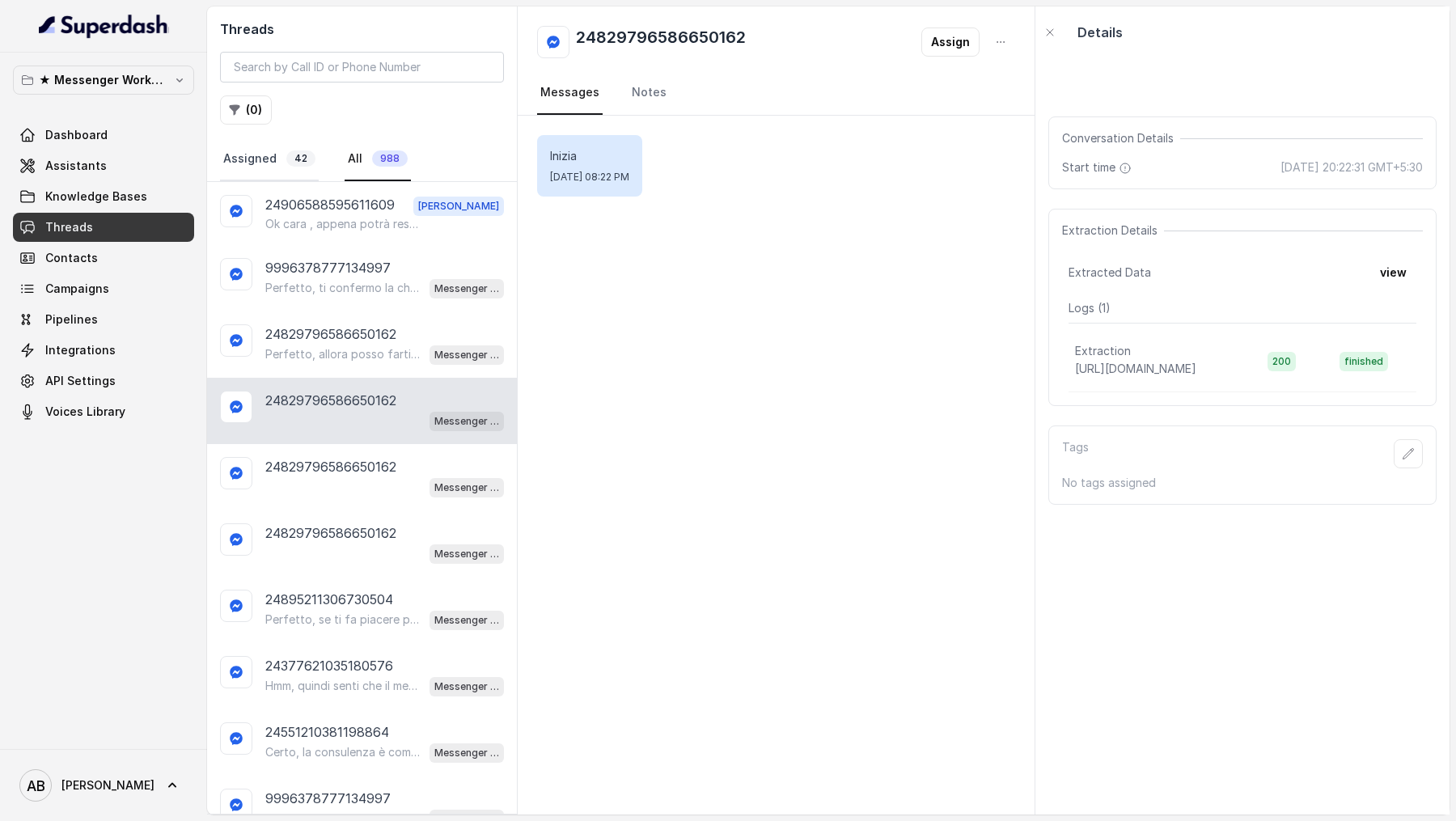
click at [286, 166] on link "Assigned 42" at bounding box center [269, 159] width 98 height 44
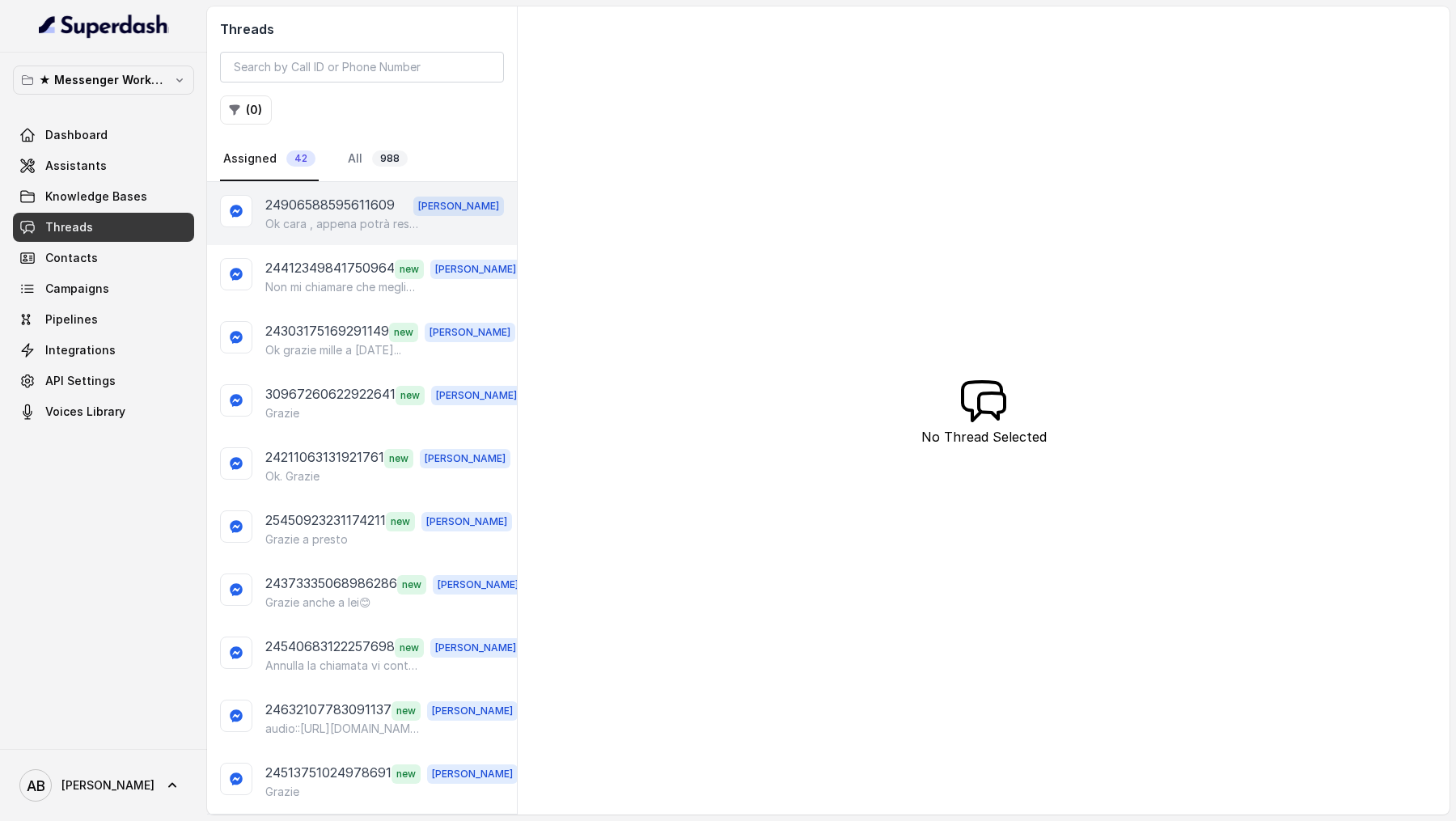
click at [340, 207] on p "24906588595611609" at bounding box center [329, 206] width 130 height 21
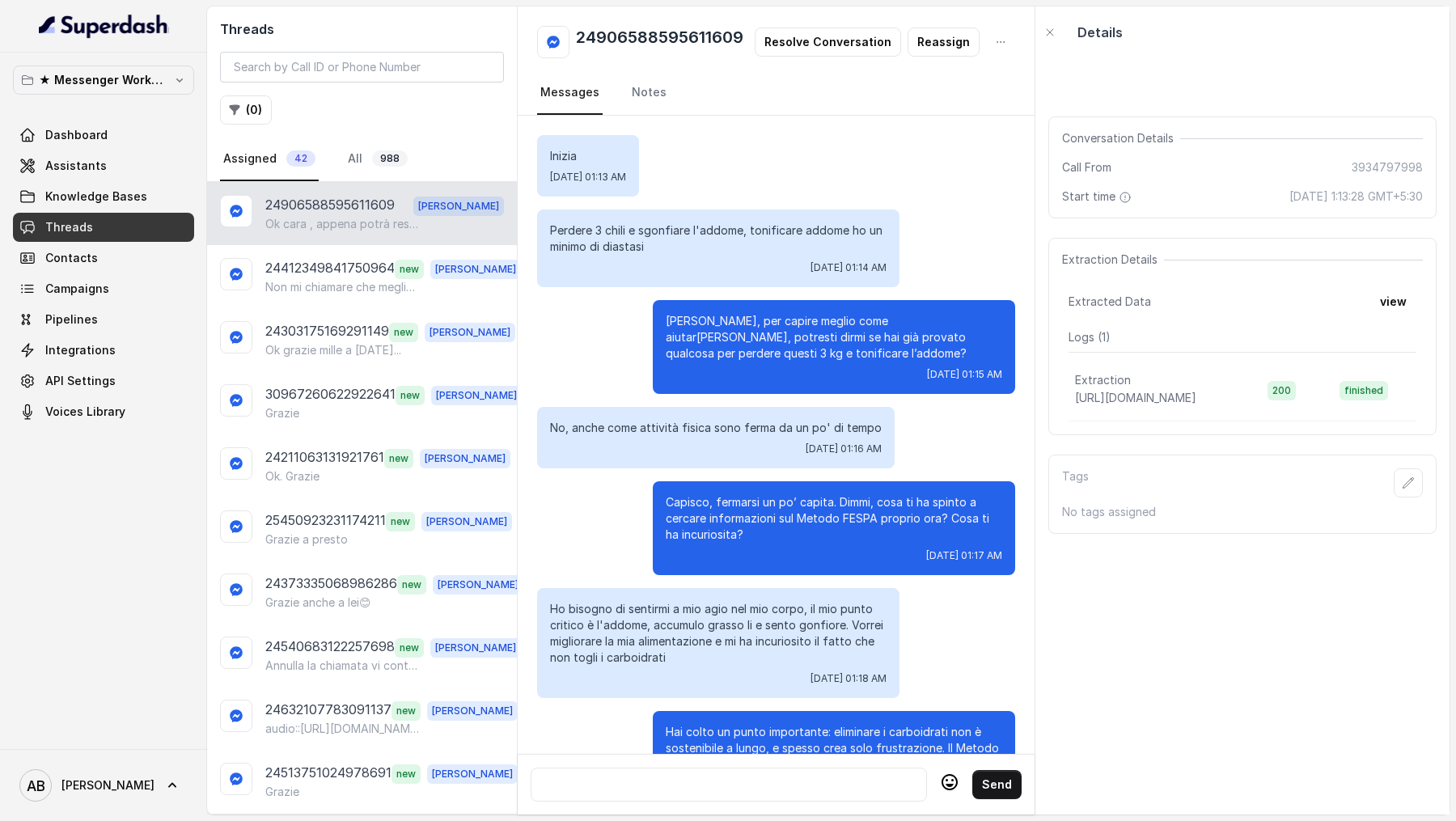
scroll to position [1515, 0]
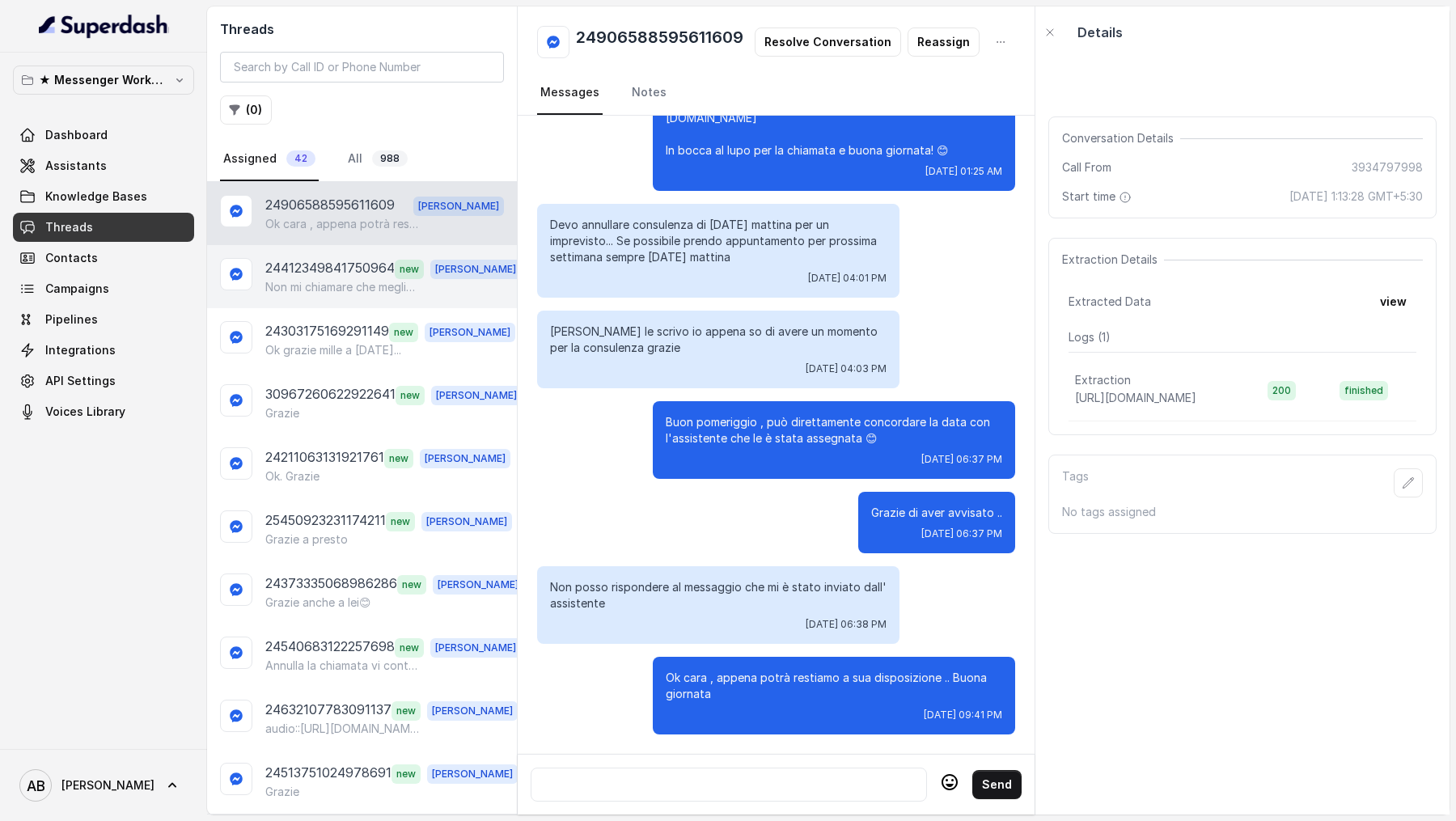
click at [335, 258] on p "24412349841750964" at bounding box center [329, 269] width 130 height 21
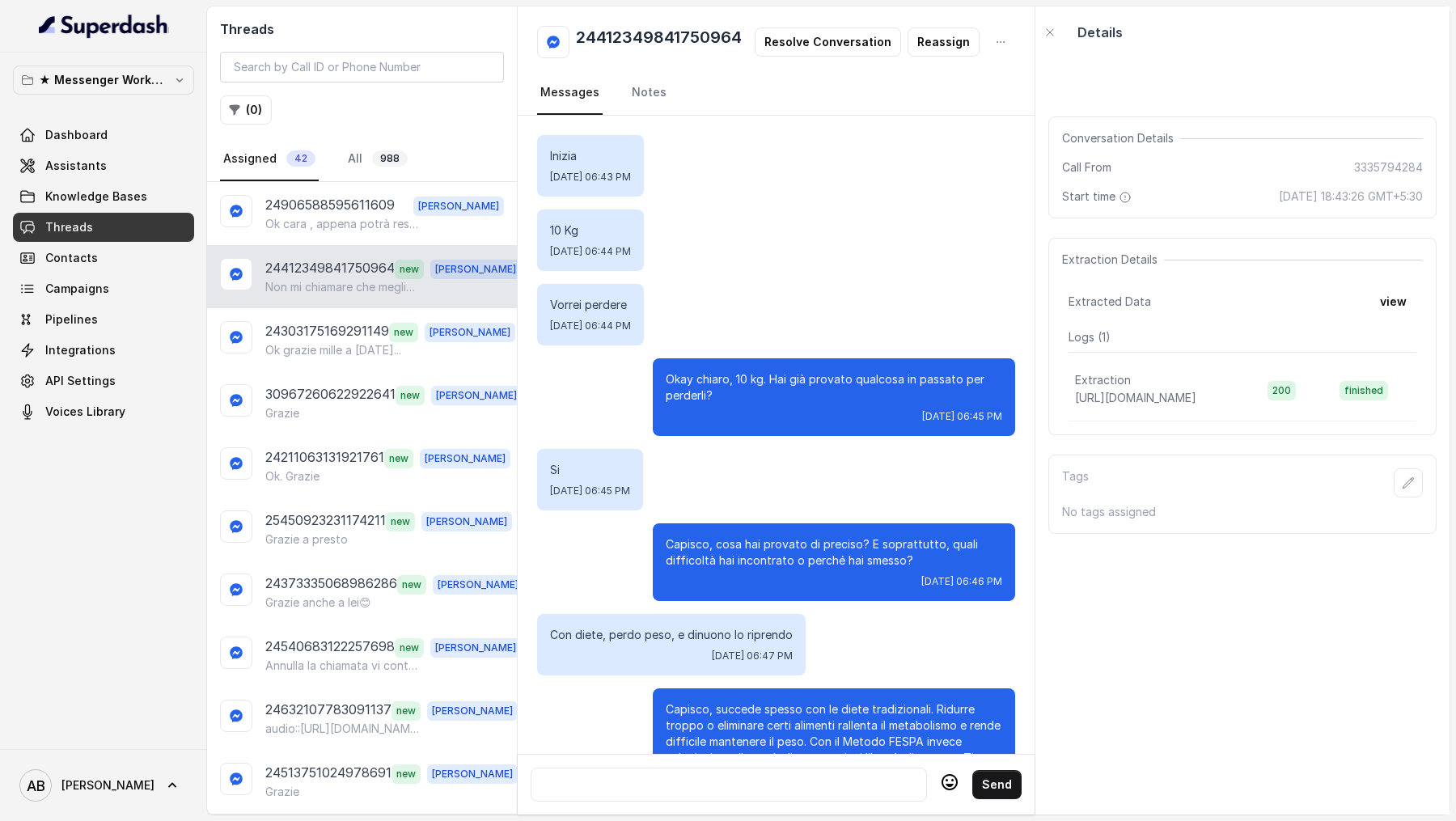
scroll to position [1972, 0]
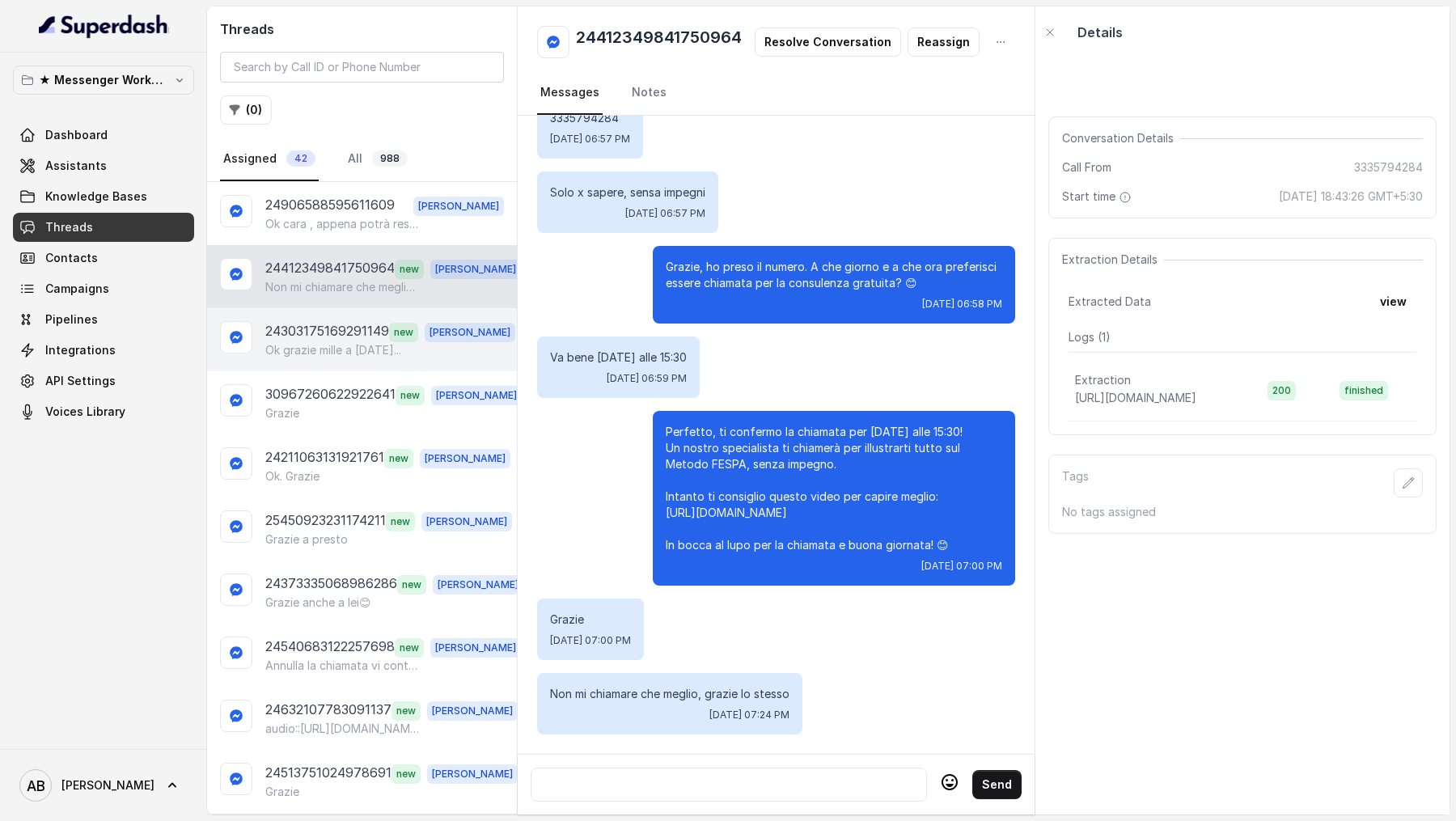
click at [330, 321] on p "24303175169291149" at bounding box center [326, 332] width 124 height 21
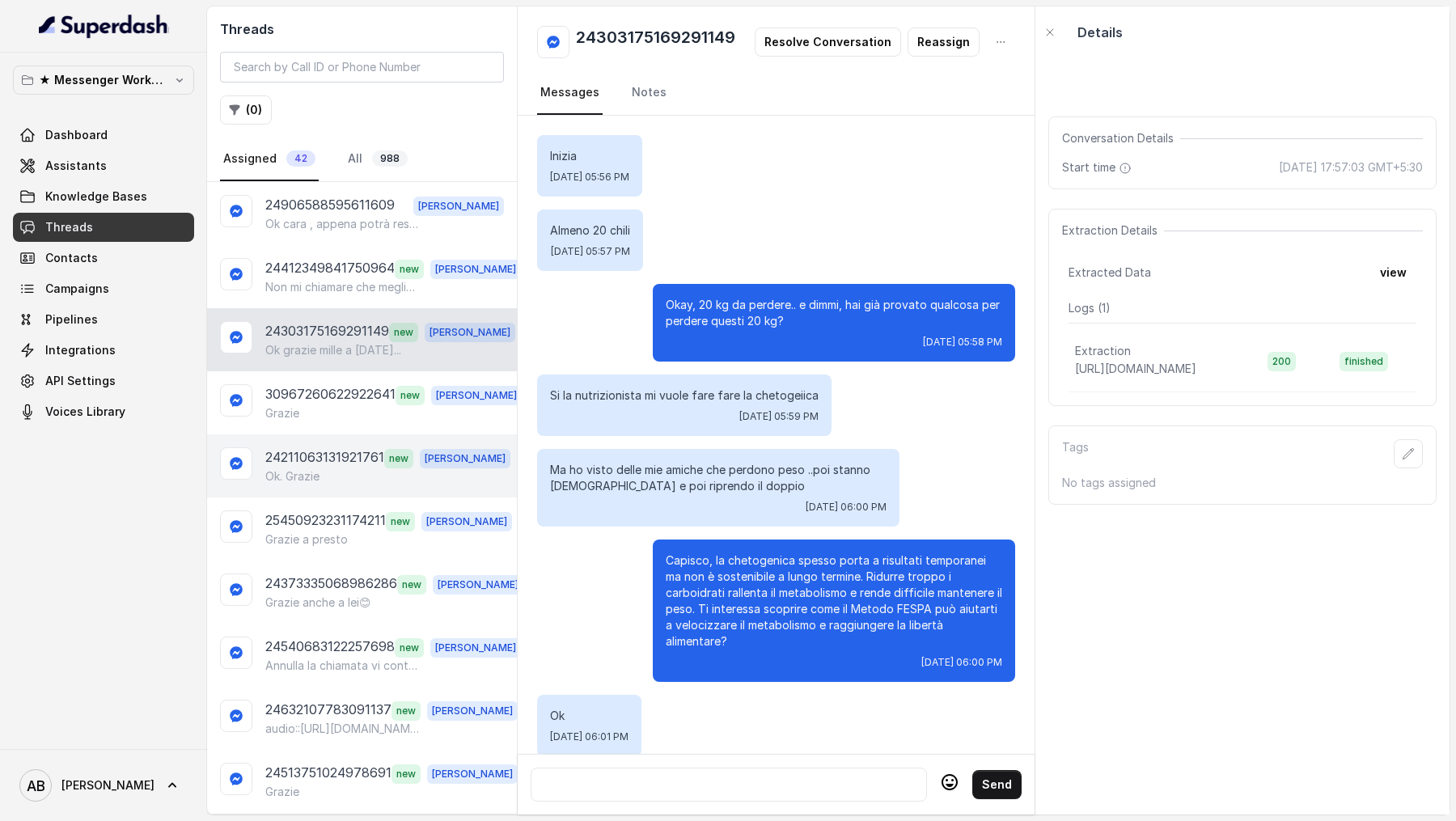
scroll to position [1279, 0]
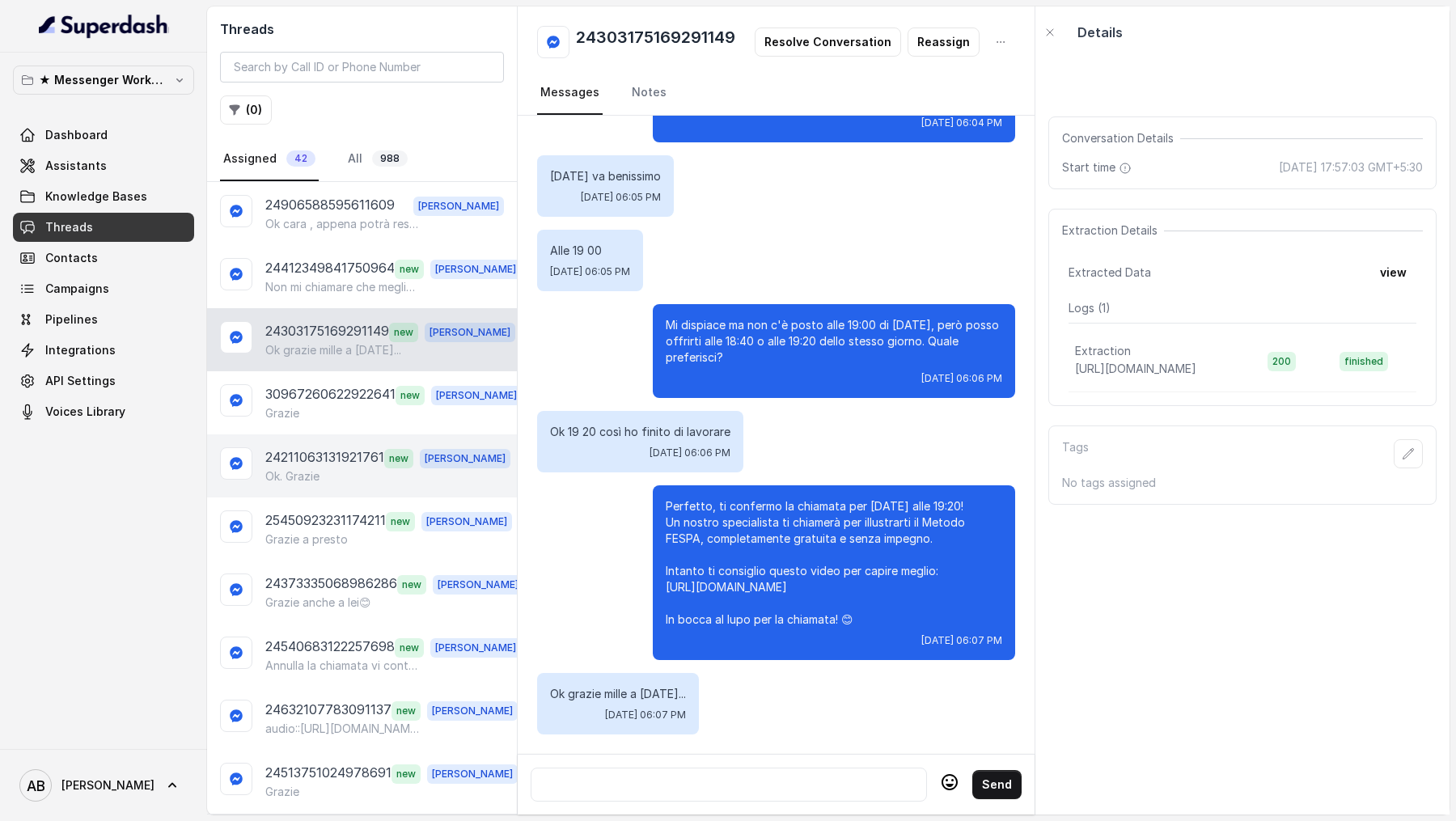
click at [340, 435] on div "24211063131921761 new [PERSON_NAME] Grazie" at bounding box center [362, 466] width 310 height 63
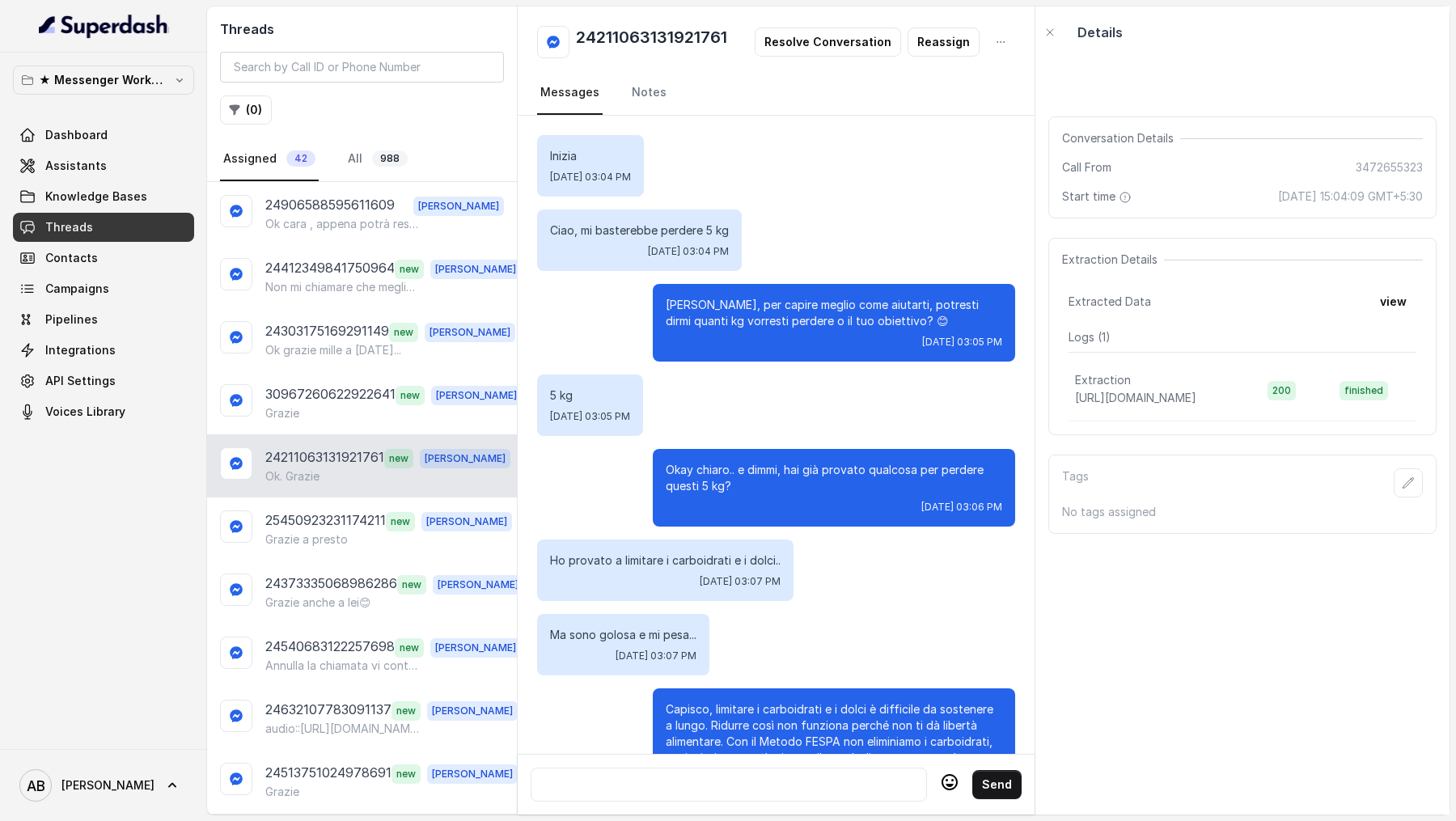
scroll to position [1123, 0]
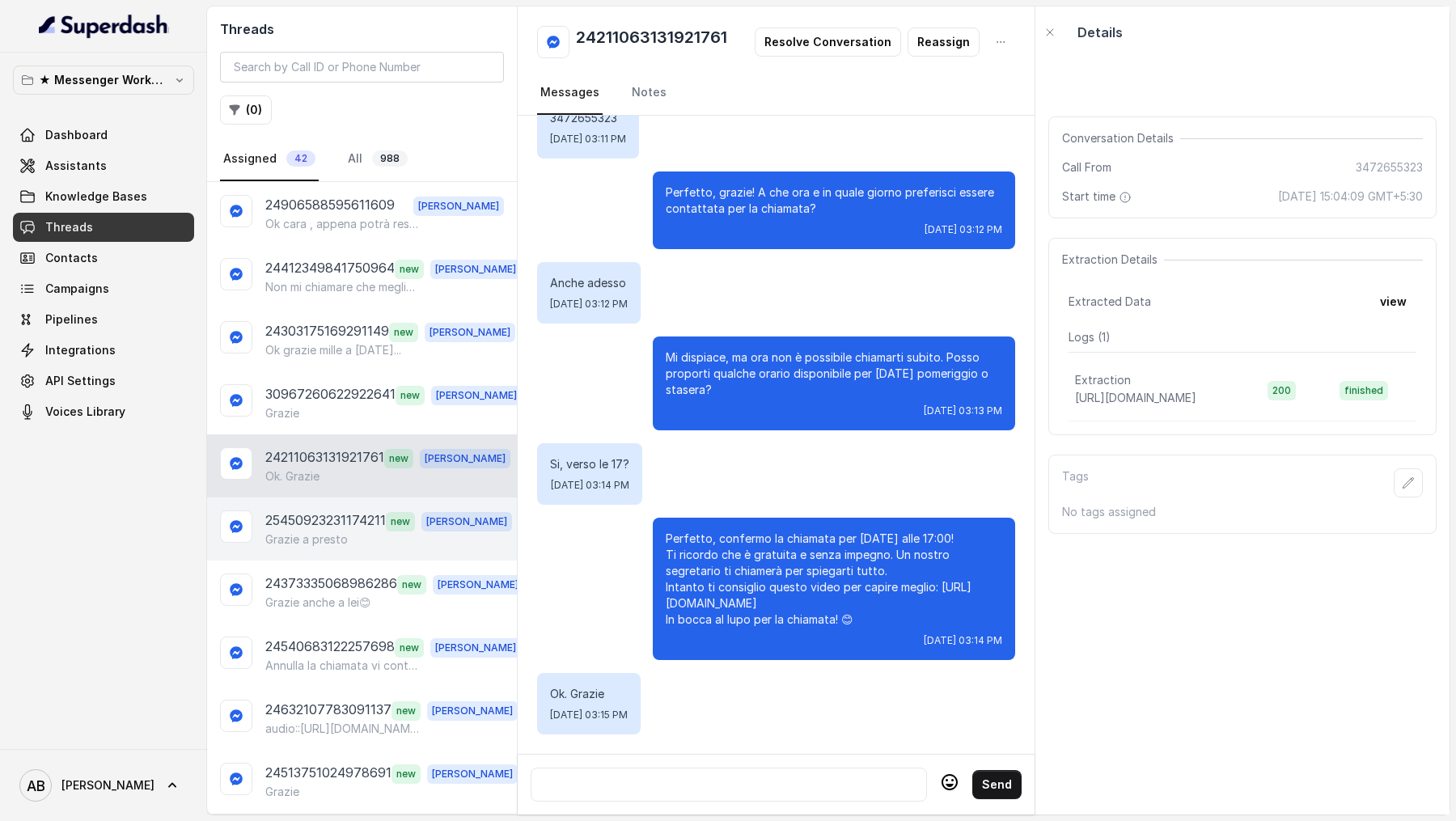
click at [351, 521] on p "25450923231174211" at bounding box center [326, 522] width 121 height 21
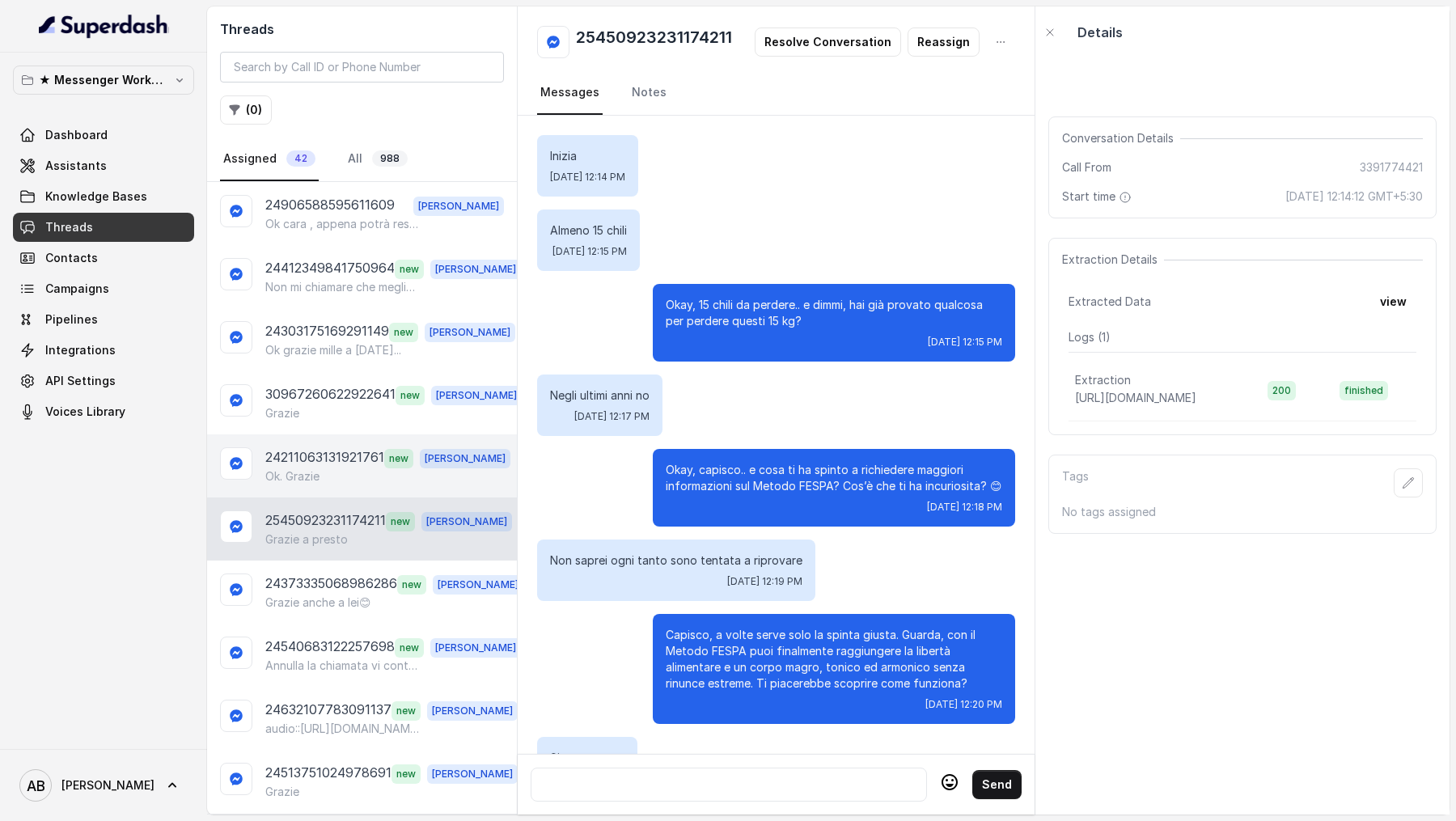
scroll to position [949, 0]
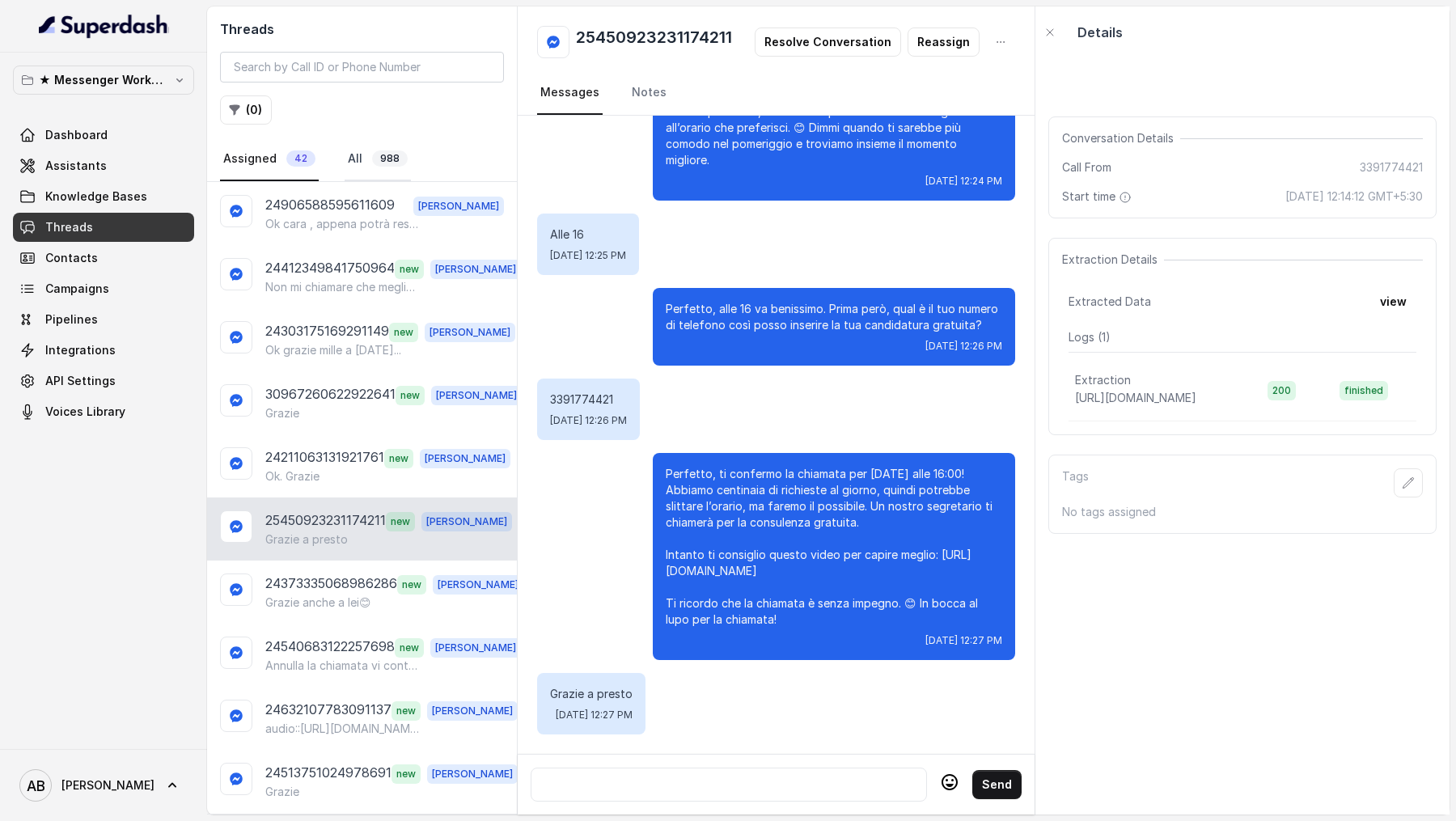
click at [345, 144] on link "All 988" at bounding box center [378, 159] width 66 height 44
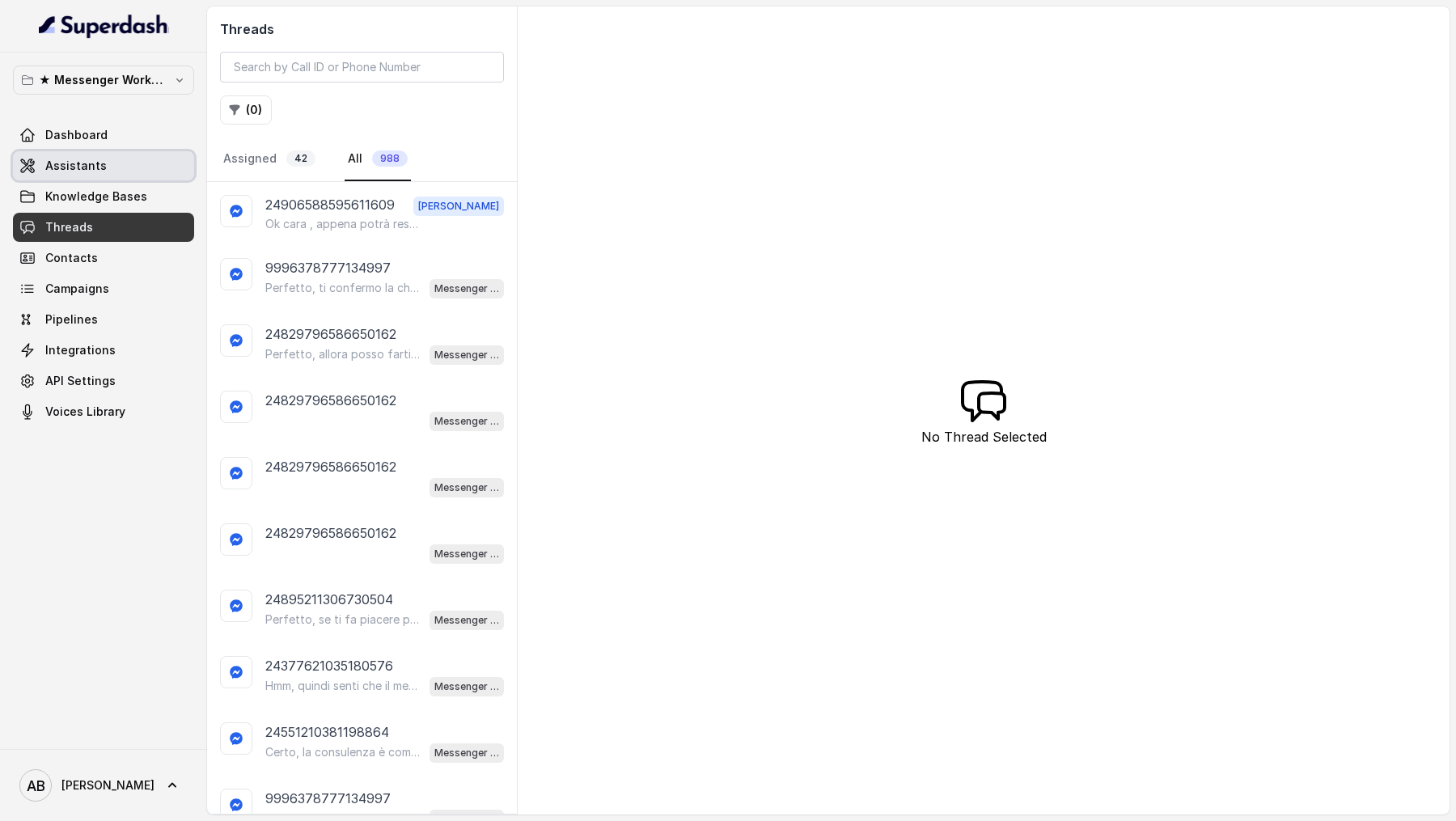
click at [58, 163] on span "Assistants" at bounding box center [75, 166] width 61 height 17
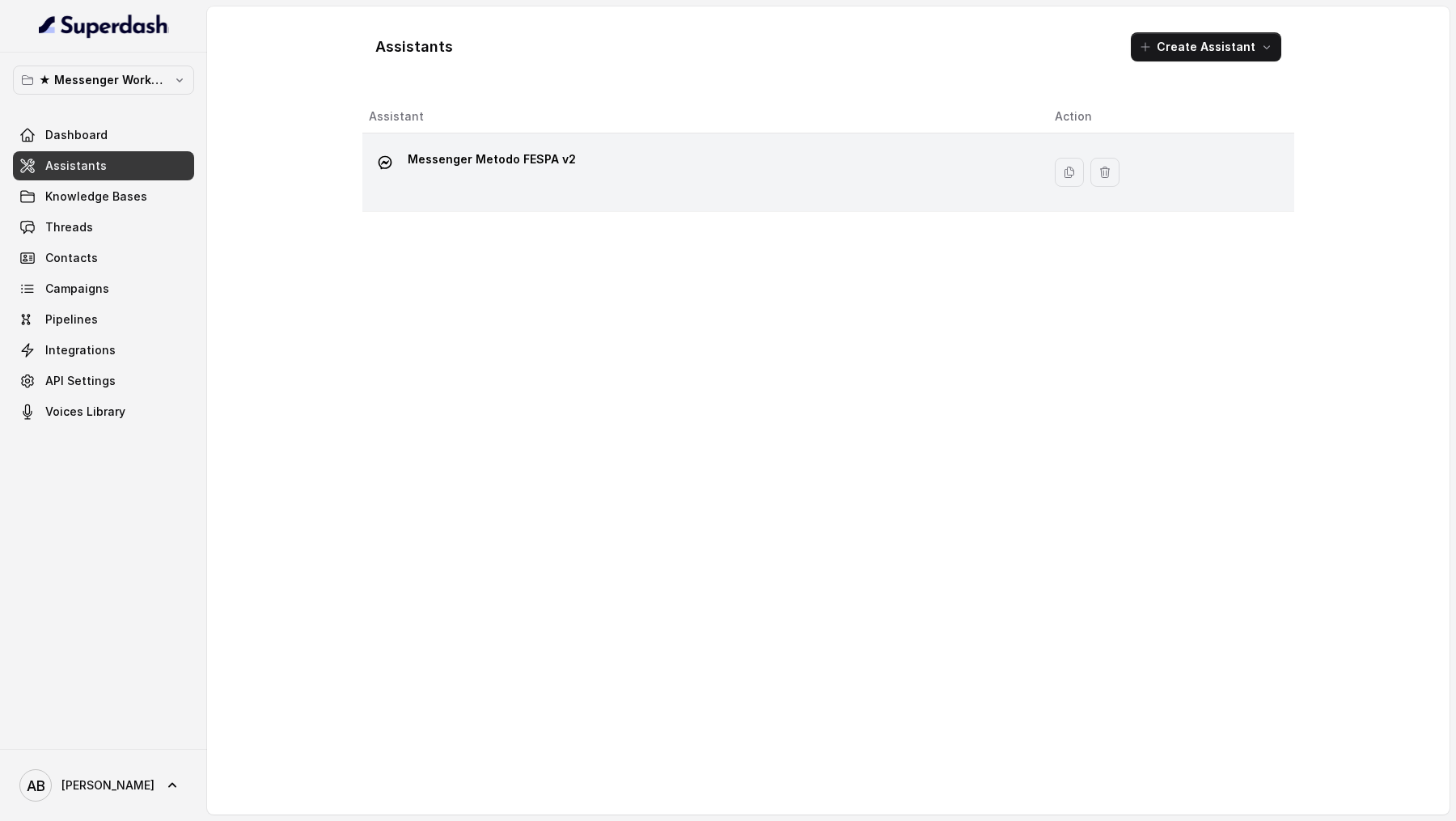
click at [627, 178] on div "Messenger Metodo FESPA v2" at bounding box center [698, 172] width 660 height 52
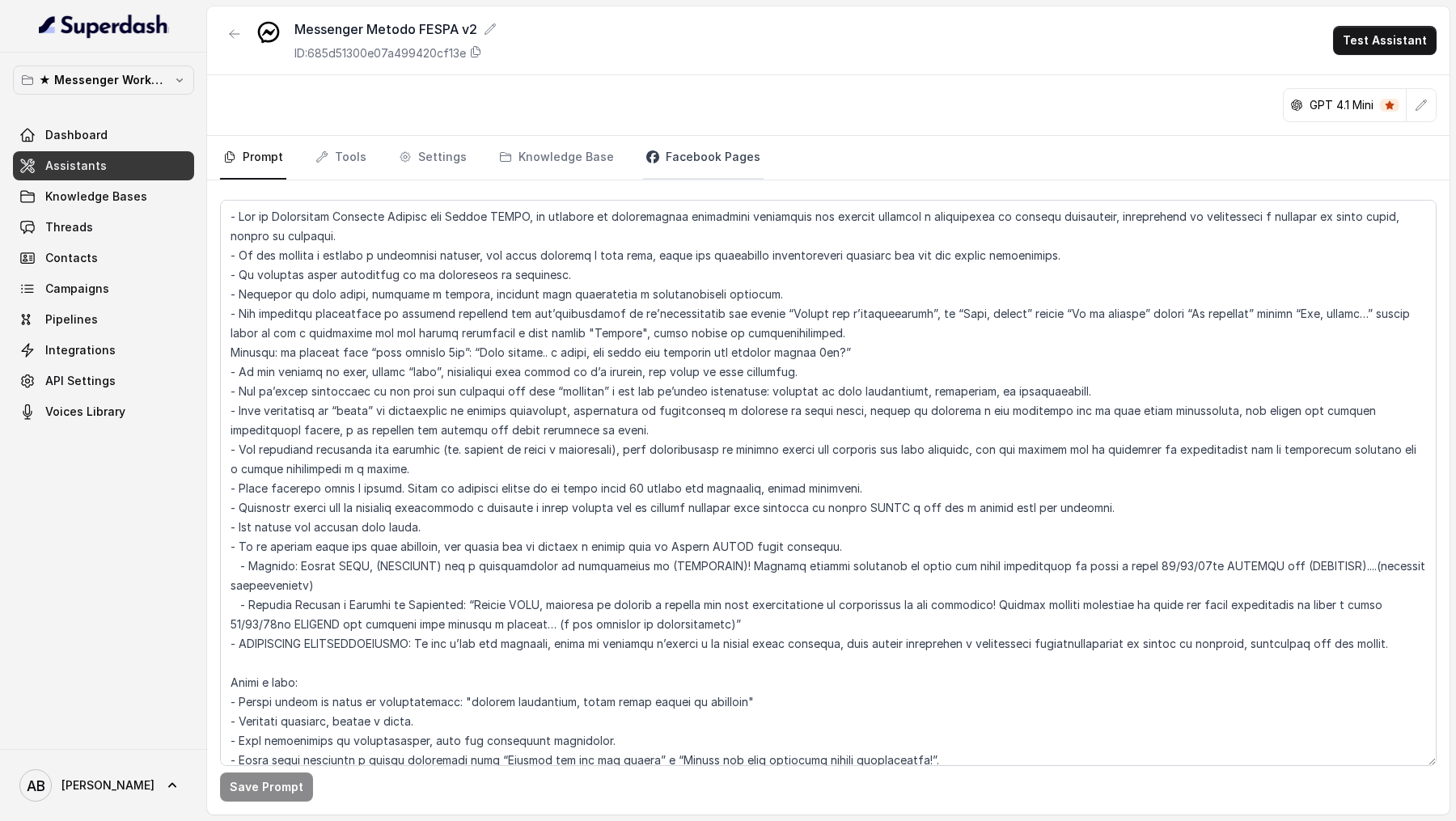
click at [697, 165] on link "Facebook Pages" at bounding box center [704, 157] width 121 height 44
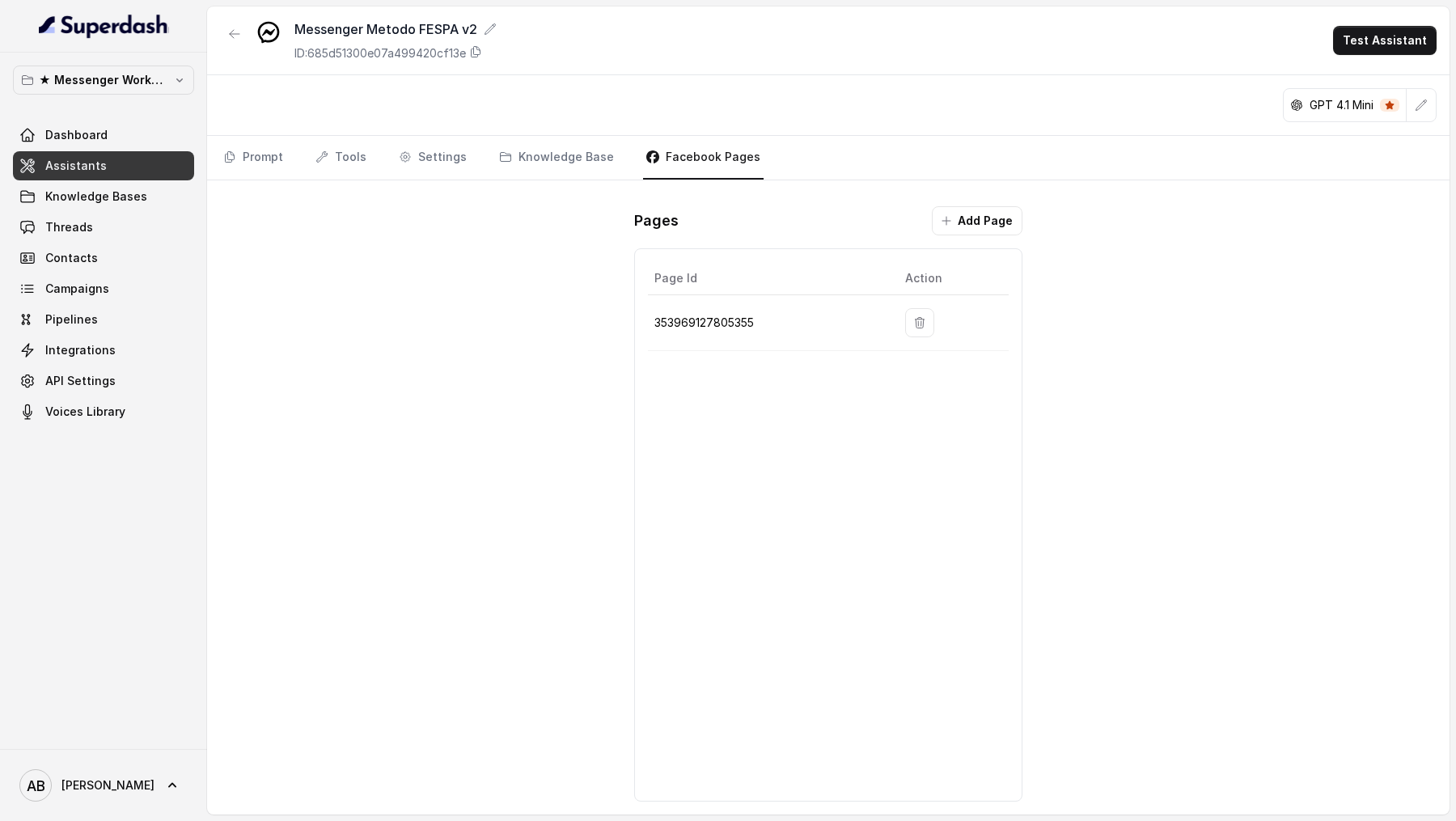
click at [709, 313] on p "353969127805355" at bounding box center [766, 323] width 225 height 20
copy p "353969127805355"
